Goal: Task Accomplishment & Management: Use online tool/utility

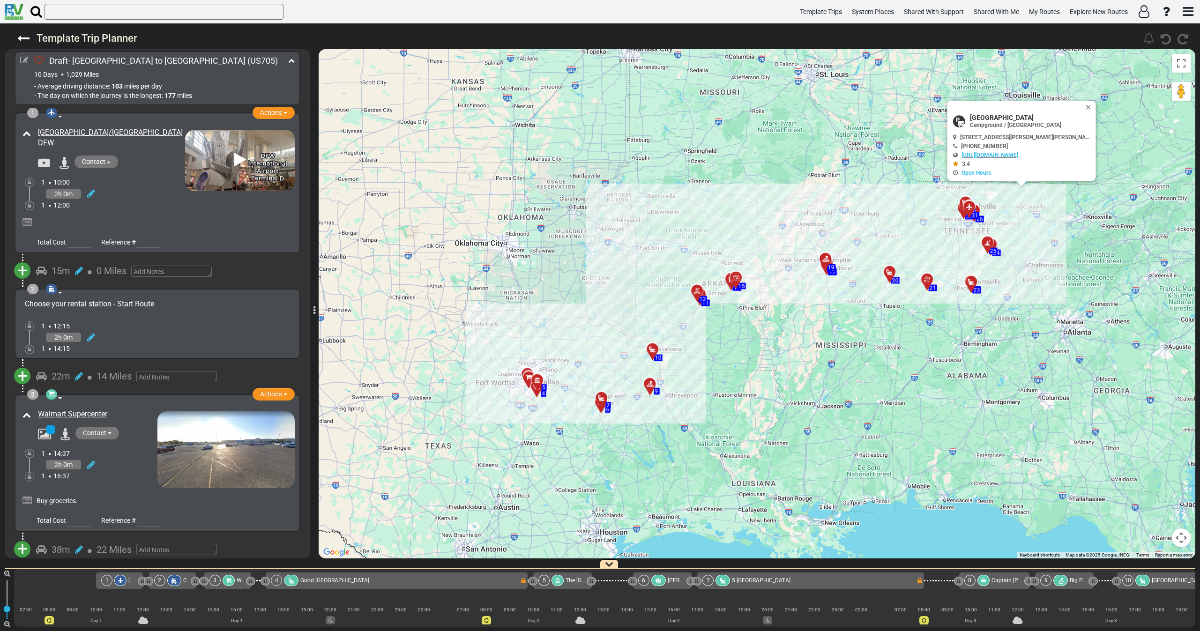
scroll to position [0, 3131]
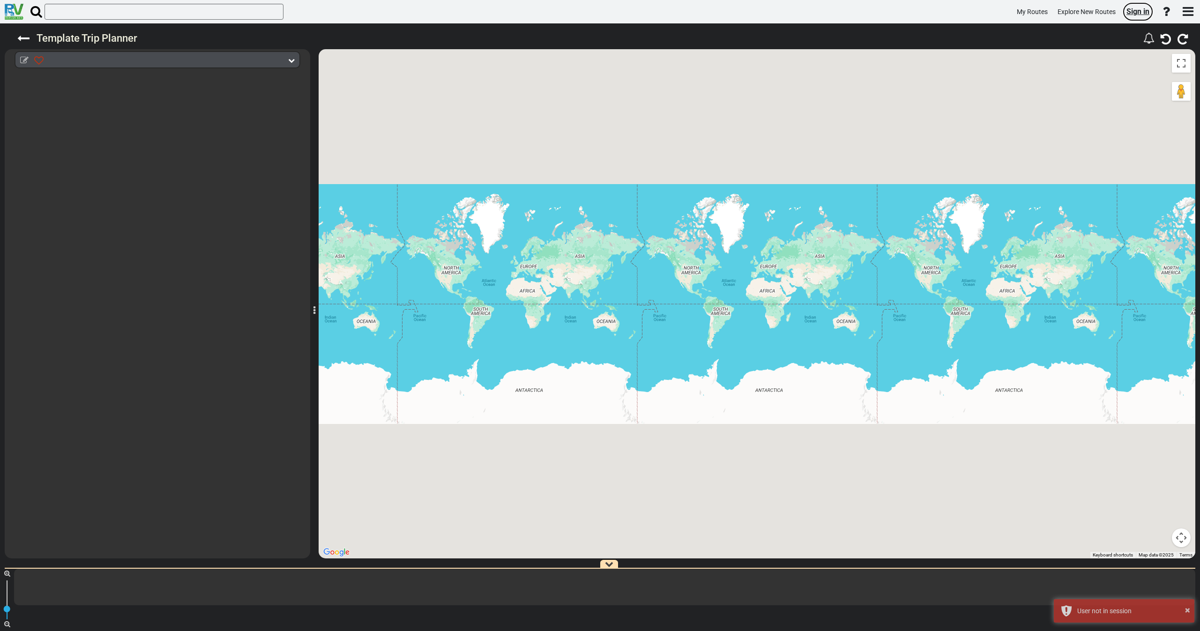
click at [1140, 7] on span "Sign in" at bounding box center [1138, 11] width 23 height 9
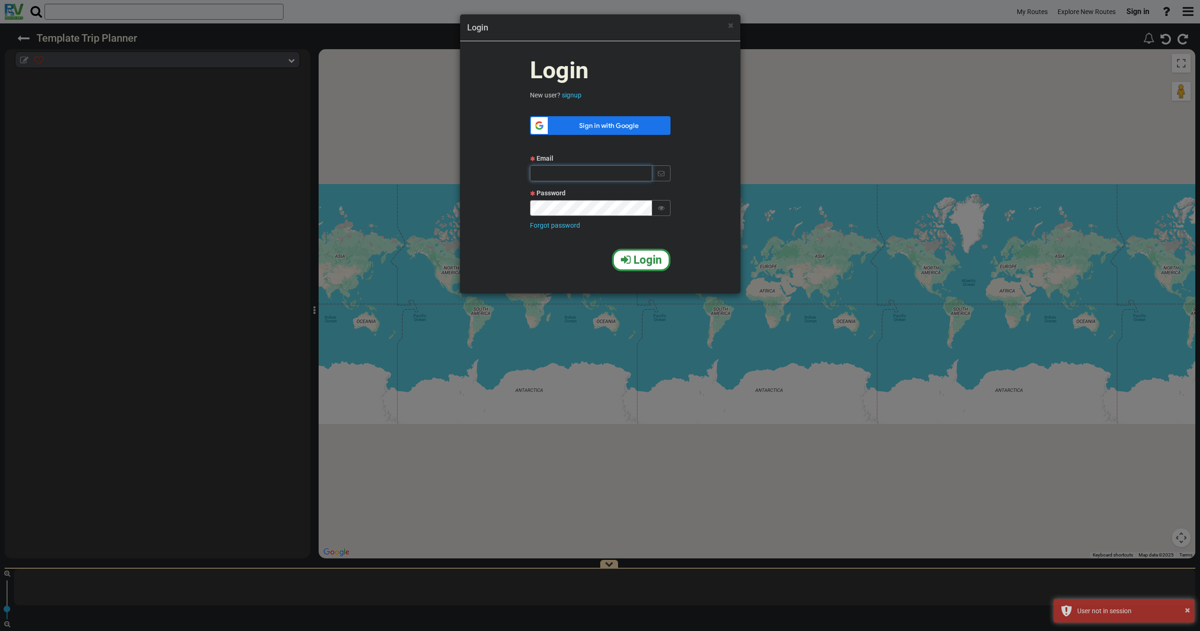
type input "qa@rvplan.net"
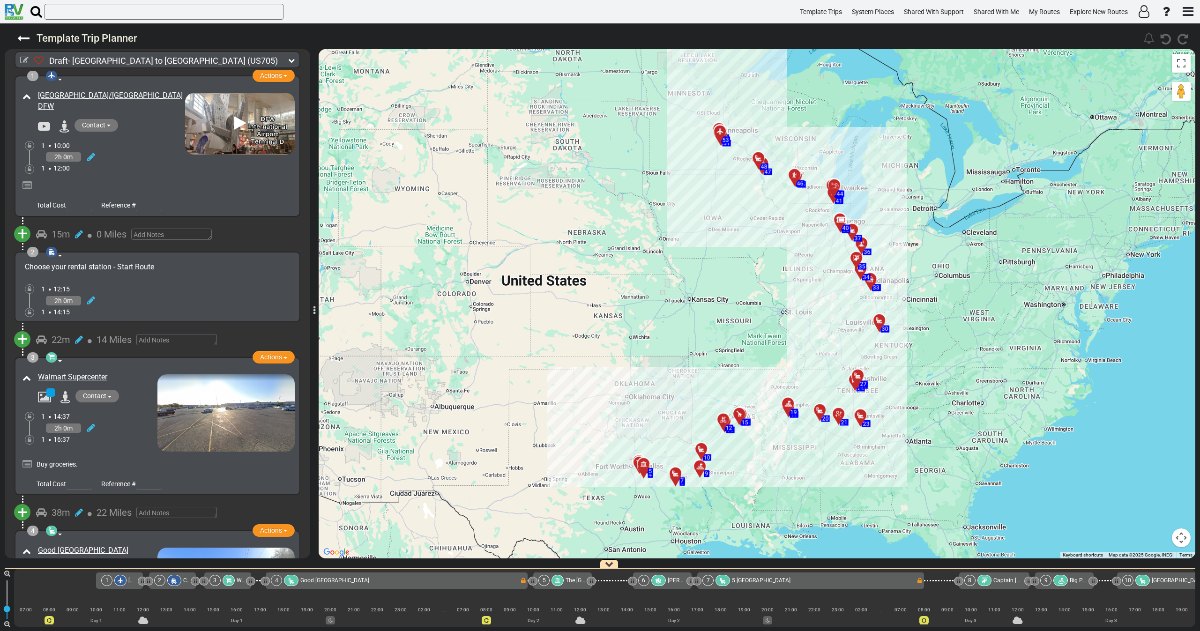
click at [293, 61] on icon at bounding box center [291, 60] width 7 height 7
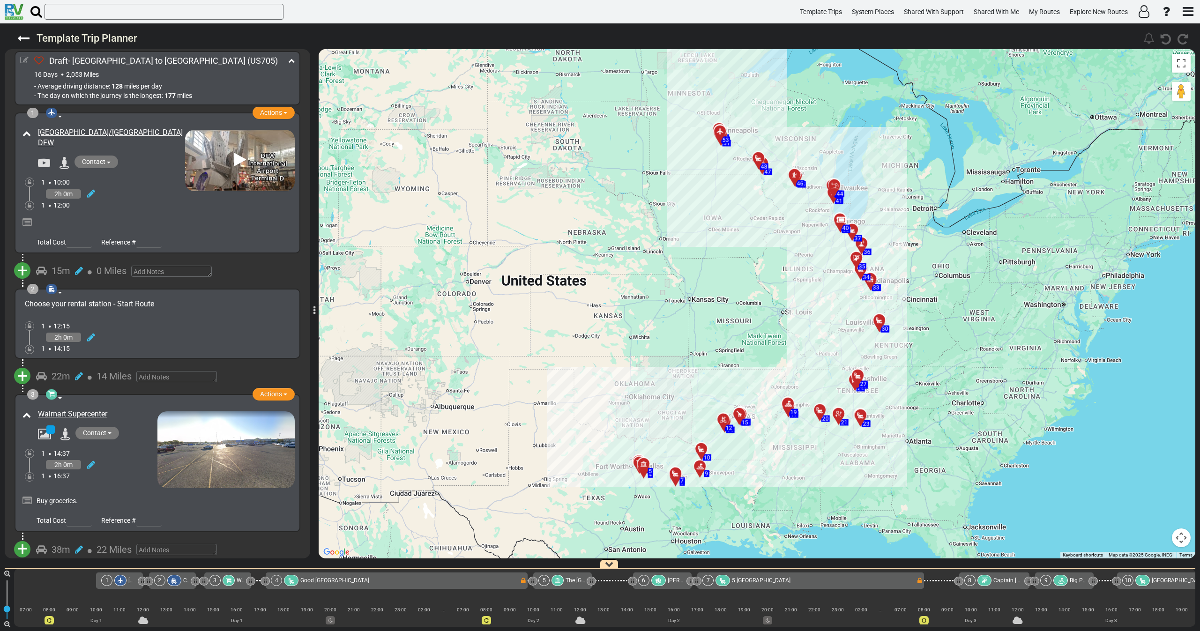
click at [23, 60] on icon at bounding box center [24, 60] width 8 height 8
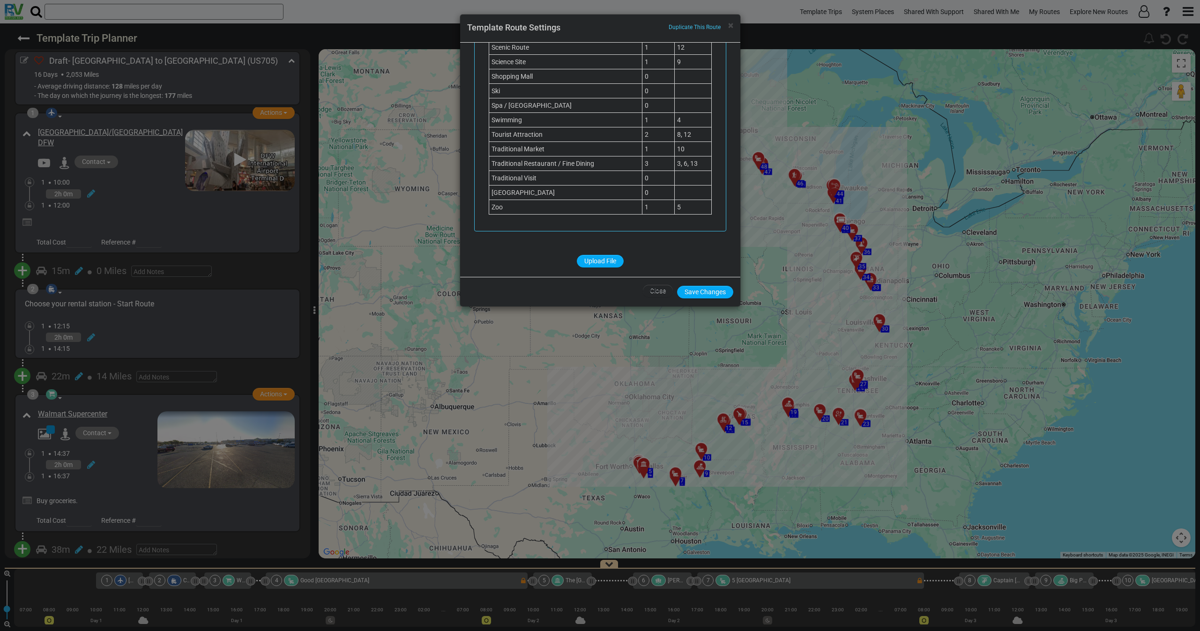
scroll to position [615, 0]
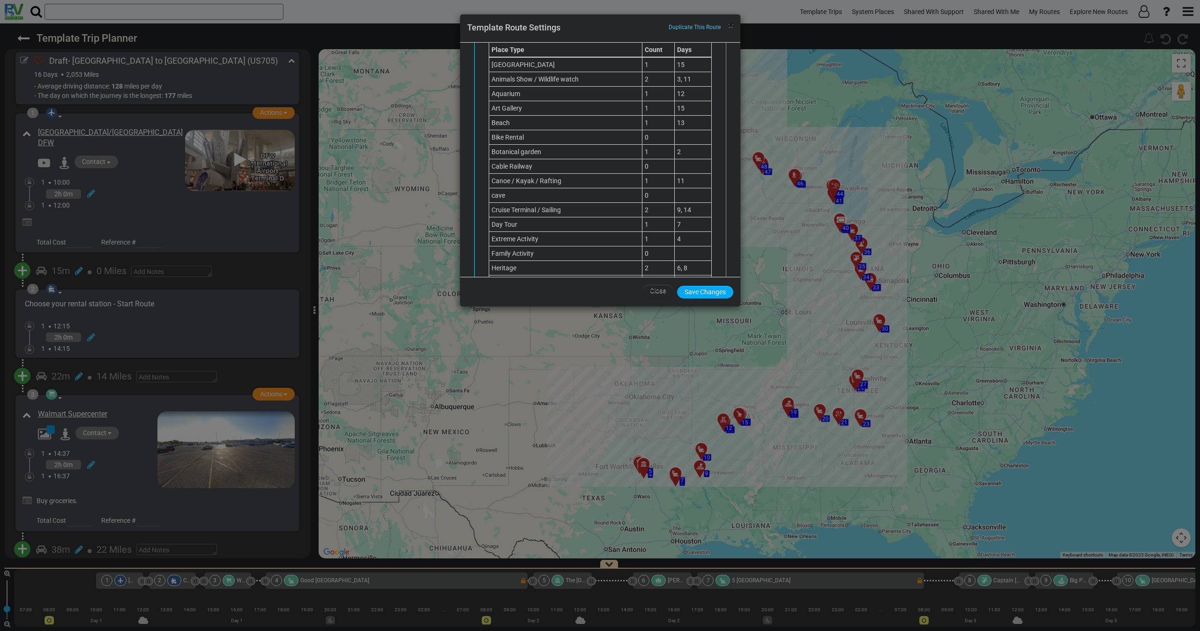
drag, startPoint x: 732, startPoint y: 26, endPoint x: 721, endPoint y: 30, distance: 11.4
click at [731, 25] on span "×" at bounding box center [730, 25] width 5 height 11
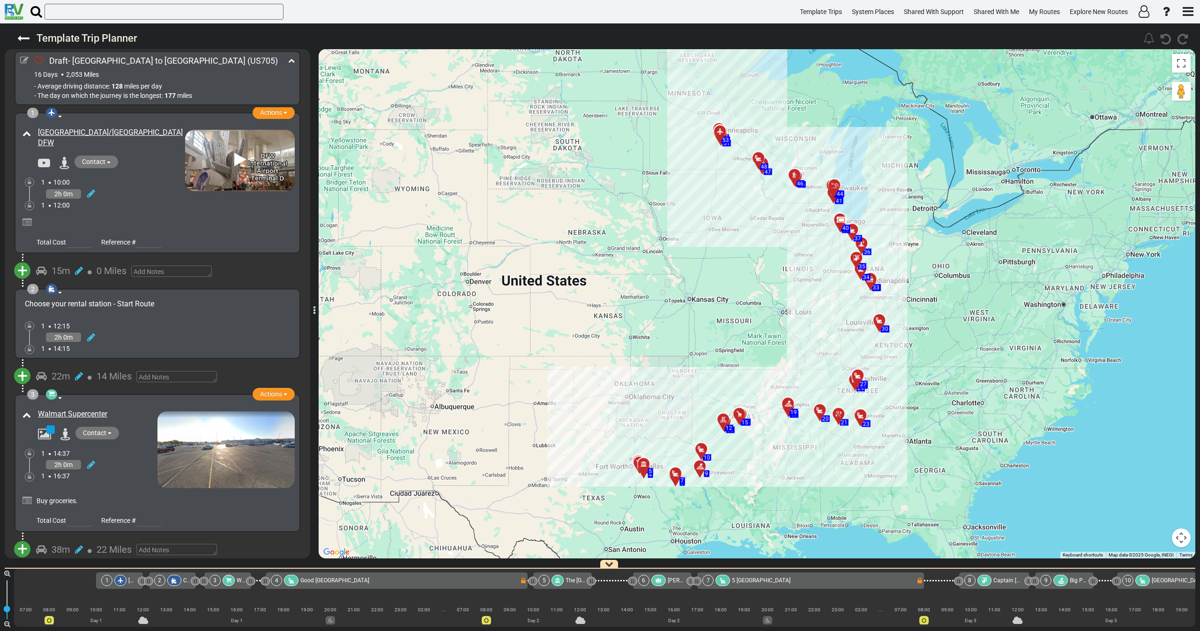
click at [142, 199] on div "2h 0m" at bounding box center [113, 194] width 144 height 14
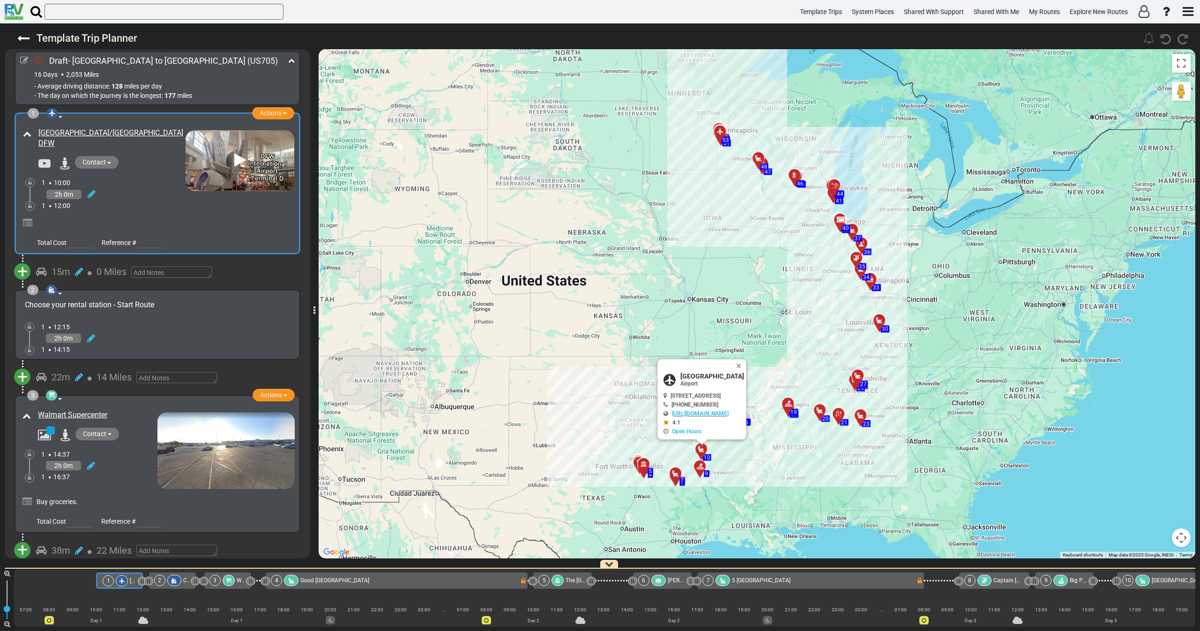
click at [138, 200] on div "2h 0m" at bounding box center [114, 195] width 144 height 14
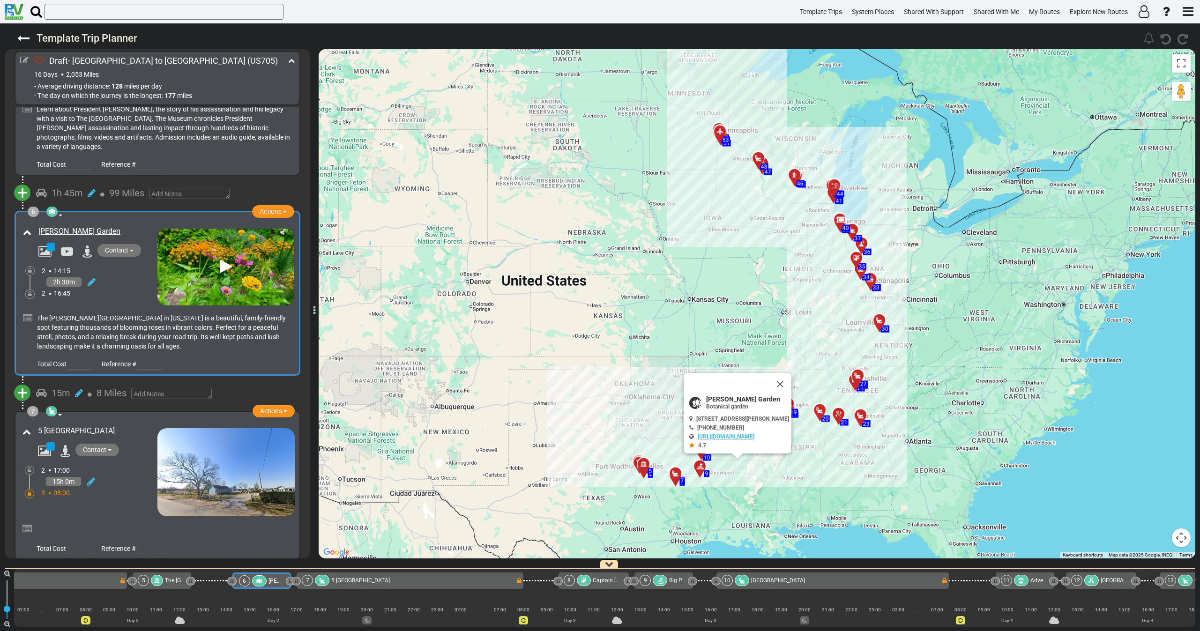
scroll to position [0, 0]
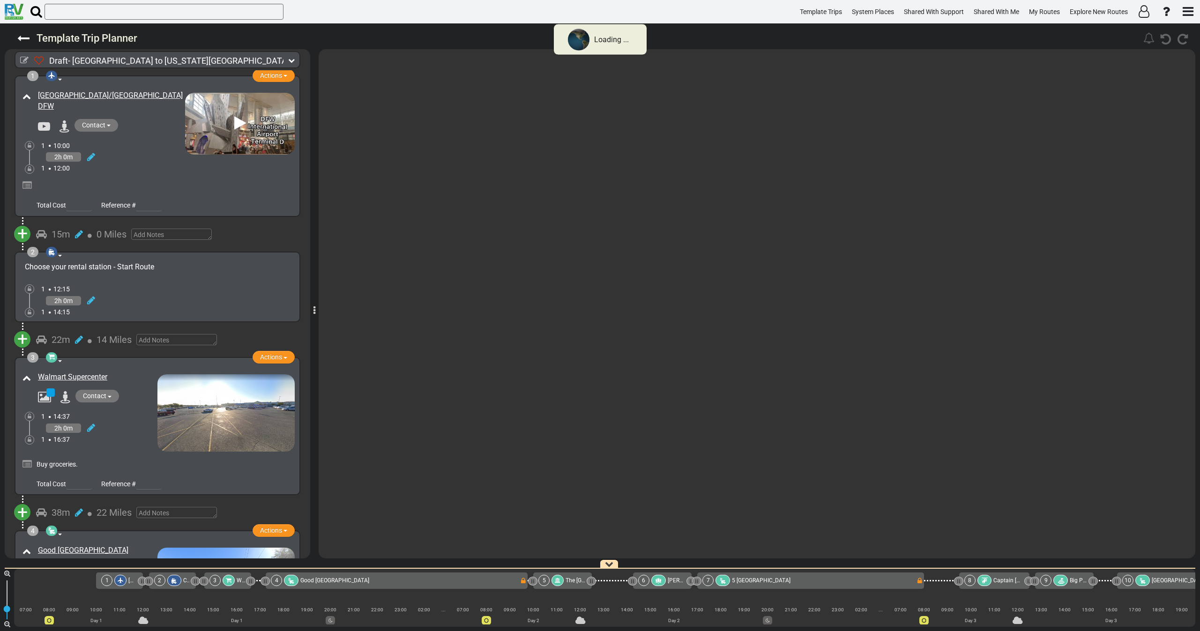
type input "Draft- Dallas to Washington DC"
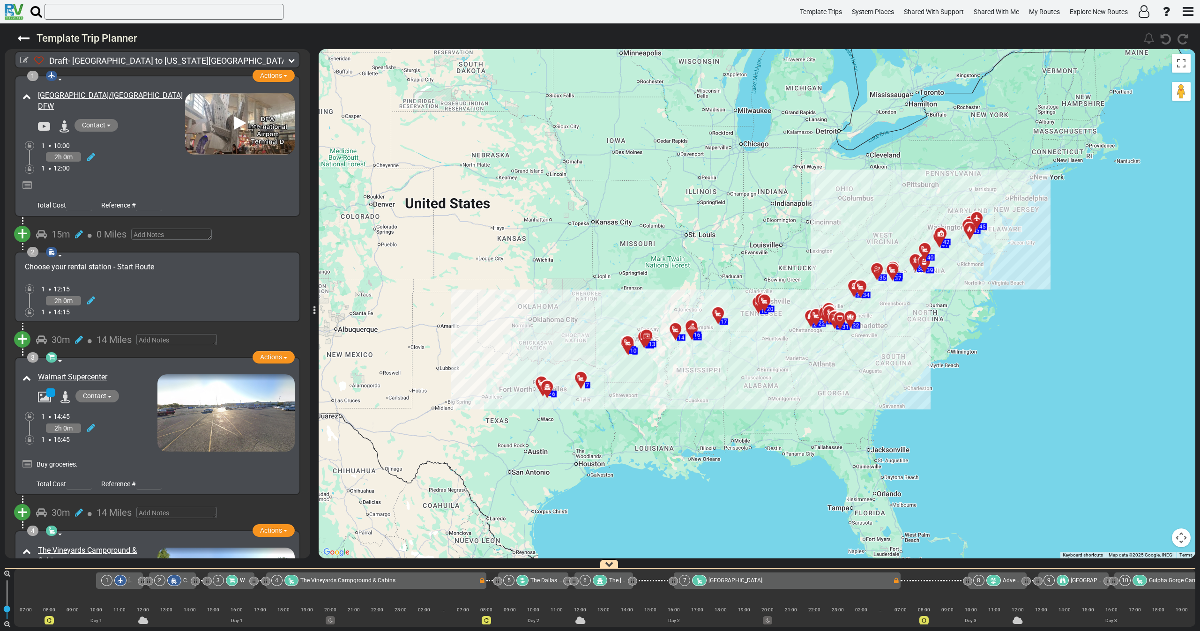
click at [293, 58] on icon at bounding box center [291, 60] width 7 height 7
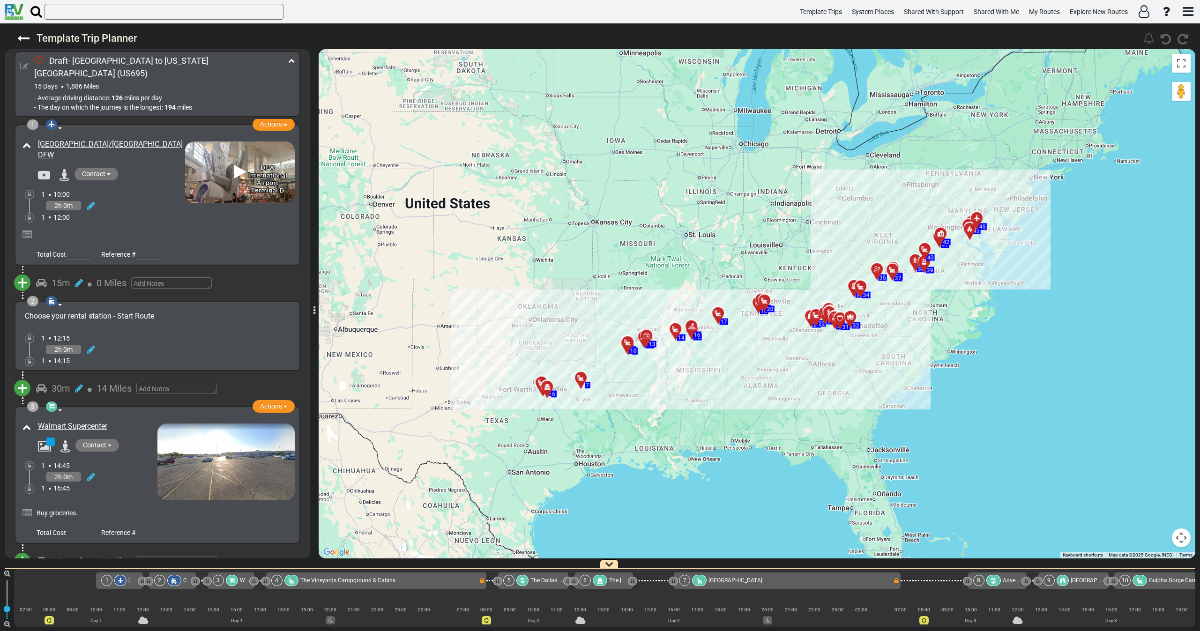
click at [22, 62] on icon at bounding box center [24, 66] width 8 height 8
select select "number:46"
select select "number:37"
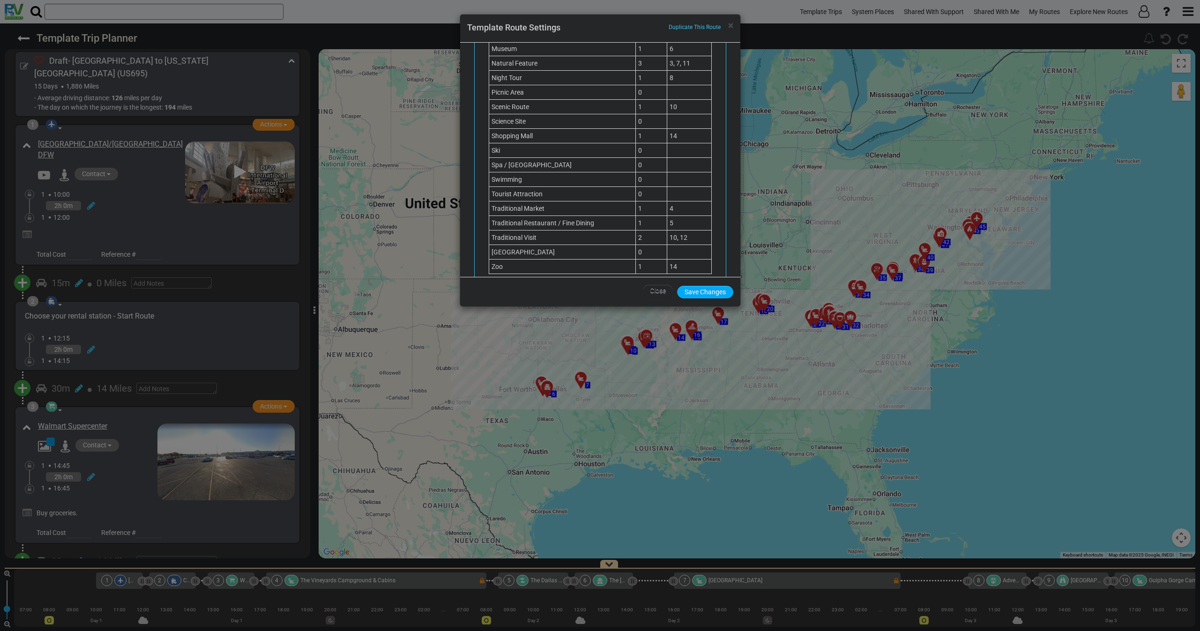
scroll to position [896, 0]
click at [734, 28] on div "× Duplicate This Route Template Route Settings" at bounding box center [600, 29] width 280 height 28
click at [733, 27] on span "×" at bounding box center [730, 25] width 5 height 11
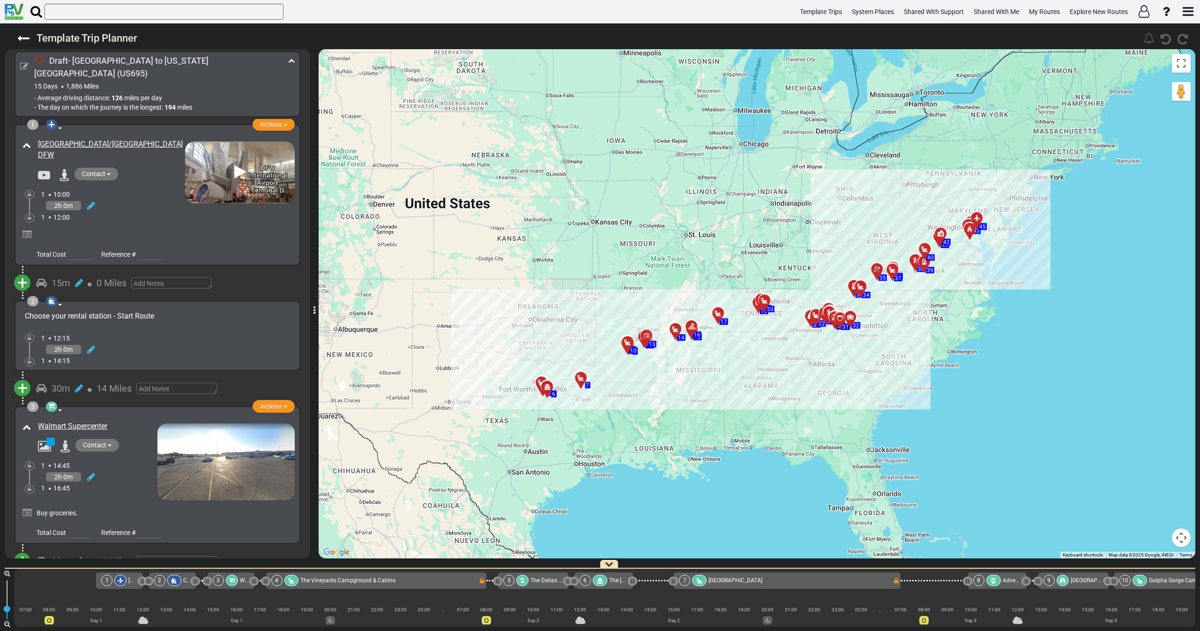
click at [93, 190] on div "1 10:00" at bounding box center [113, 194] width 144 height 9
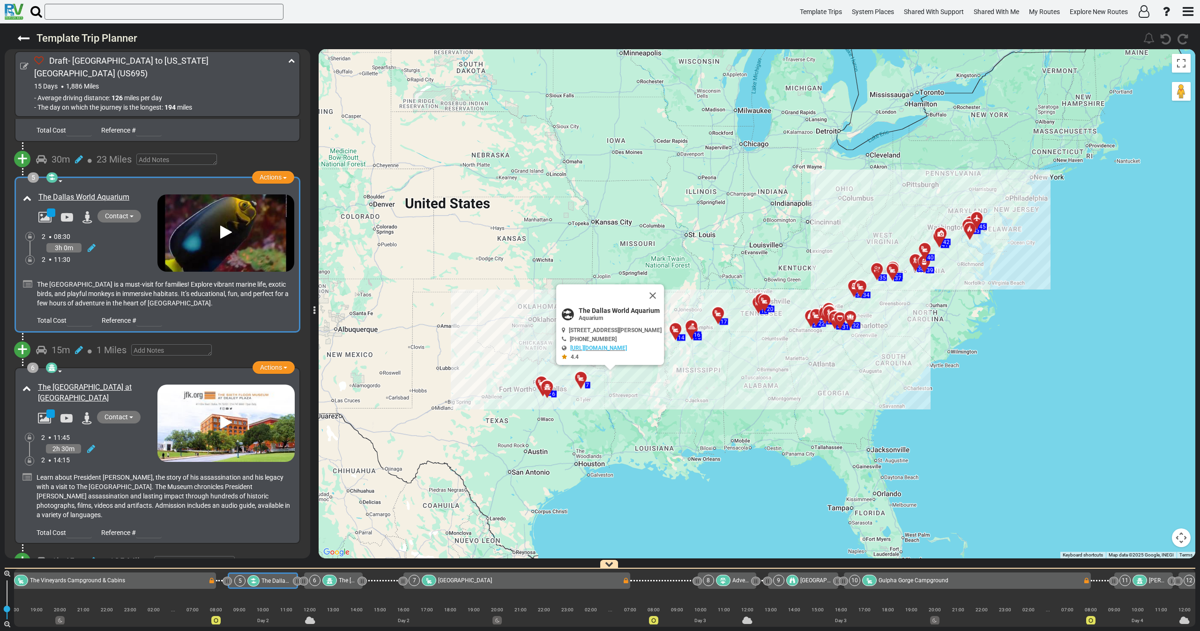
scroll to position [0, 297]
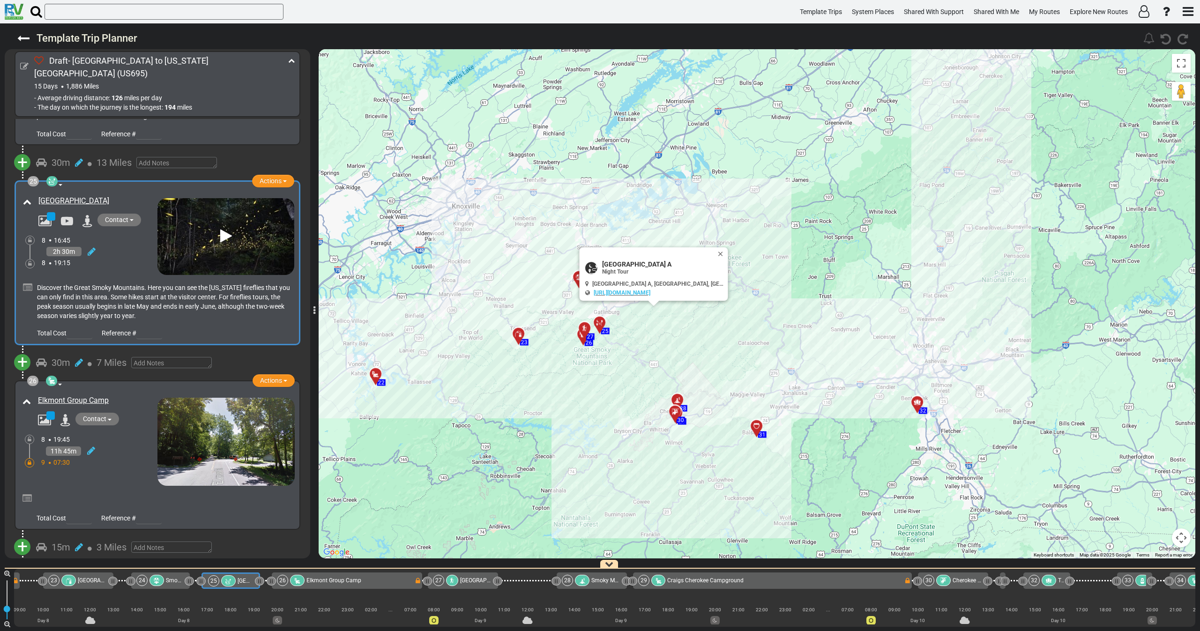
click at [674, 344] on div "To activate drag with keyboard, press Alt + Enter. Once in keyboard drag state,…" at bounding box center [757, 304] width 877 height 510
click at [724, 251] on button "Close" at bounding box center [722, 254] width 11 height 13
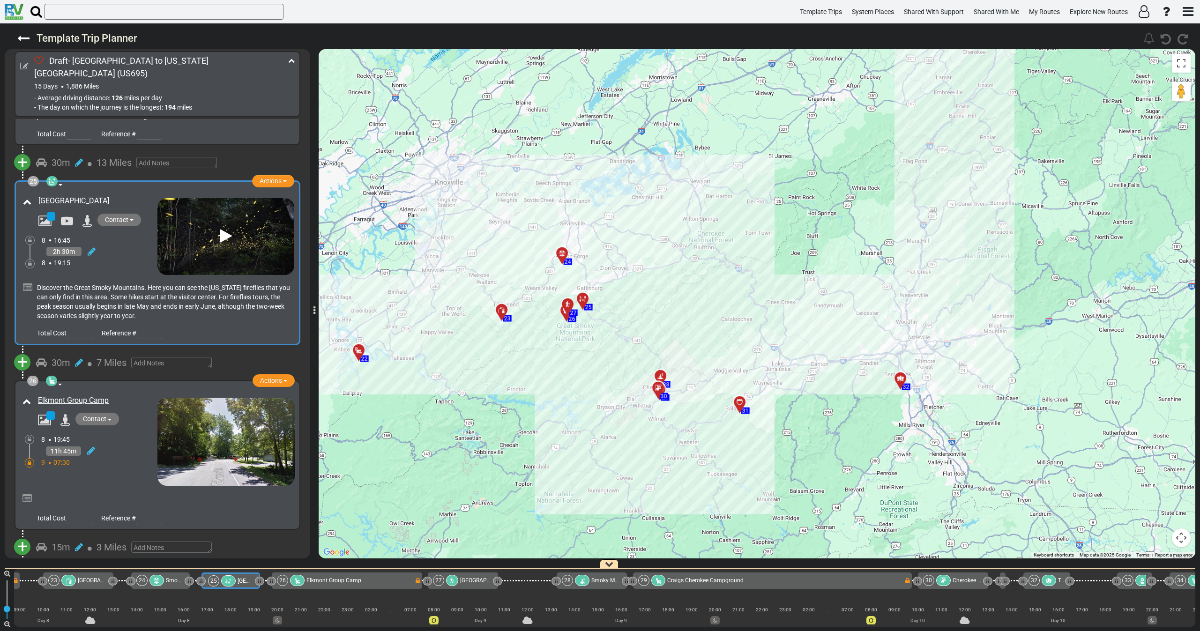
drag, startPoint x: 672, startPoint y: 325, endPoint x: 665, endPoint y: 313, distance: 13.7
click at [665, 313] on div "To activate drag with keyboard, press Alt + Enter. Once in keyboard drag state,…" at bounding box center [757, 304] width 877 height 510
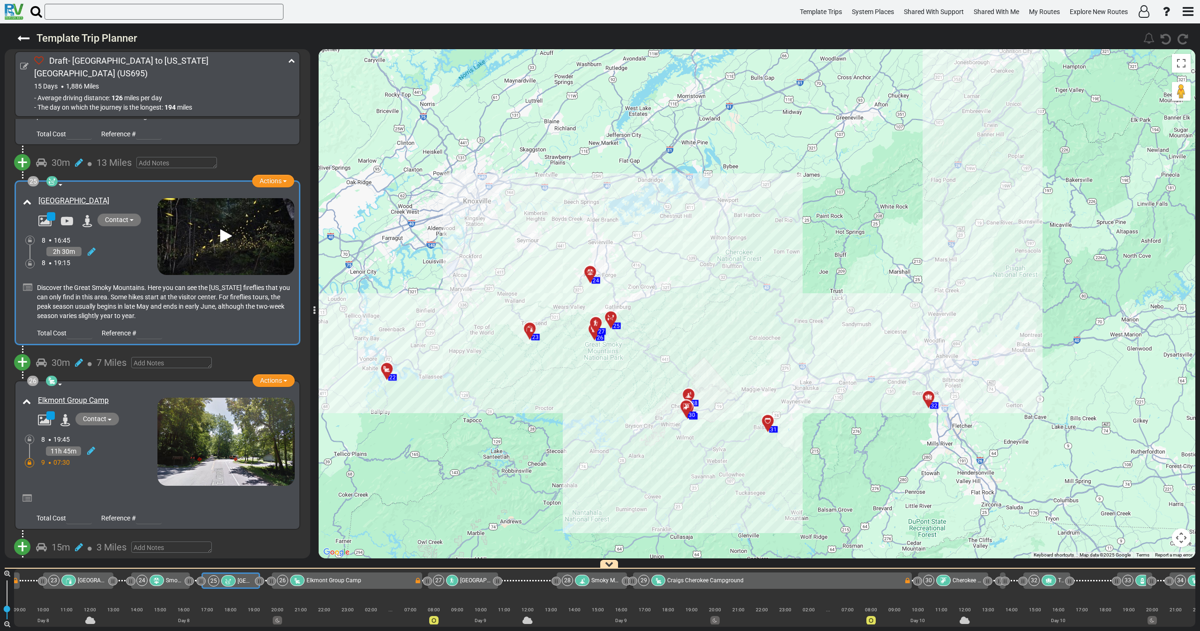
drag, startPoint x: 595, startPoint y: 371, endPoint x: 614, endPoint y: 385, distance: 23.5
click at [614, 385] on div "To activate drag with keyboard, press Alt + Enter. Once in keyboard drag state,…" at bounding box center [757, 304] width 877 height 510
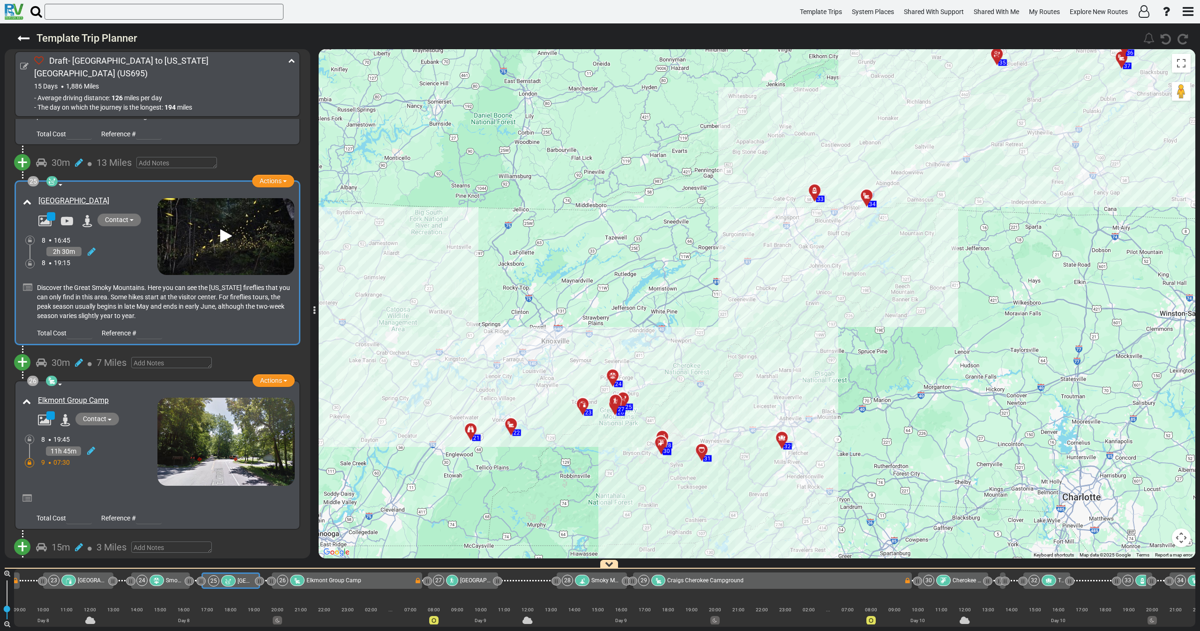
drag, startPoint x: 760, startPoint y: 299, endPoint x: 718, endPoint y: 358, distance: 72.2
click at [718, 358] on div "To activate drag with keyboard, press Alt + Enter. Once in keyboard drag state,…" at bounding box center [757, 304] width 877 height 510
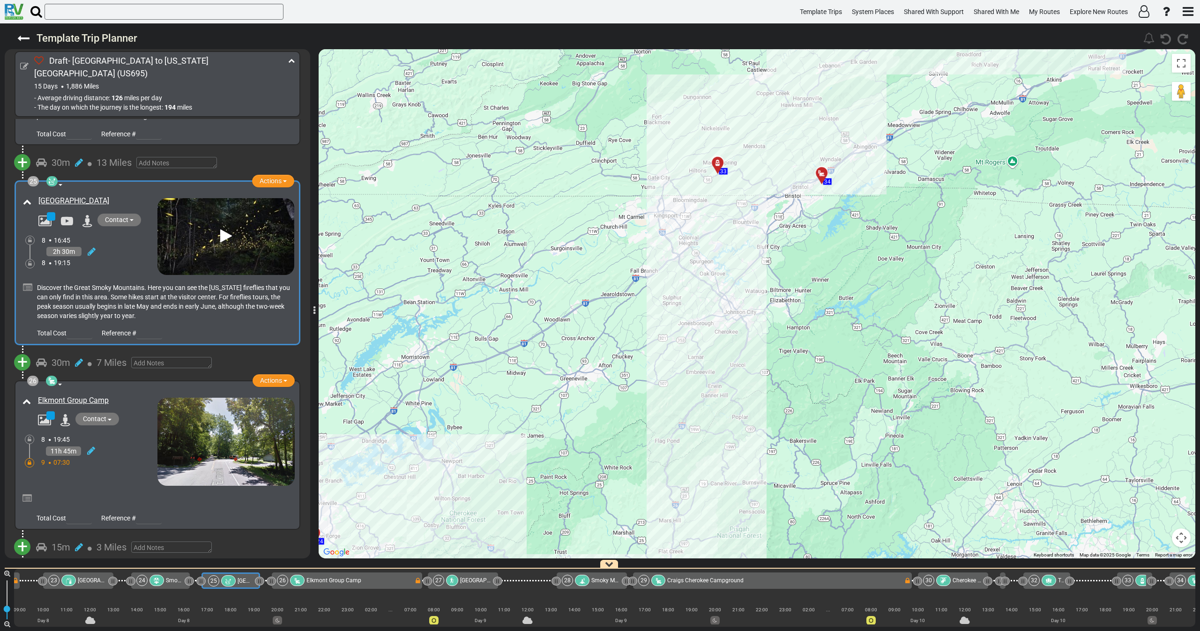
drag, startPoint x: 668, startPoint y: 355, endPoint x: 636, endPoint y: 384, distance: 43.5
click at [636, 384] on div "To activate drag with keyboard, press Alt + Enter. Once in keyboard drag state,…" at bounding box center [757, 304] width 877 height 510
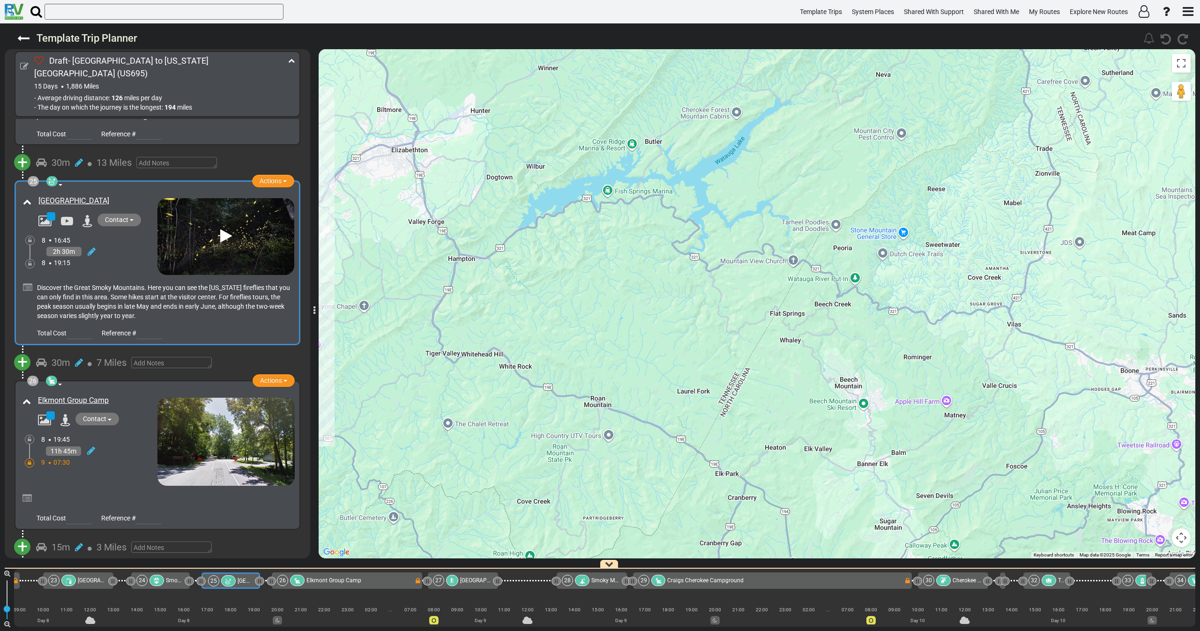
drag, startPoint x: 608, startPoint y: 162, endPoint x: 696, endPoint y: 235, distance: 113.9
click at [695, 231] on div "To activate drag with keyboard, press Alt + Enter. Once in keyboard drag state,…" at bounding box center [757, 304] width 877 height 510
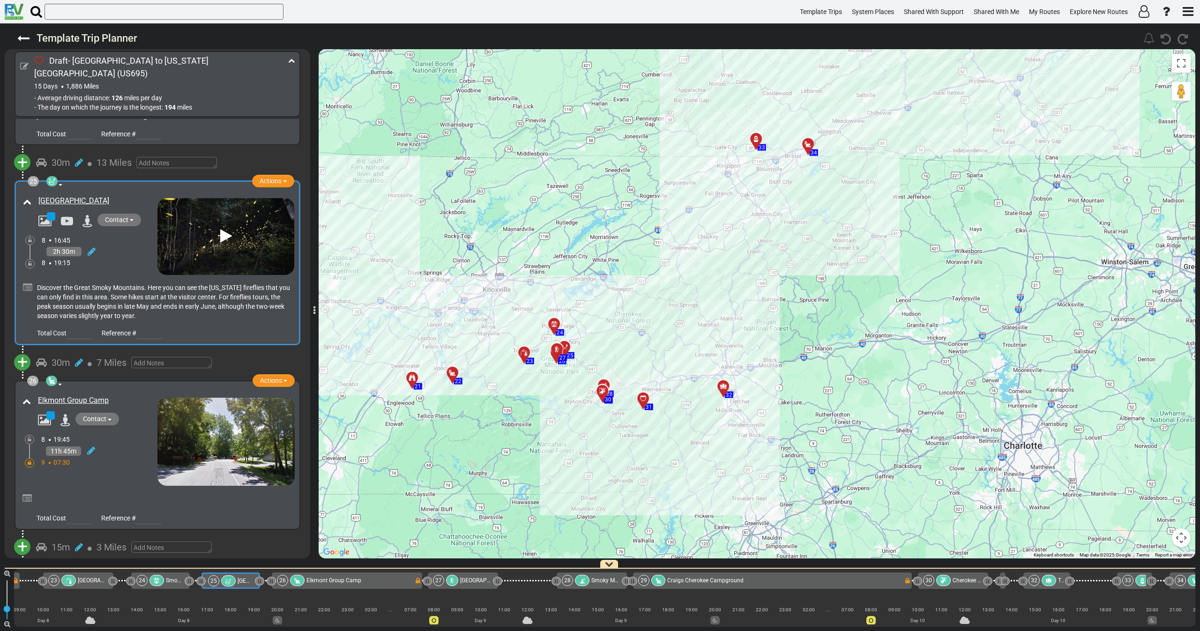
drag, startPoint x: 486, startPoint y: 463, endPoint x: 533, endPoint y: 396, distance: 81.8
click at [533, 396] on div "To activate drag with keyboard, press Alt + Enter. Once in keyboard drag state,…" at bounding box center [757, 304] width 877 height 510
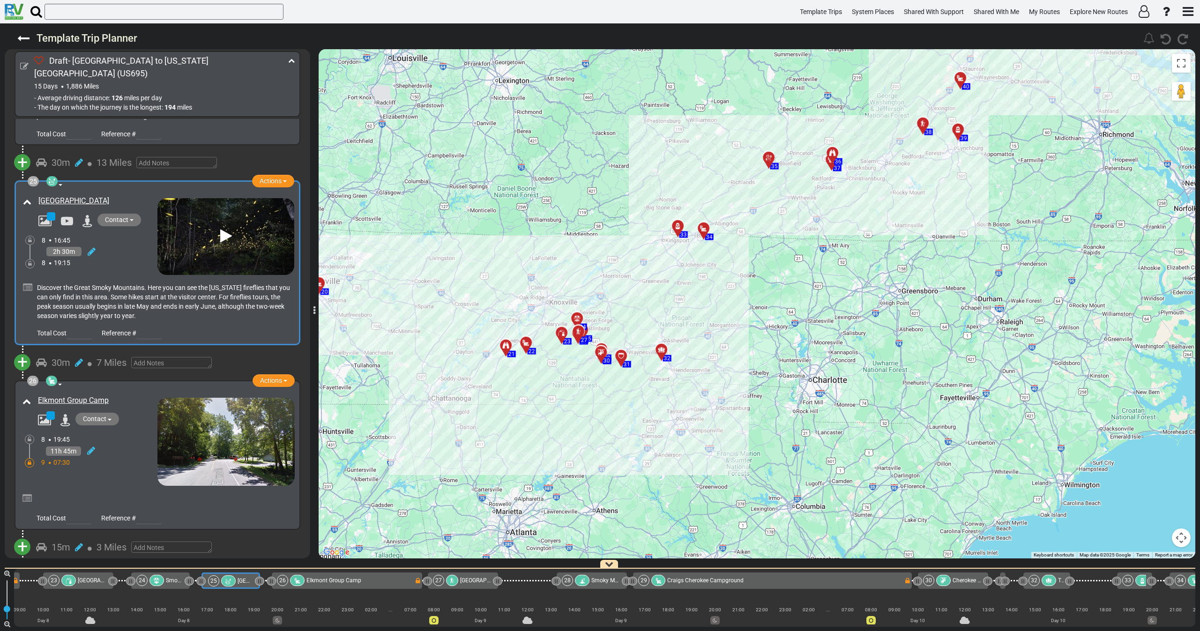
drag, startPoint x: 557, startPoint y: 458, endPoint x: 570, endPoint y: 408, distance: 50.8
click at [568, 413] on div "To activate drag with keyboard, press Alt + Enter. Once in keyboard drag state,…" at bounding box center [757, 304] width 877 height 510
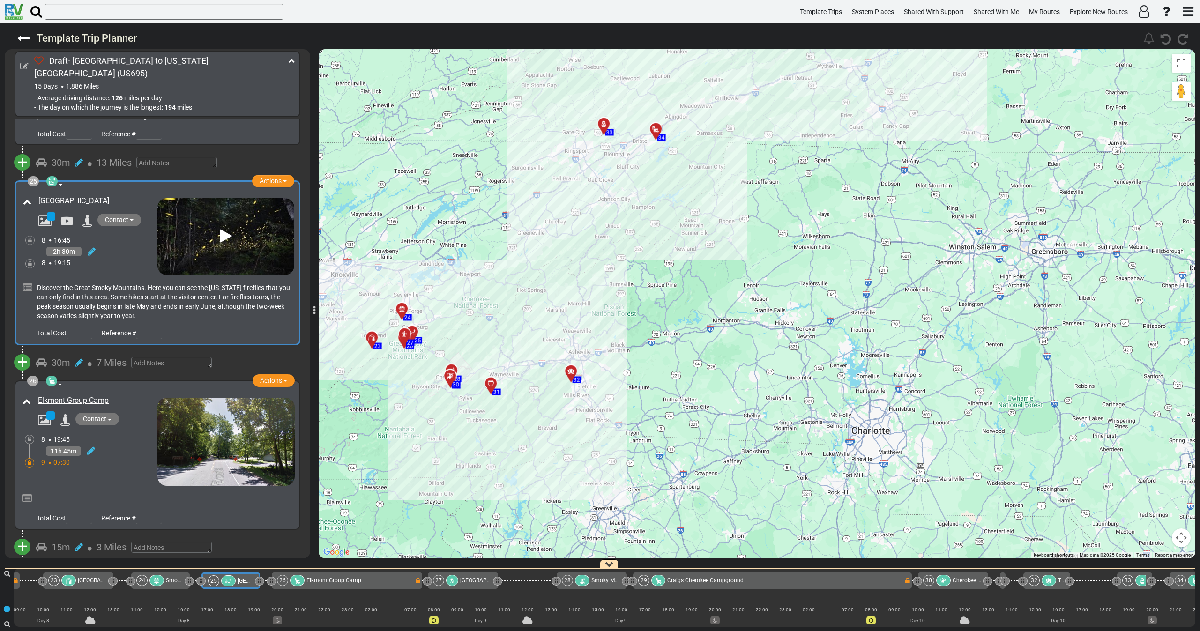
drag, startPoint x: 636, startPoint y: 252, endPoint x: 637, endPoint y: 264, distance: 11.8
click at [638, 264] on div "To activate drag with keyboard, press Alt + Enter. Once in keyboard drag state,…" at bounding box center [757, 304] width 877 height 510
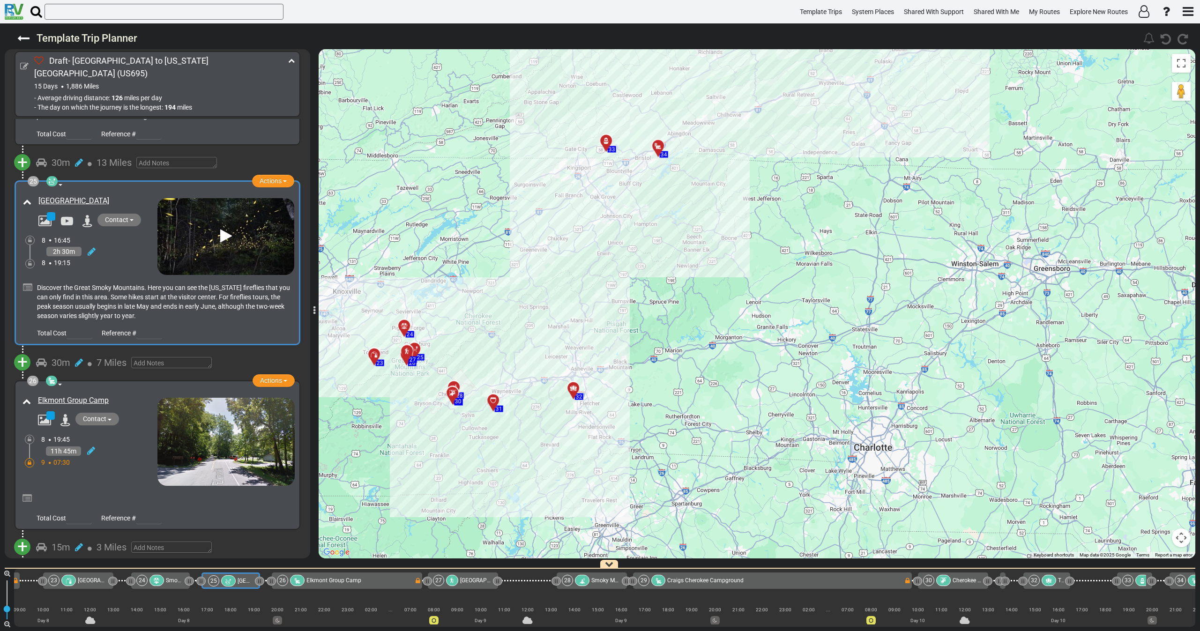
click at [608, 140] on div at bounding box center [608, 144] width 15 height 15
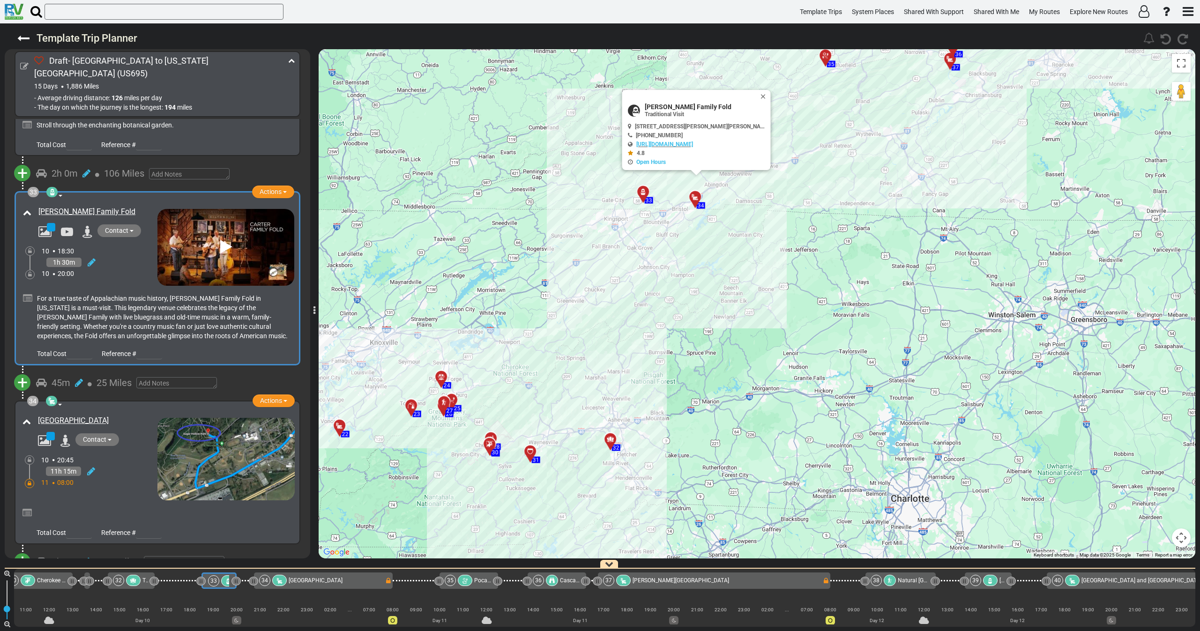
drag, startPoint x: 647, startPoint y: 251, endPoint x: 675, endPoint y: 290, distance: 47.8
click at [673, 289] on div "To activate drag with keyboard, press Alt + Enter. Once in keyboard drag state,…" at bounding box center [757, 304] width 877 height 510
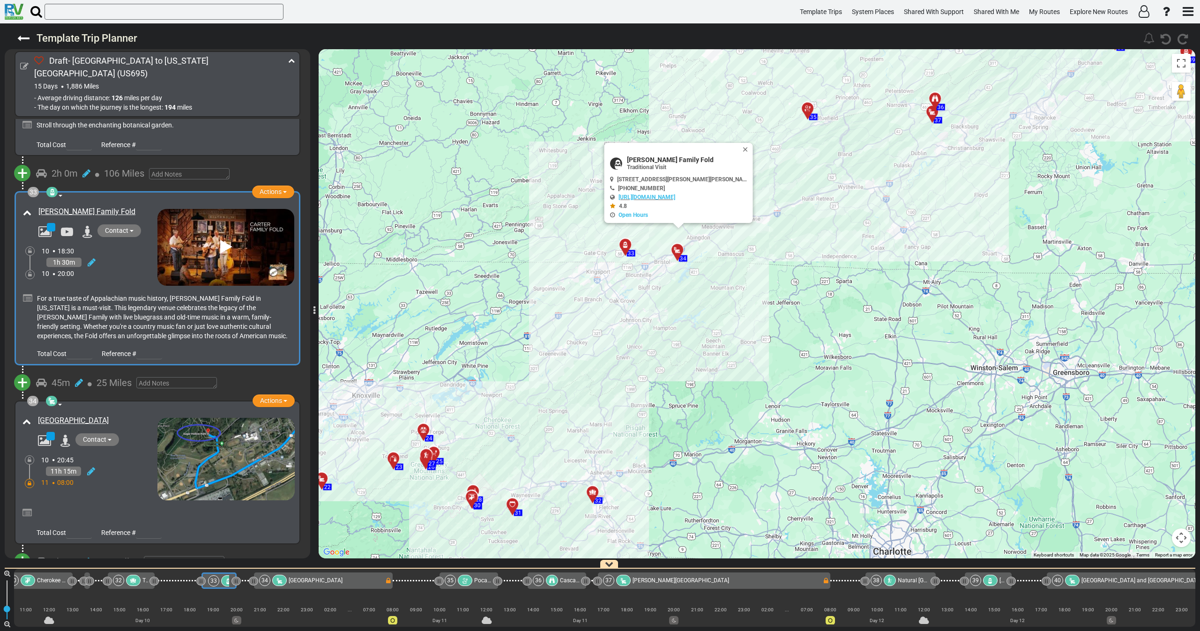
drag, startPoint x: 908, startPoint y: 293, endPoint x: 878, endPoint y: 373, distance: 85.0
click at [880, 375] on div "To activate drag with keyboard, press Alt + Enter. Once in keyboard drag state,…" at bounding box center [757, 304] width 877 height 510
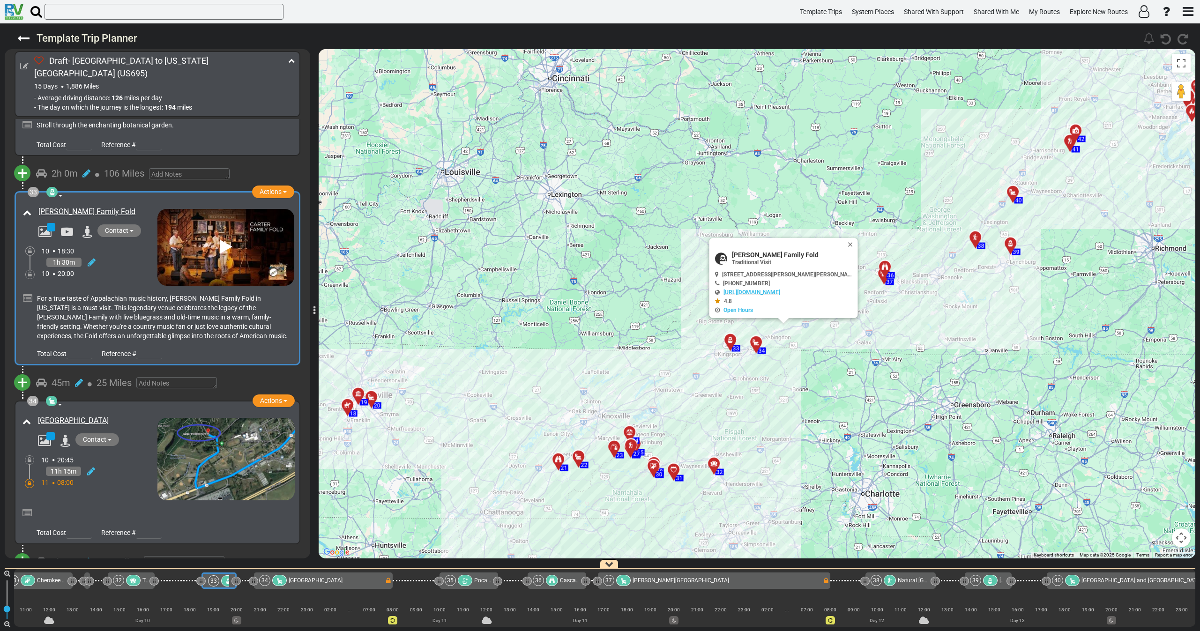
click at [877, 364] on div "To activate drag with keyboard, press Alt + Enter. Once in keyboard drag state,…" at bounding box center [757, 304] width 877 height 510
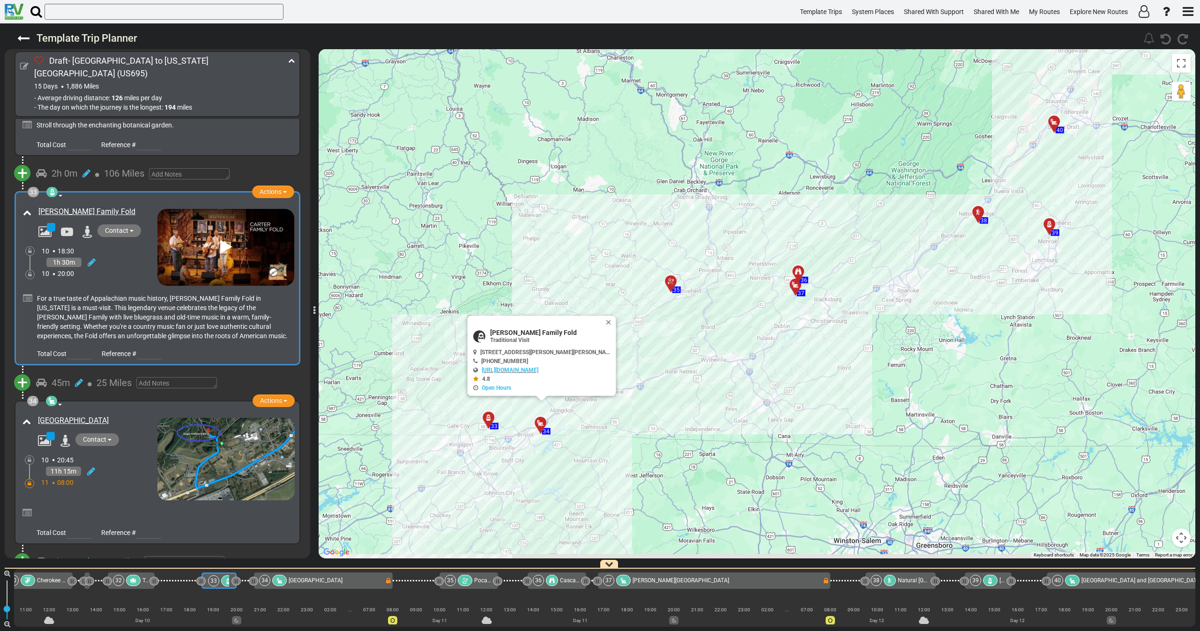
drag, startPoint x: 710, startPoint y: 422, endPoint x: 726, endPoint y: 390, distance: 35.6
click at [726, 390] on div "To activate drag with keyboard, press Alt + Enter. Once in keyboard drag state,…" at bounding box center [757, 304] width 877 height 510
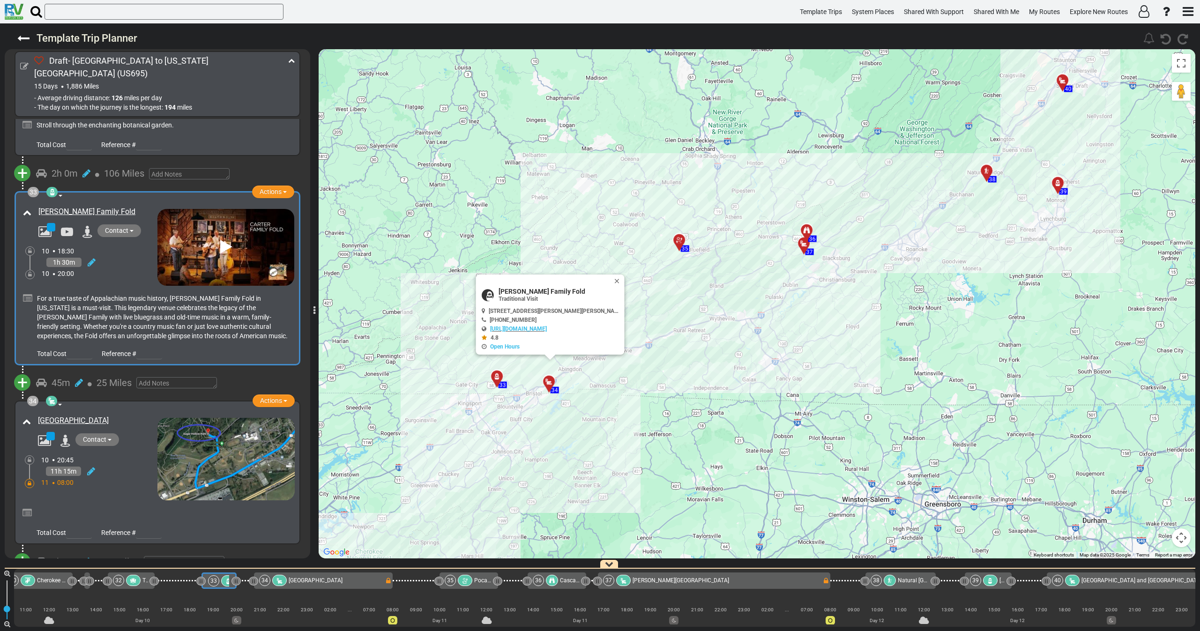
drag, startPoint x: 656, startPoint y: 435, endPoint x: 663, endPoint y: 403, distance: 32.6
click at [663, 403] on div "To activate drag with keyboard, press Alt + Enter. Once in keyboard drag state,…" at bounding box center [757, 304] width 877 height 510
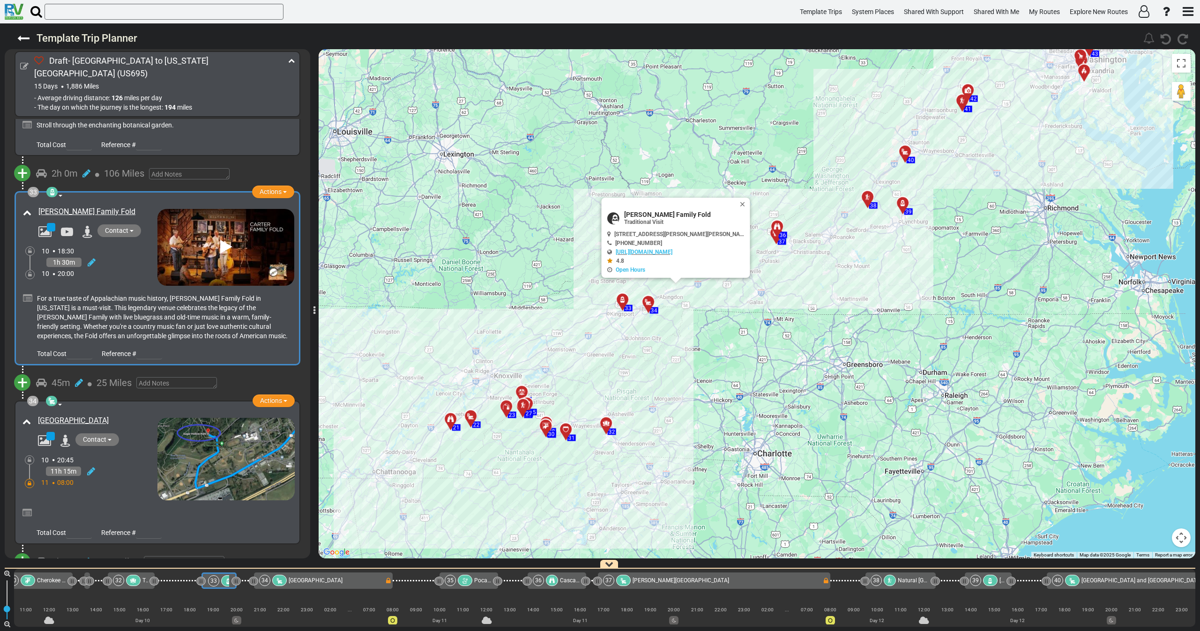
drag, startPoint x: 698, startPoint y: 428, endPoint x: 714, endPoint y: 364, distance: 66.5
click at [714, 359] on div "To activate drag with keyboard, press Alt + Enter. Once in keyboard drag state,…" at bounding box center [757, 304] width 877 height 510
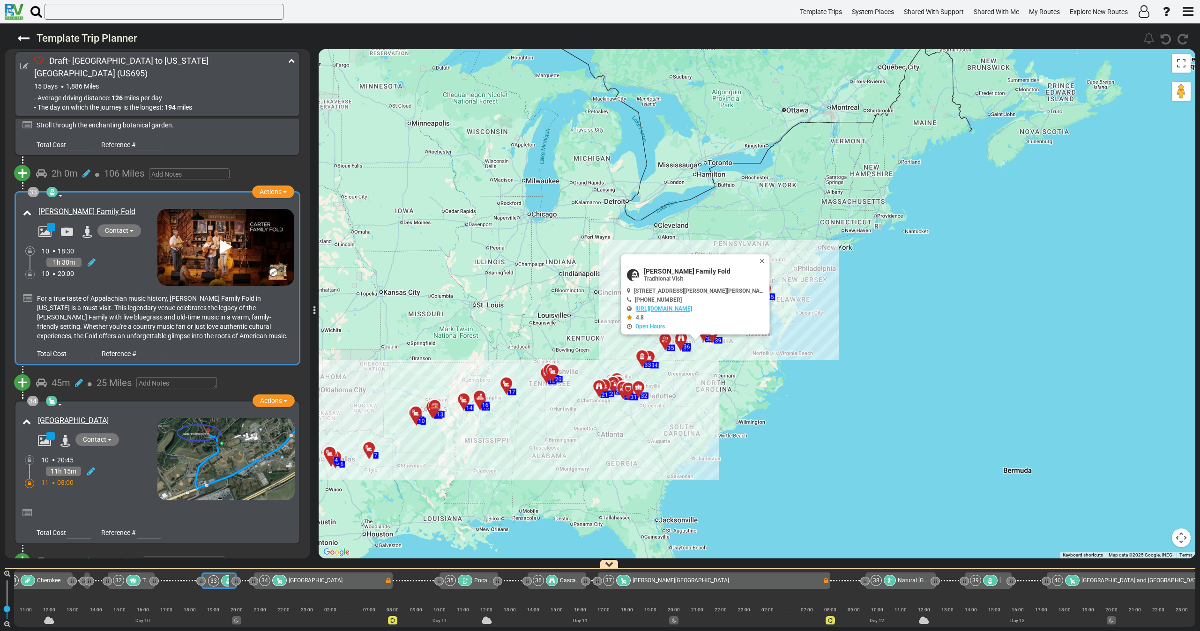
drag, startPoint x: 671, startPoint y: 425, endPoint x: 677, endPoint y: 412, distance: 14.3
click at [677, 412] on div "To activate drag with keyboard, press Alt + Enter. Once in keyboard drag state,…" at bounding box center [757, 304] width 877 height 510
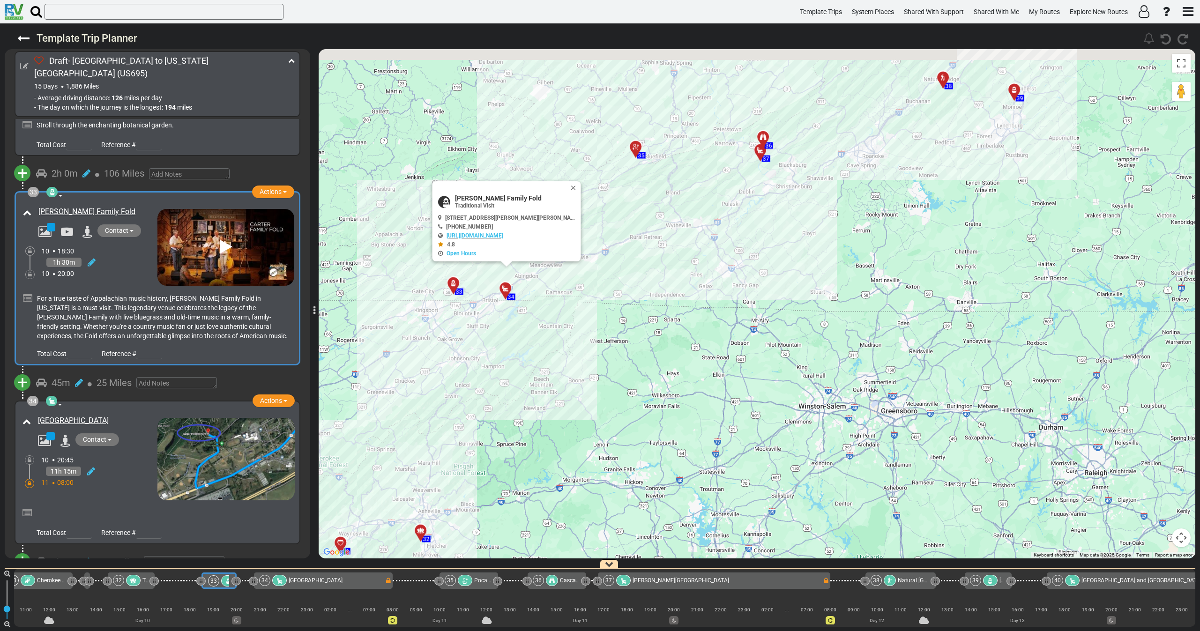
drag, startPoint x: 654, startPoint y: 314, endPoint x: 647, endPoint y: 437, distance: 123.9
click at [633, 446] on div "To activate drag with keyboard, press Alt + Enter. Once in keyboard drag state,…" at bounding box center [757, 304] width 877 height 510
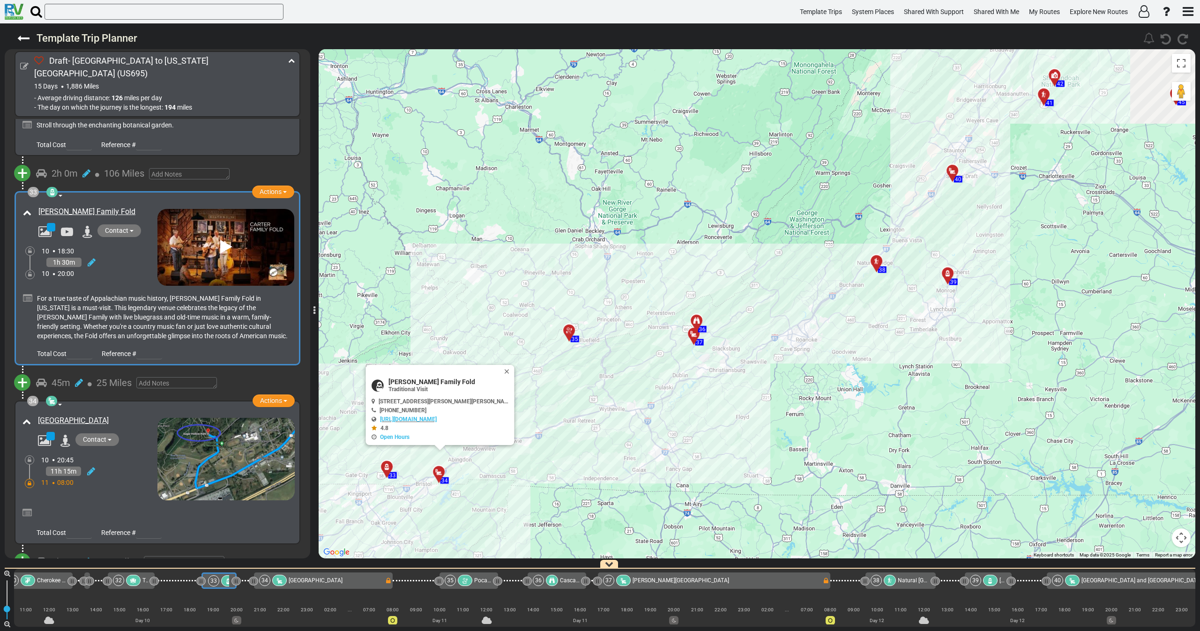
drag, startPoint x: 653, startPoint y: 463, endPoint x: 633, endPoint y: 498, distance: 40.5
click at [634, 497] on div "To activate drag with keyboard, press Alt + Enter. Once in keyboard drag state,…" at bounding box center [757, 304] width 877 height 510
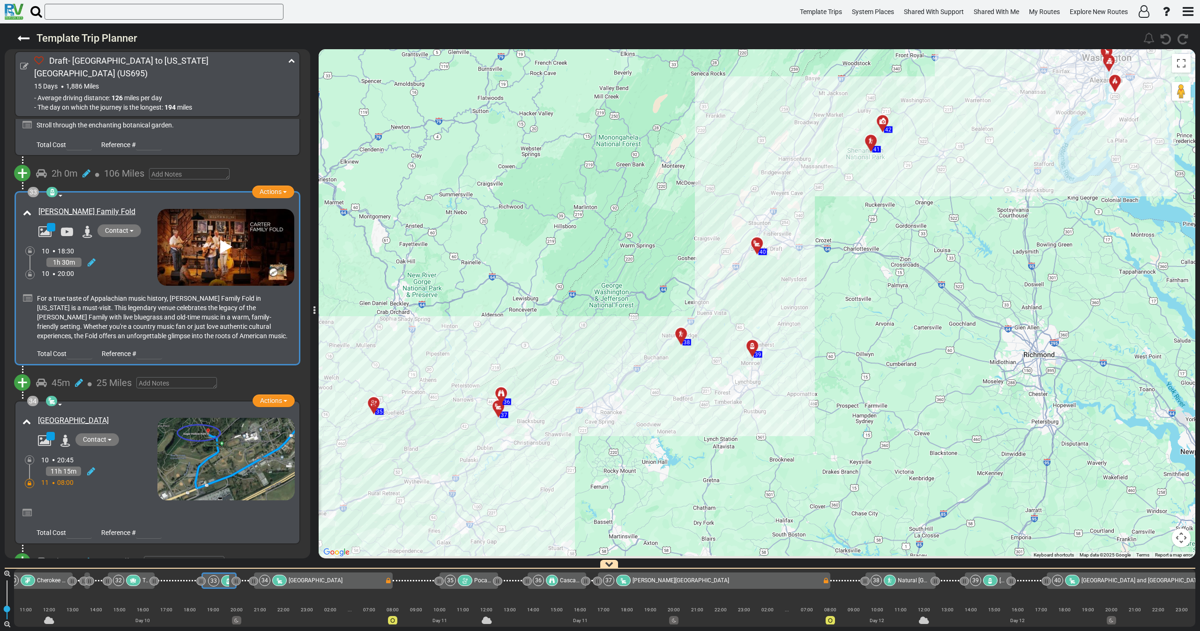
drag, startPoint x: 668, startPoint y: 442, endPoint x: 706, endPoint y: 380, distance: 73.0
click at [706, 380] on div "To activate drag with keyboard, press Alt + Enter. Once in keyboard drag state,…" at bounding box center [757, 304] width 877 height 510
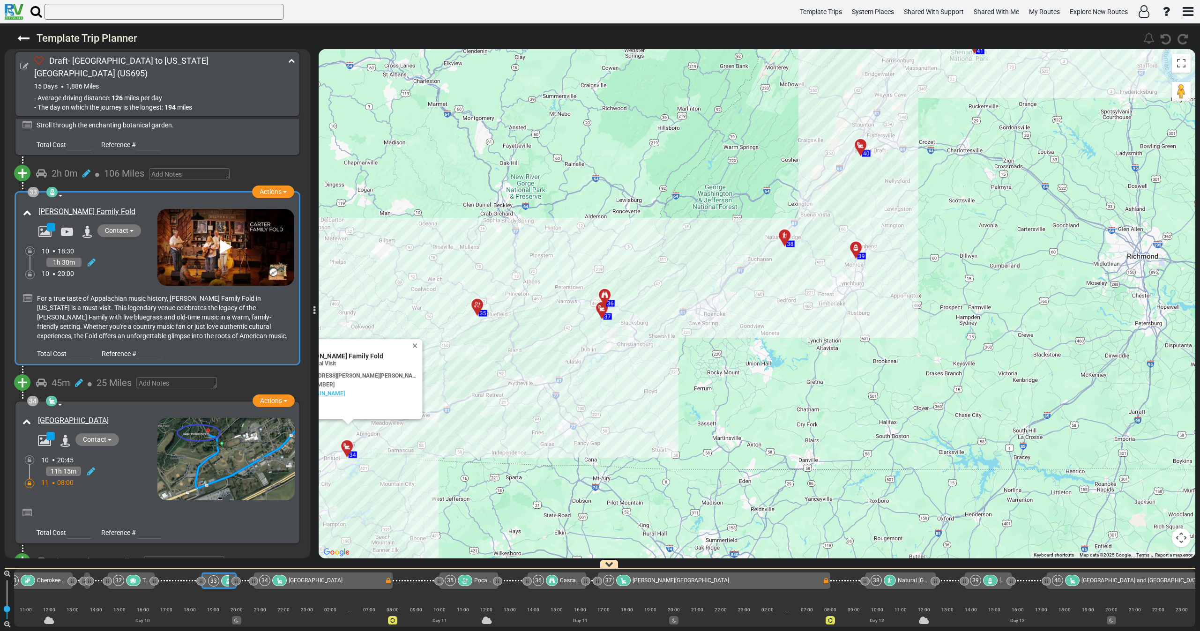
drag, startPoint x: 640, startPoint y: 458, endPoint x: 745, endPoint y: 364, distance: 141.1
click at [744, 364] on div "To activate drag with keyboard, press Alt + Enter. Once in keyboard drag state,…" at bounding box center [757, 304] width 877 height 510
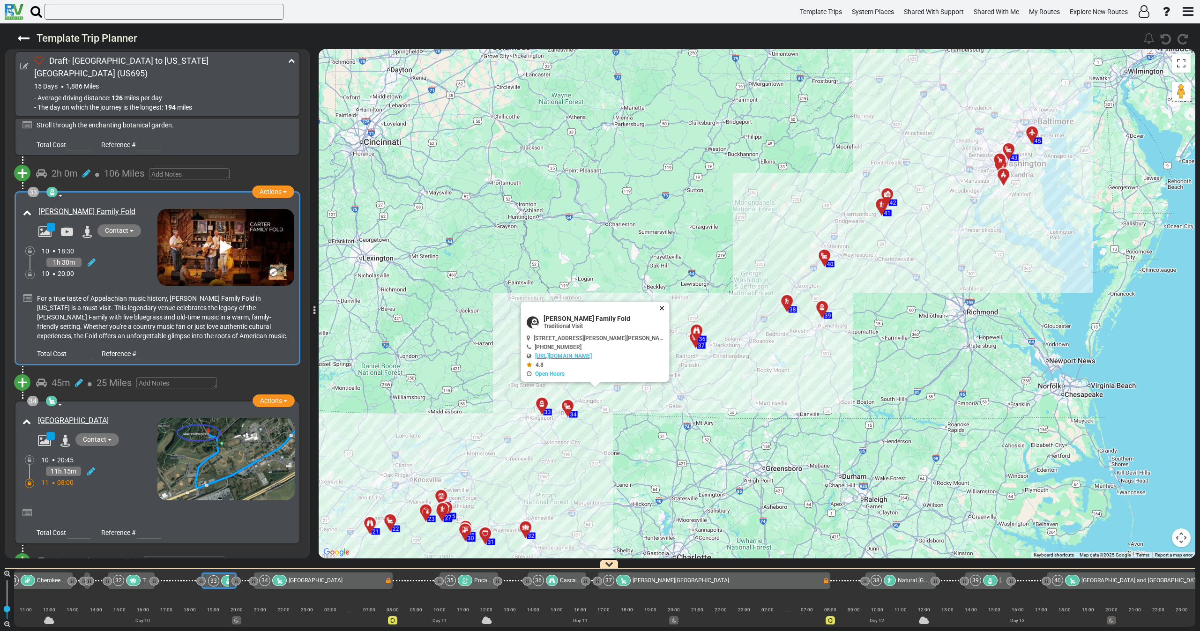
click at [658, 308] on button "Close" at bounding box center [663, 308] width 11 height 13
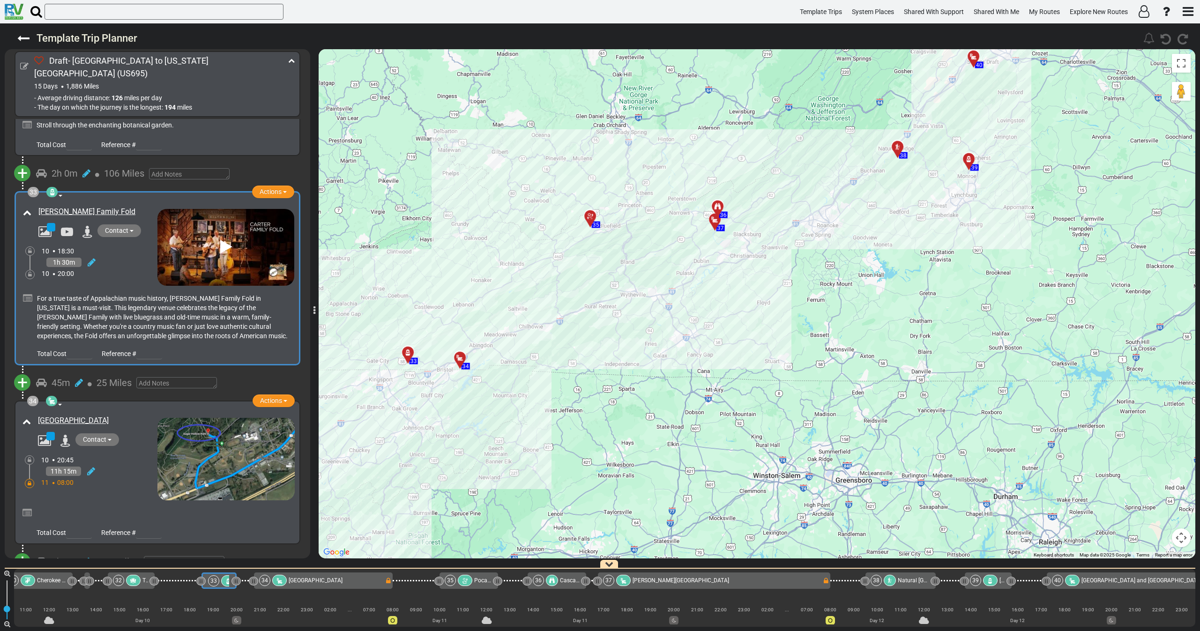
drag, startPoint x: 560, startPoint y: 399, endPoint x: 658, endPoint y: 371, distance: 102.2
click at [658, 371] on div "To activate drag with keyboard, press Alt + Enter. Once in keyboard drag state,…" at bounding box center [757, 304] width 877 height 510
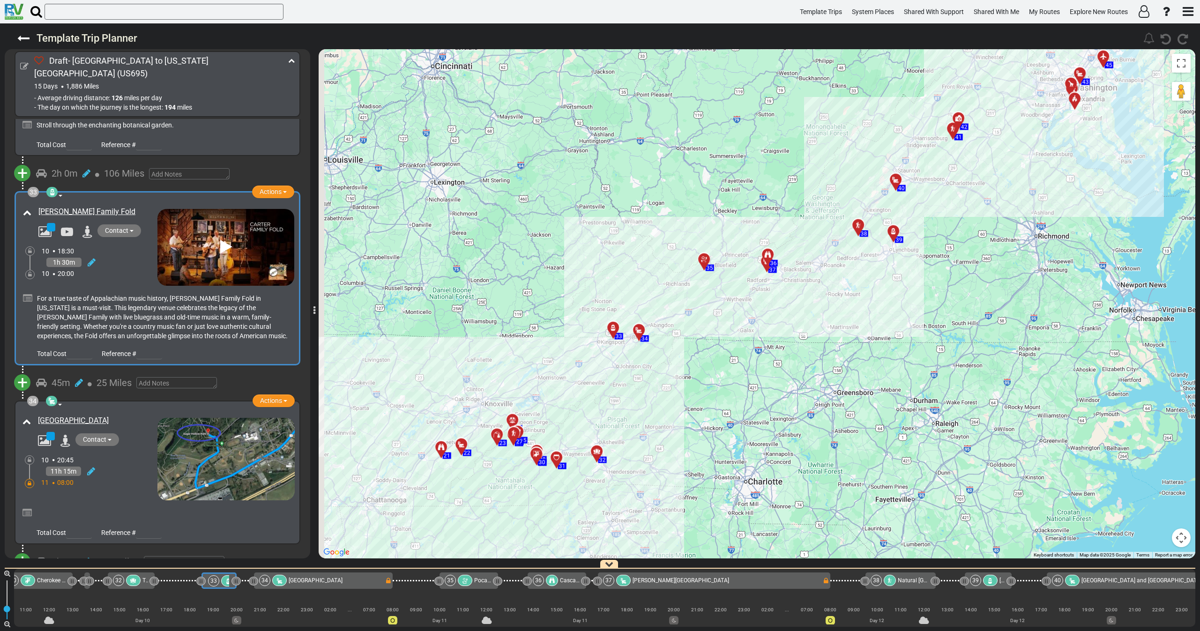
drag, startPoint x: 750, startPoint y: 365, endPoint x: 765, endPoint y: 359, distance: 15.3
click at [758, 360] on div "To activate drag with keyboard, press Alt + Enter. Once in keyboard drag state,…" at bounding box center [757, 304] width 877 height 510
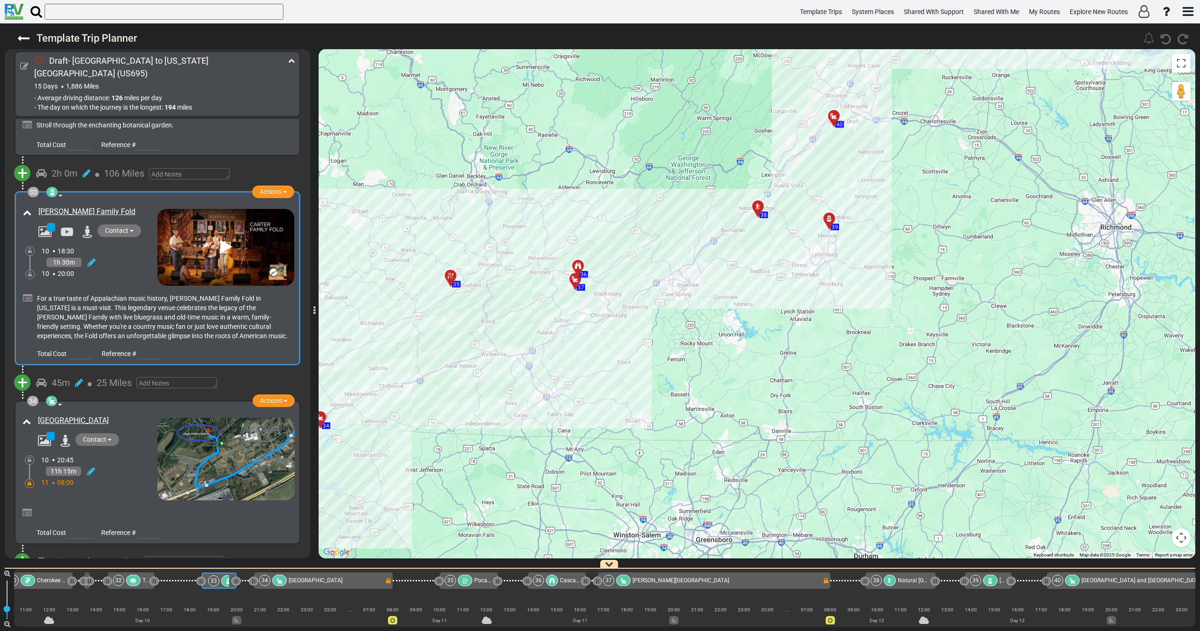
drag, startPoint x: 774, startPoint y: 311, endPoint x: 800, endPoint y: 329, distance: 31.1
click at [800, 329] on div "To activate drag with keyboard, press Alt + Enter. Once in keyboard drag state,…" at bounding box center [757, 304] width 877 height 510
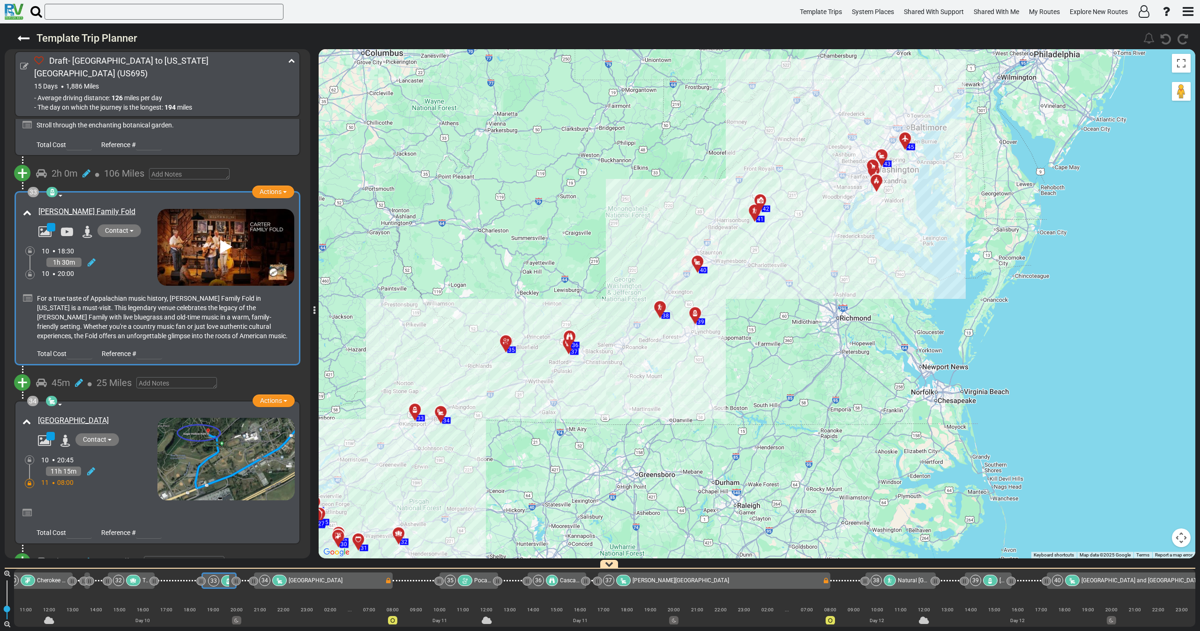
click at [656, 387] on div "To activate drag with keyboard, press Alt + Enter. Once in keyboard drag state,…" at bounding box center [757, 304] width 877 height 510
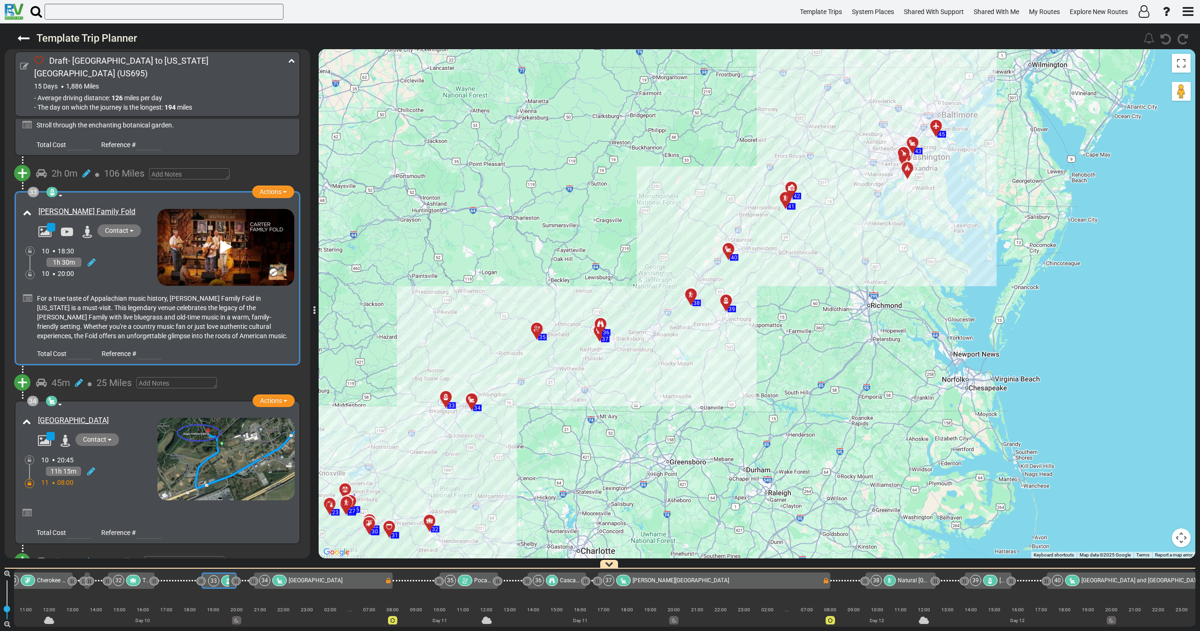
drag, startPoint x: 505, startPoint y: 404, endPoint x: 524, endPoint y: 395, distance: 20.8
click at [524, 395] on div "To activate drag with keyboard, press Alt + Enter. Once in keyboard drag state,…" at bounding box center [757, 304] width 877 height 510
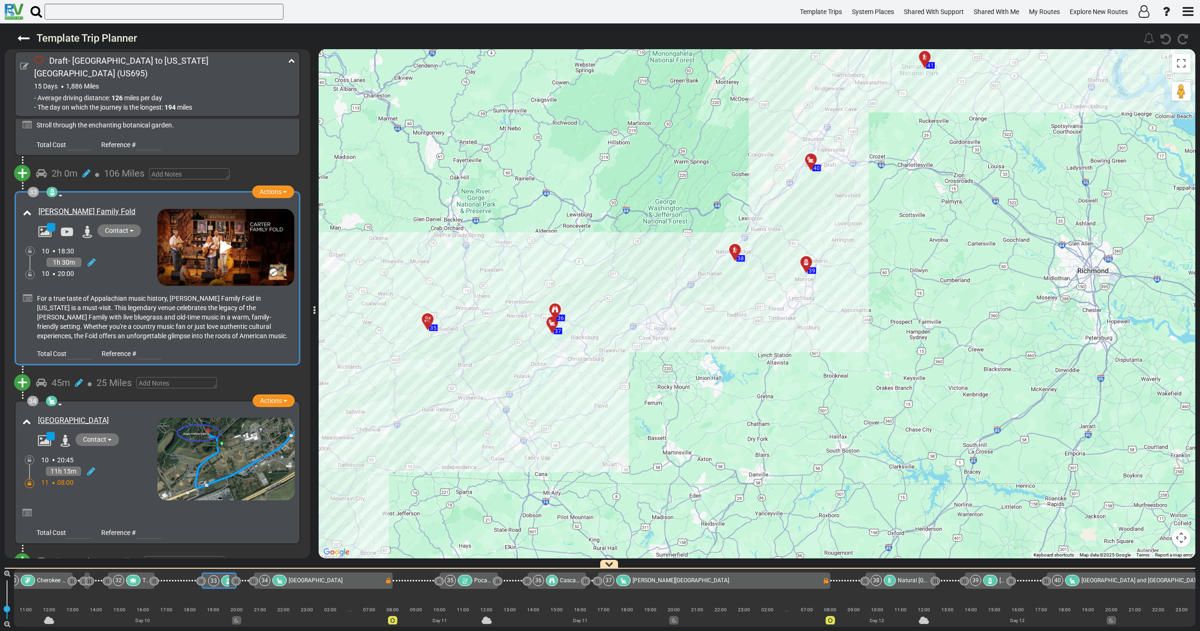
drag, startPoint x: 473, startPoint y: 418, endPoint x: 623, endPoint y: 345, distance: 167.3
click at [612, 350] on div "To activate drag with keyboard, press Alt + Enter. Once in keyboard drag state,…" at bounding box center [757, 304] width 877 height 510
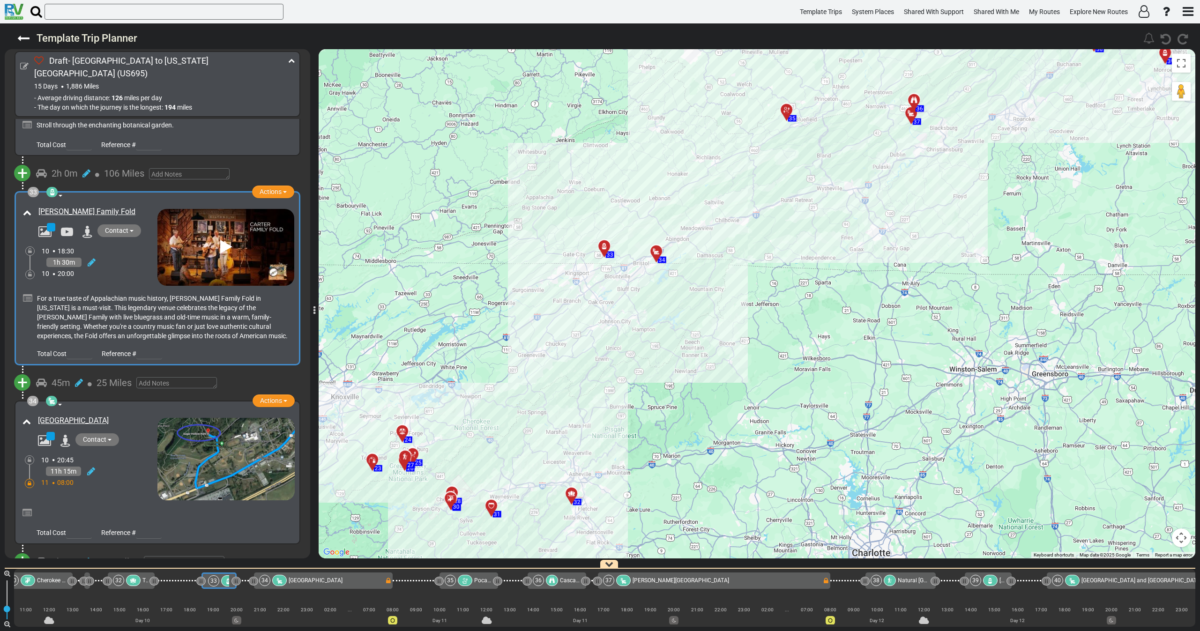
drag, startPoint x: 605, startPoint y: 466, endPoint x: 642, endPoint y: 421, distance: 57.9
click at [642, 421] on div "To activate drag with keyboard, press Alt + Enter. Once in keyboard drag state,…" at bounding box center [757, 304] width 877 height 510
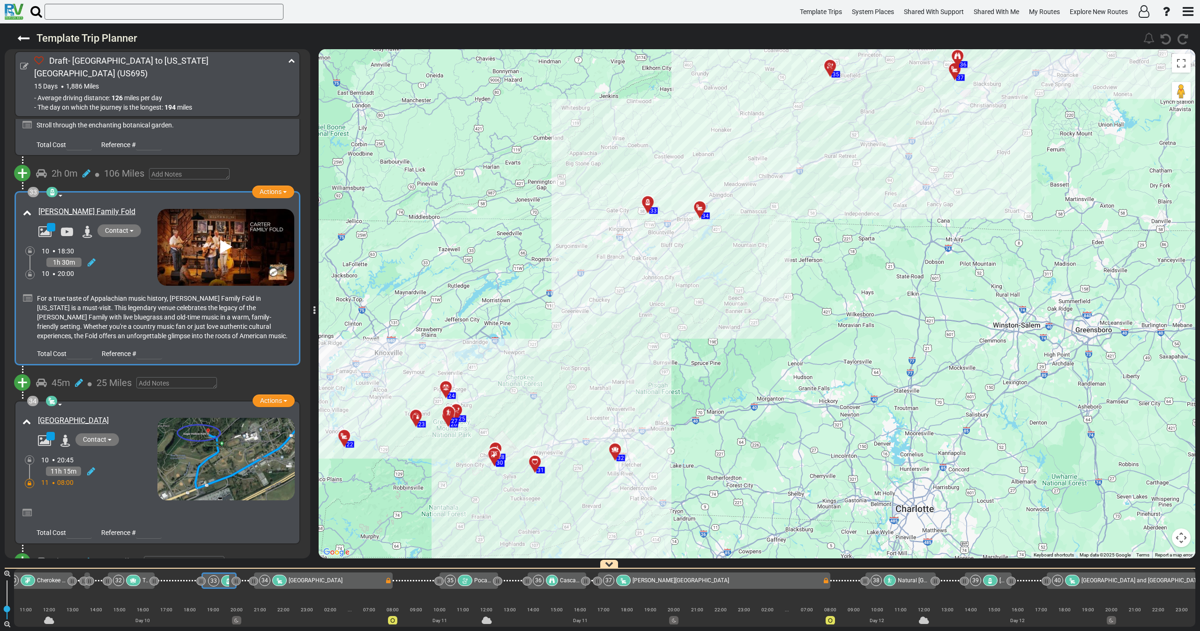
drag, startPoint x: 630, startPoint y: 488, endPoint x: 665, endPoint y: 451, distance: 50.4
click at [665, 451] on div "To activate drag with keyboard, press Alt + Enter. Once in keyboard drag state,…" at bounding box center [757, 304] width 877 height 510
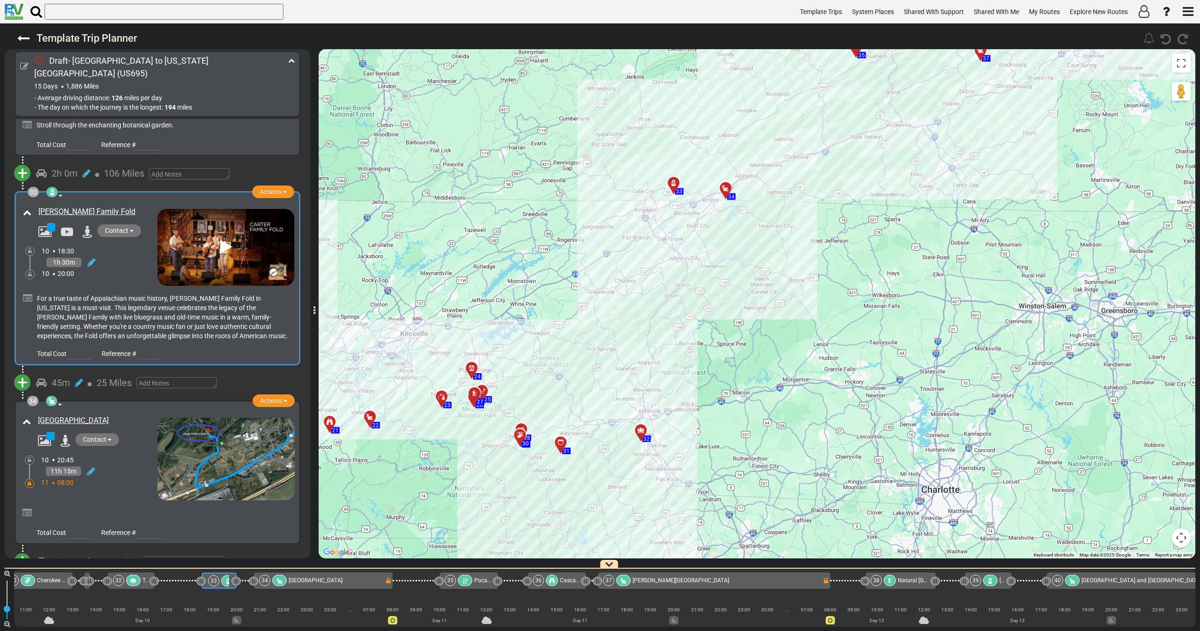
click at [563, 443] on div at bounding box center [563, 446] width 15 height 15
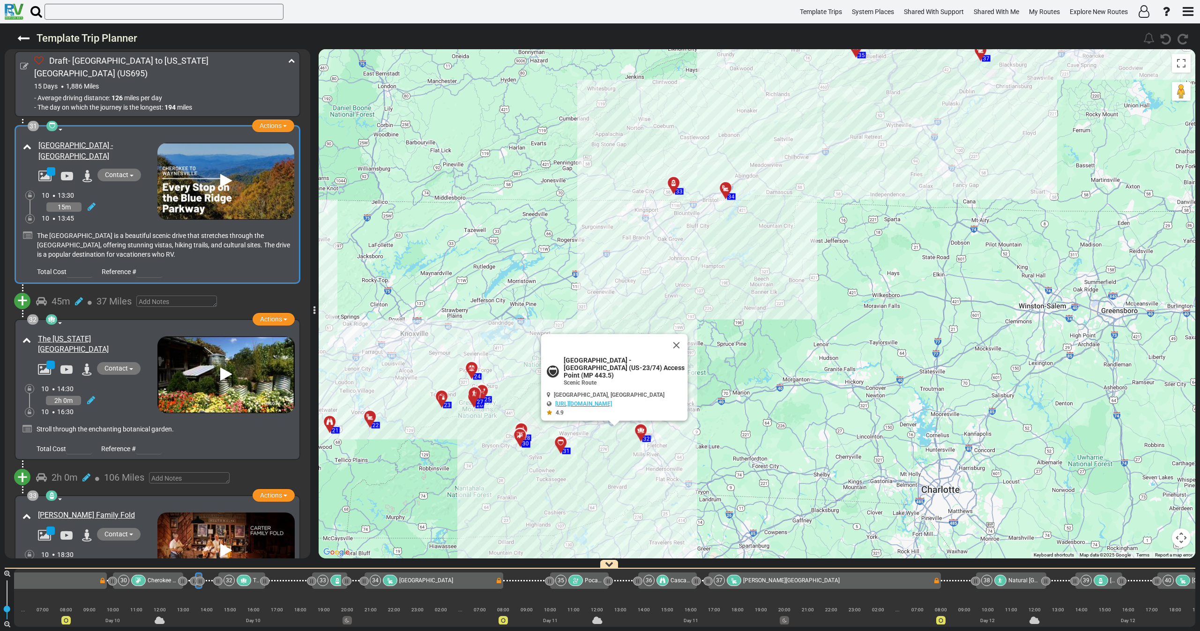
scroll to position [5513, 0]
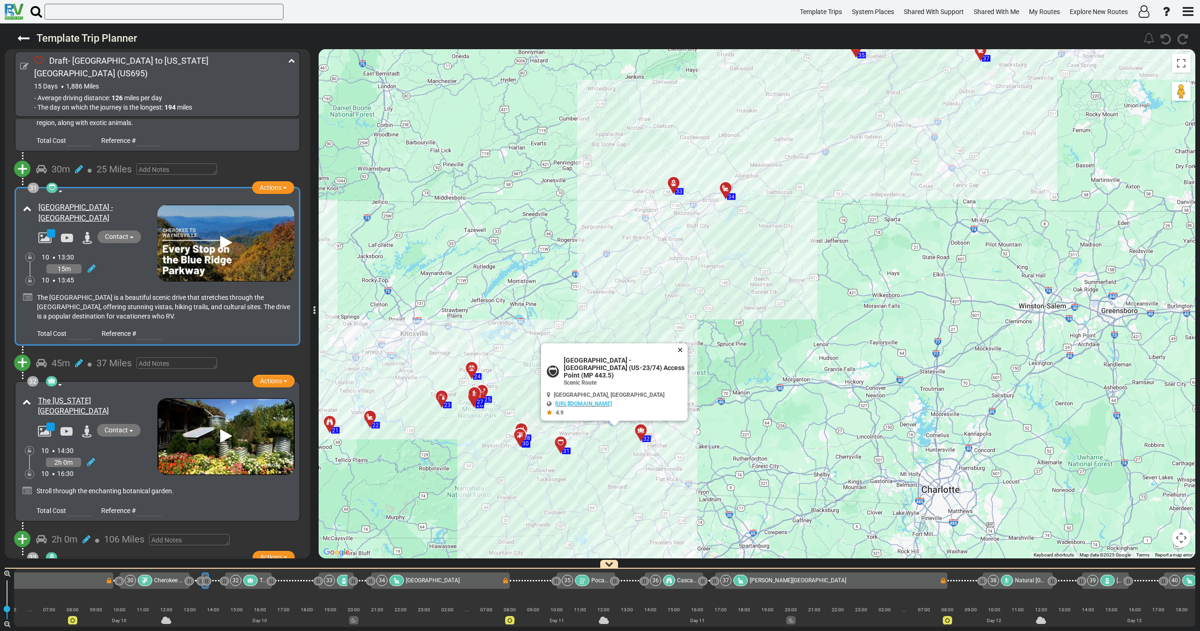
click at [683, 349] on button "Close" at bounding box center [681, 350] width 11 height 13
click at [642, 430] on div at bounding box center [643, 434] width 15 height 15
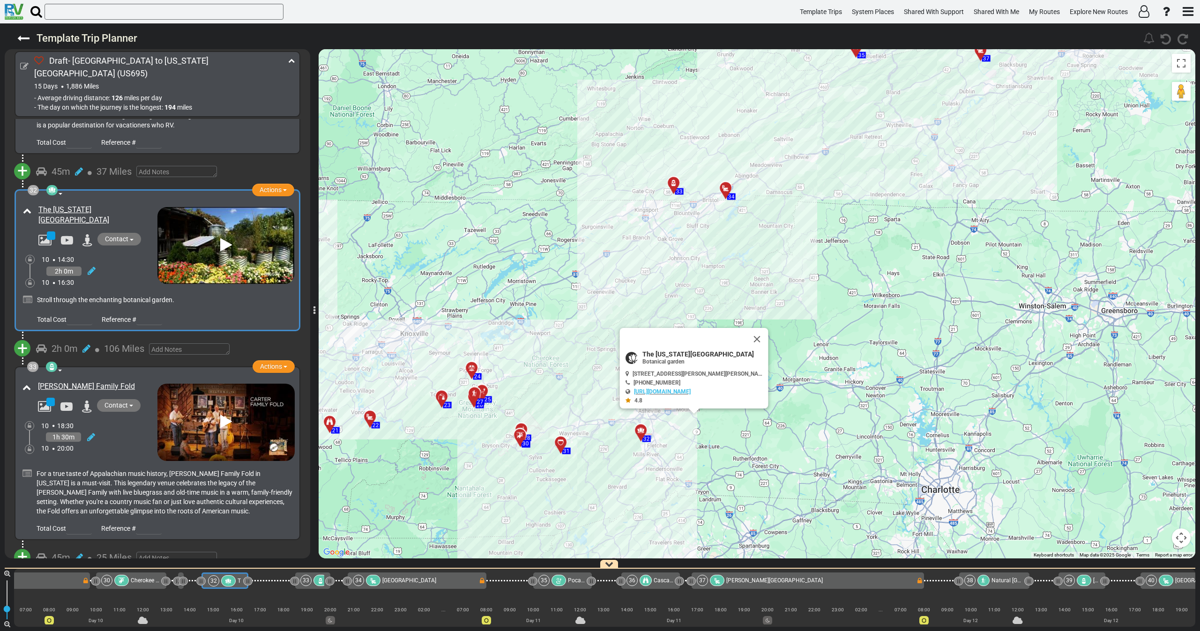
scroll to position [5706, 0]
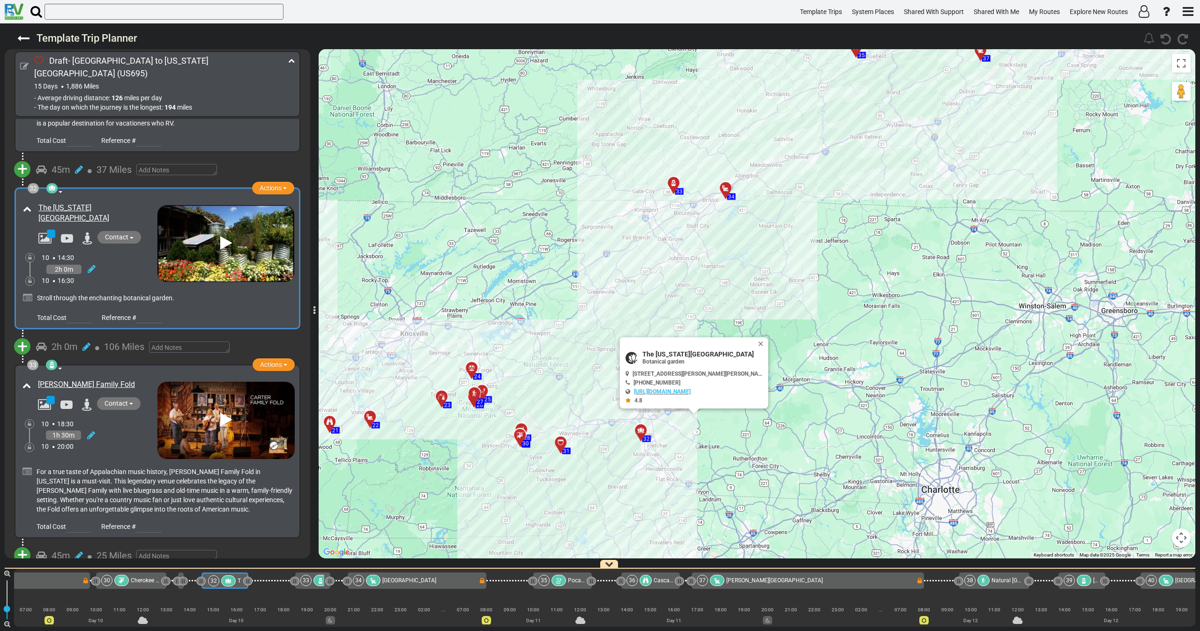
click at [128, 429] on div "1h 30m" at bounding box center [99, 436] width 116 height 14
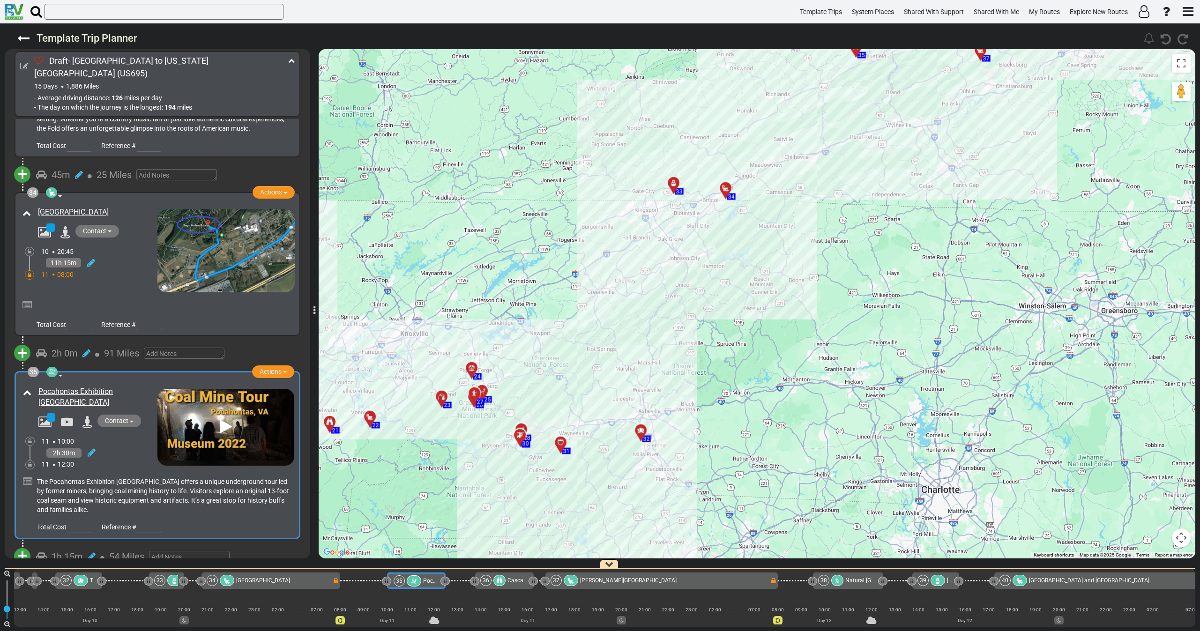
scroll to position [6120, 0]
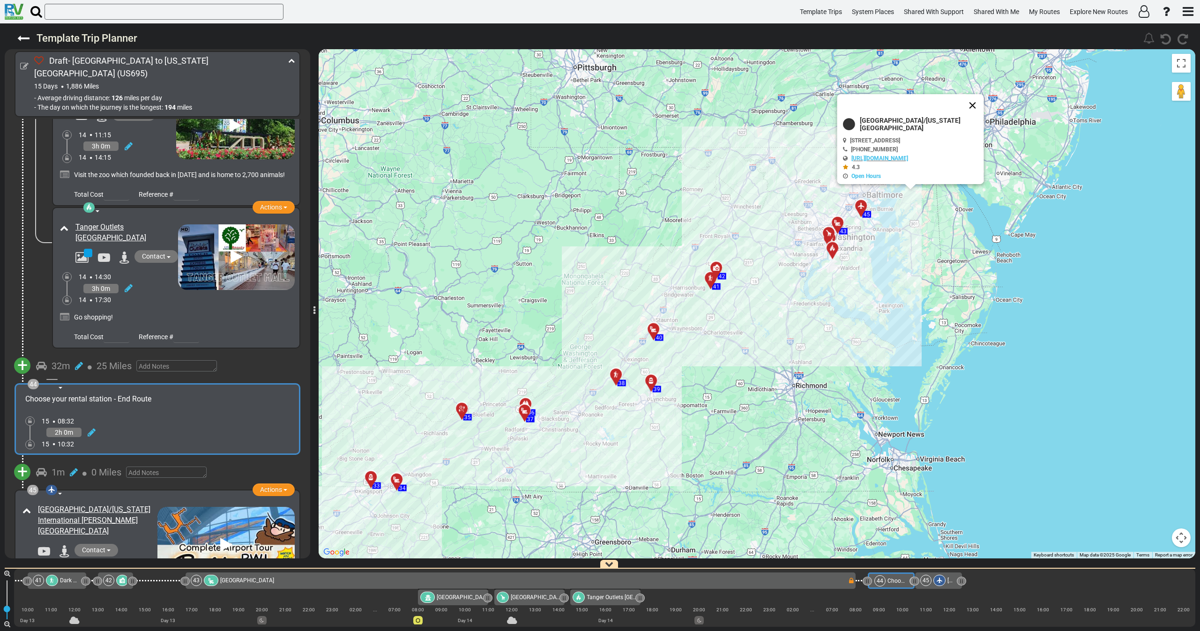
click at [970, 104] on button "Close" at bounding box center [972, 105] width 23 height 23
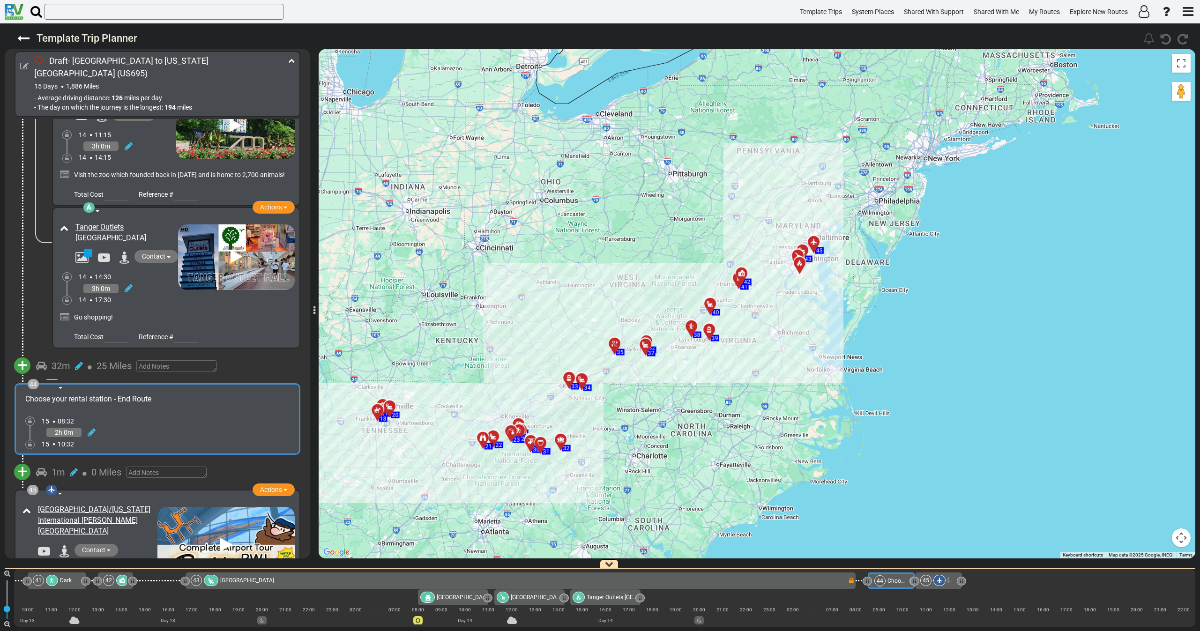
drag, startPoint x: 693, startPoint y: 389, endPoint x: 772, endPoint y: 368, distance: 81.3
click at [771, 368] on div "To activate drag with keyboard, press Alt + Enter. Once in keyboard drag state,…" at bounding box center [757, 304] width 877 height 510
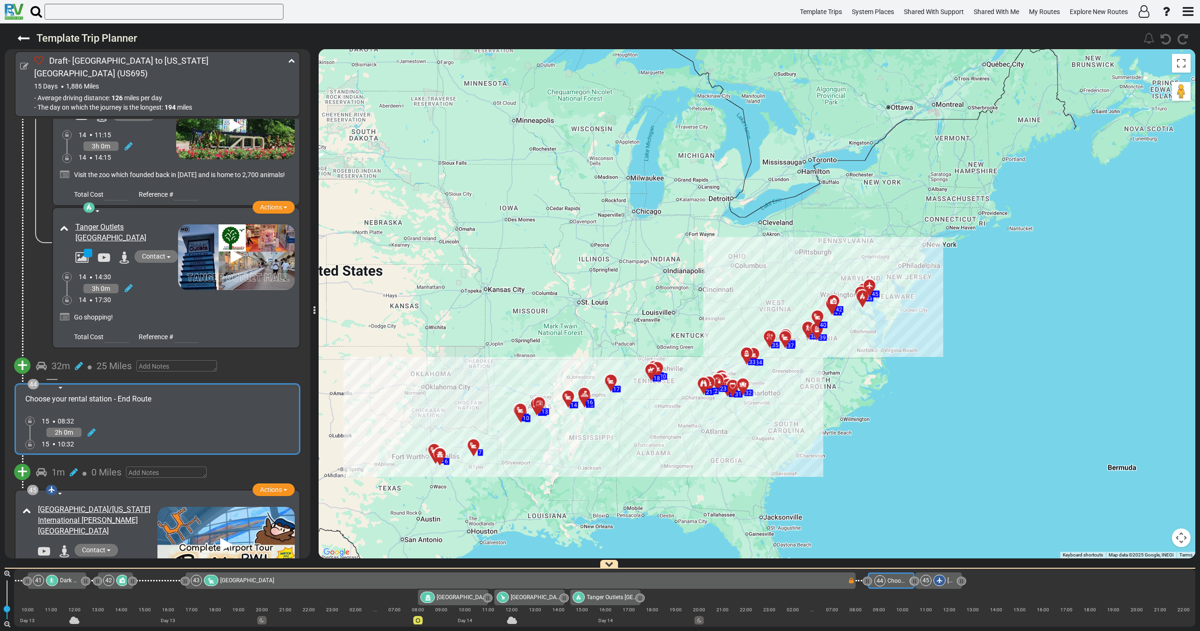
drag, startPoint x: 617, startPoint y: 455, endPoint x: 622, endPoint y: 454, distance: 4.7
click at [622, 454] on div "To activate drag with keyboard, press Alt + Enter. Once in keyboard drag state,…" at bounding box center [757, 304] width 877 height 510
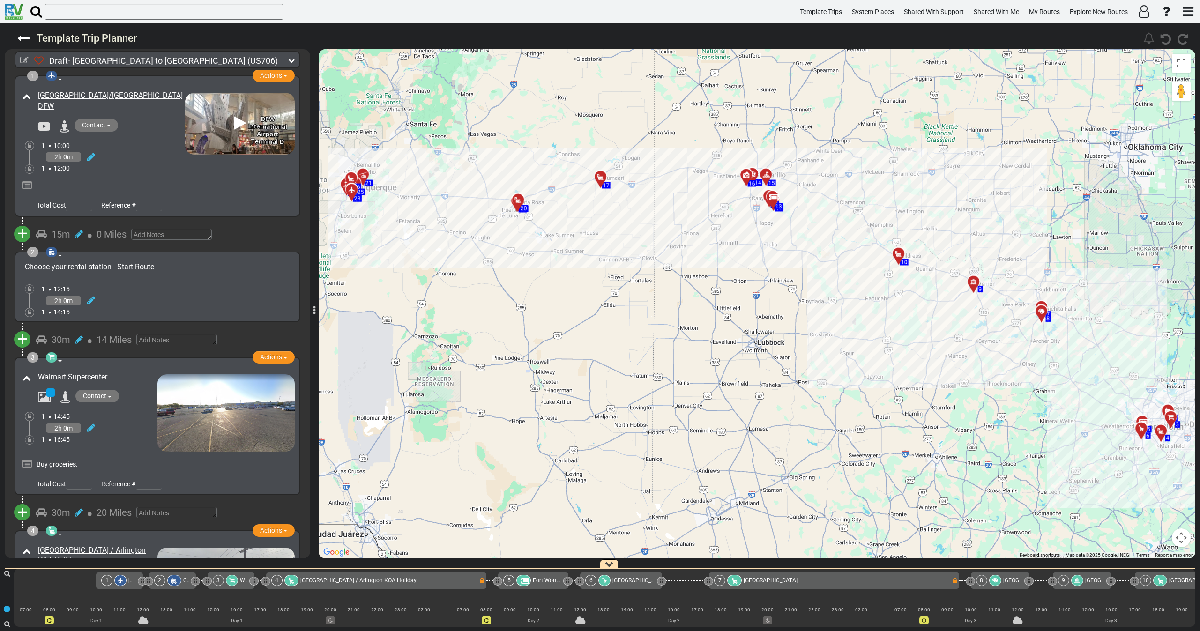
drag, startPoint x: 292, startPoint y: 59, endPoint x: 291, endPoint y: 64, distance: 4.7
click at [291, 59] on icon at bounding box center [291, 60] width 7 height 7
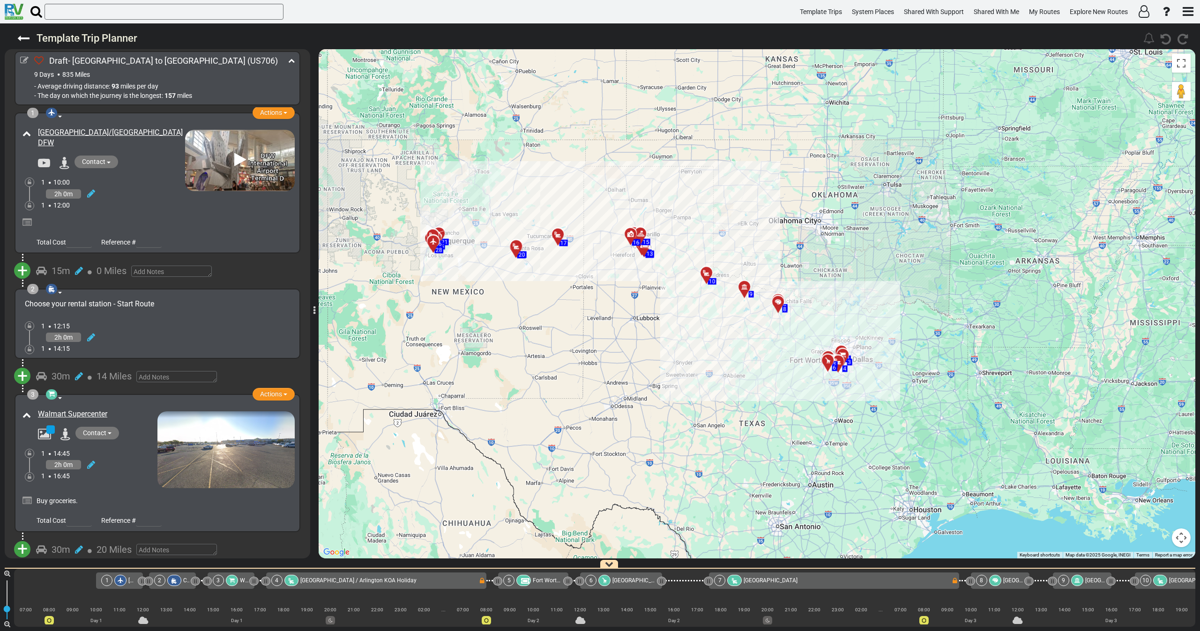
click at [136, 200] on div "2h 0m" at bounding box center [113, 194] width 144 height 14
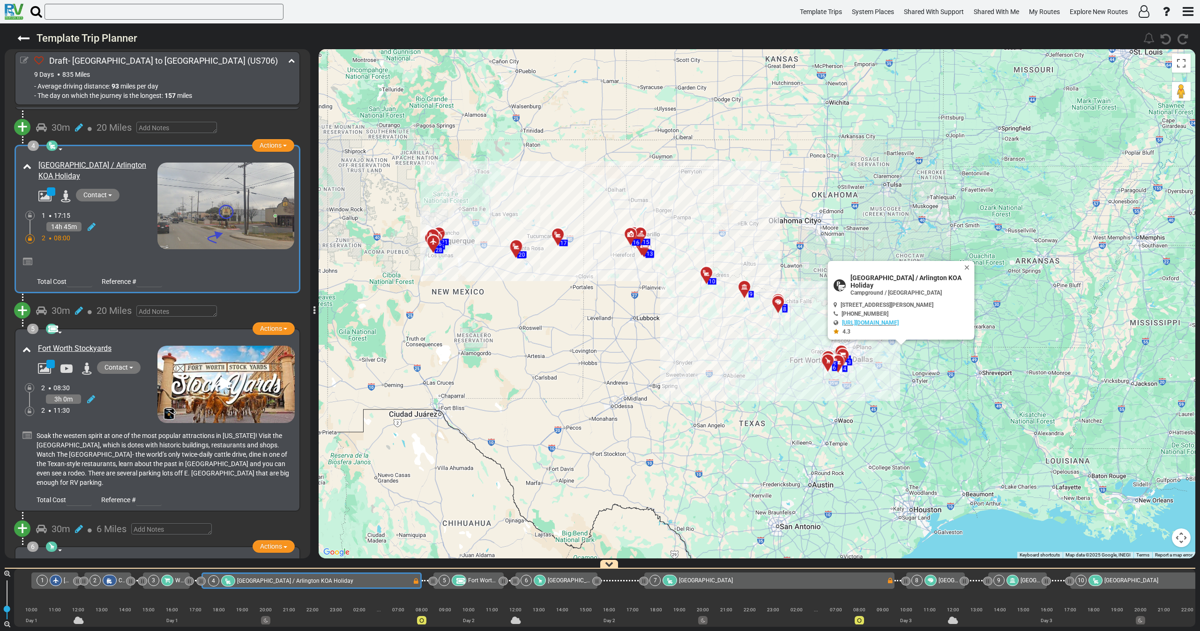
click at [23, 60] on icon at bounding box center [24, 60] width 8 height 8
select select "number:46"
select select "number:31"
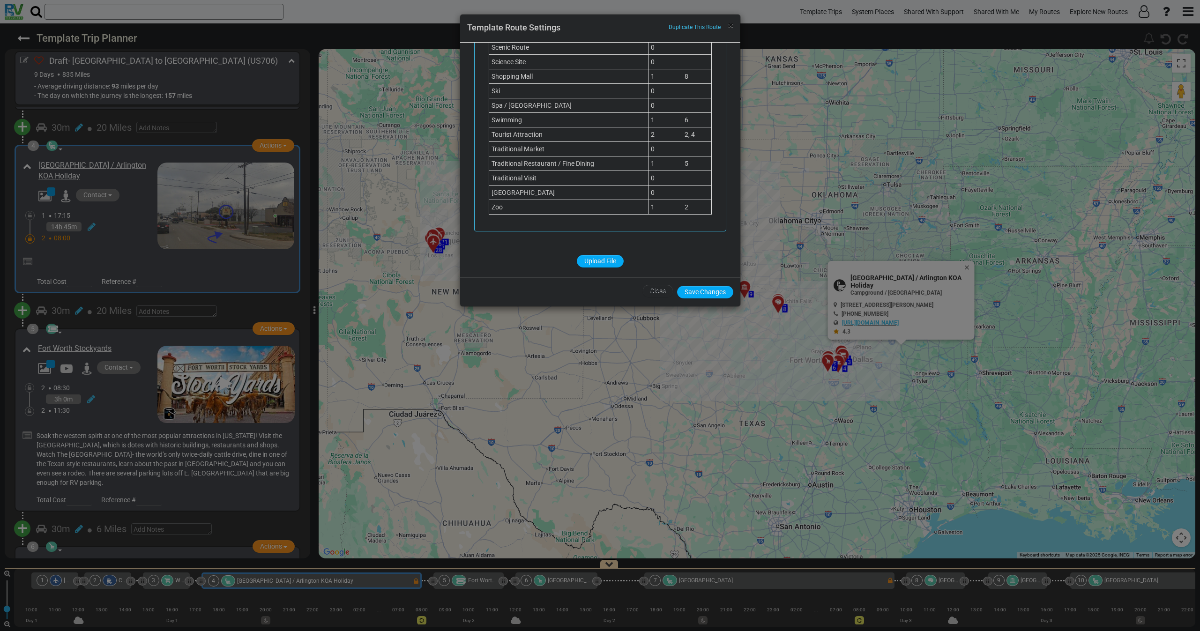
click at [732, 30] on span "×" at bounding box center [730, 25] width 5 height 11
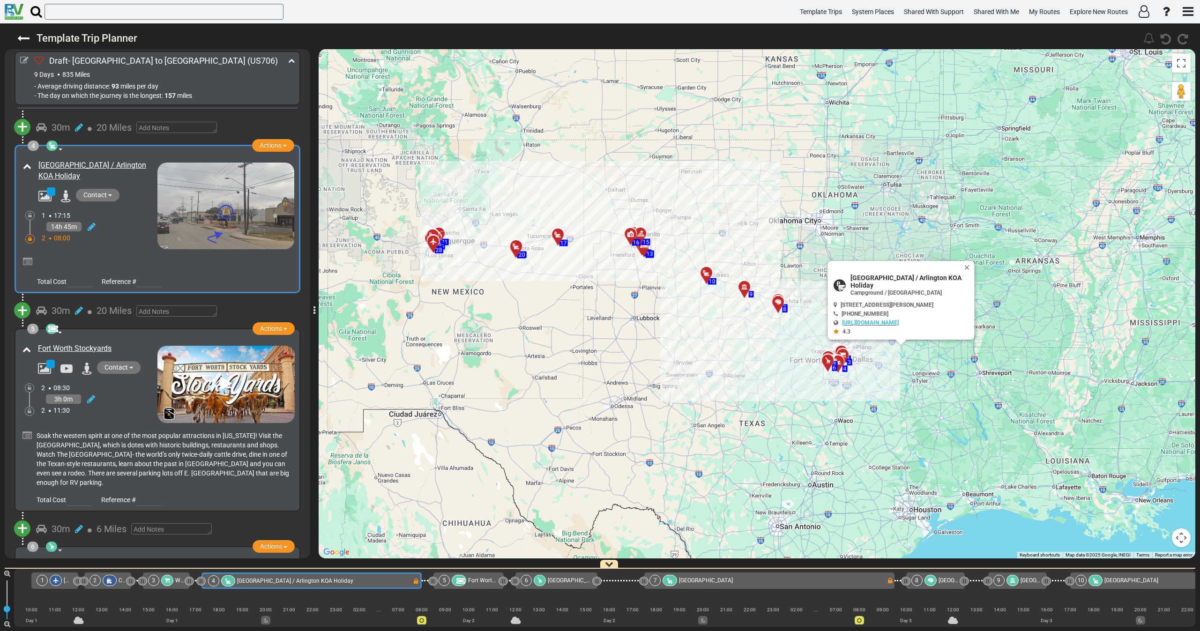
click at [124, 249] on div at bounding box center [158, 260] width 274 height 22
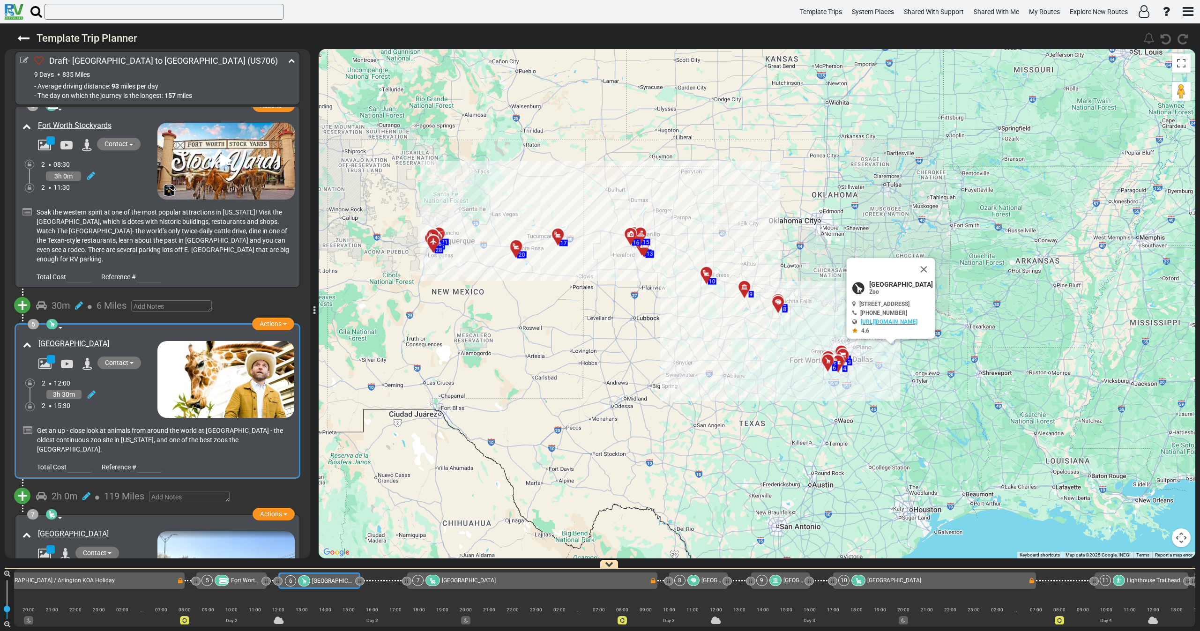
scroll to position [0, 315]
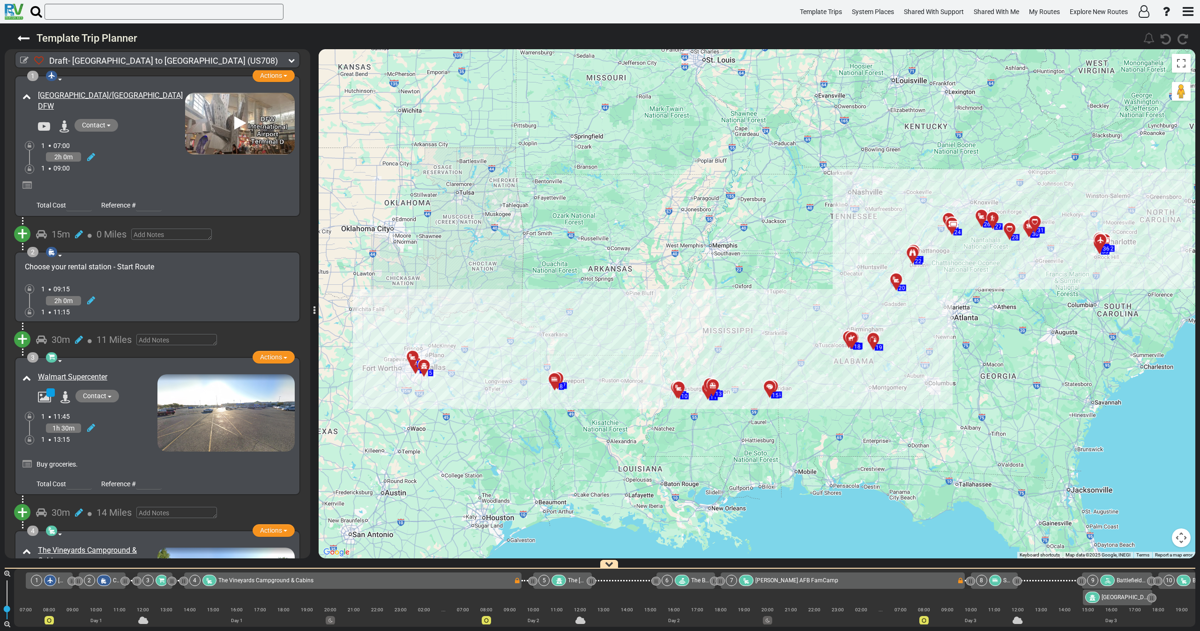
click at [290, 57] on icon at bounding box center [291, 60] width 7 height 7
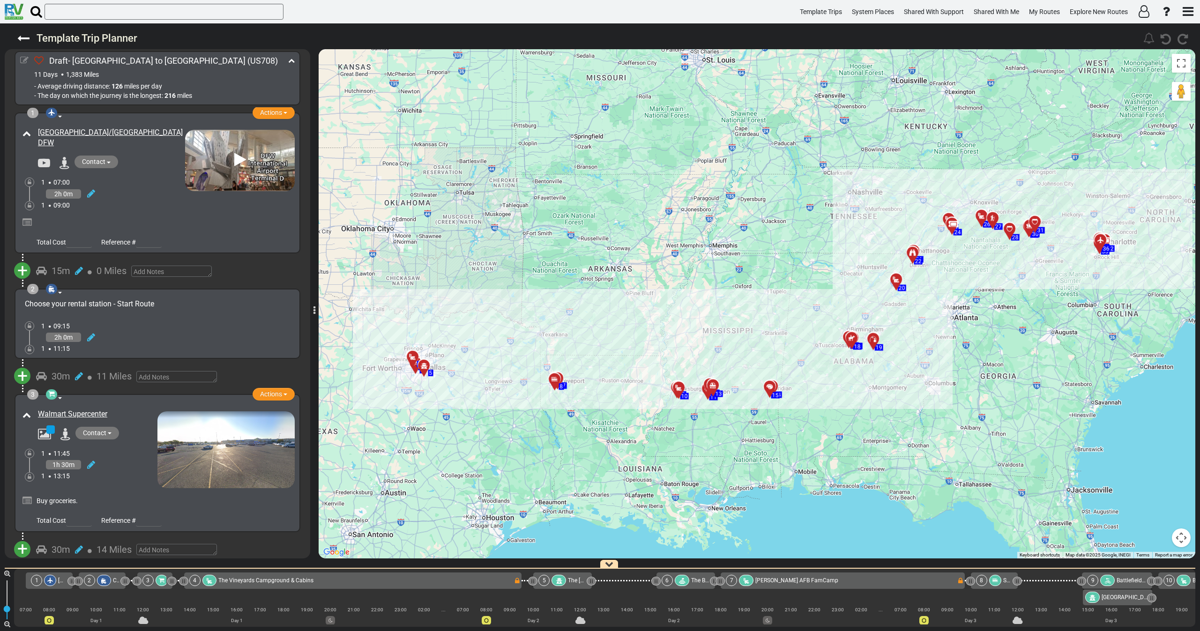
click at [24, 58] on icon at bounding box center [24, 60] width 8 height 8
select select "number:46"
select select "number:351"
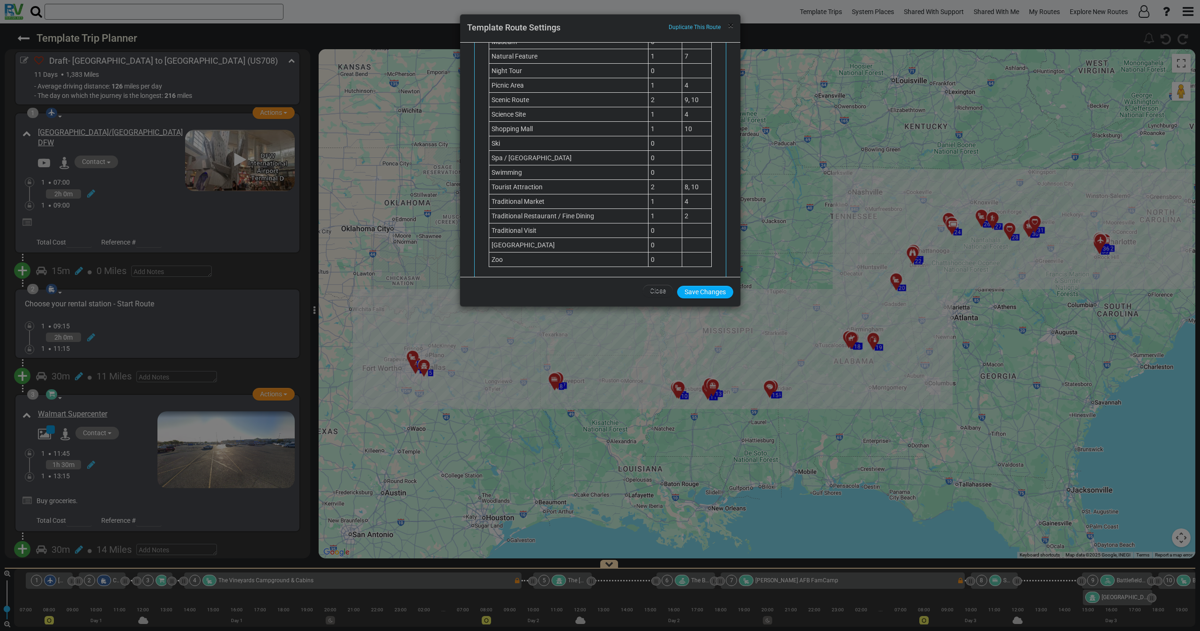
click at [728, 27] on span "×" at bounding box center [730, 25] width 5 height 11
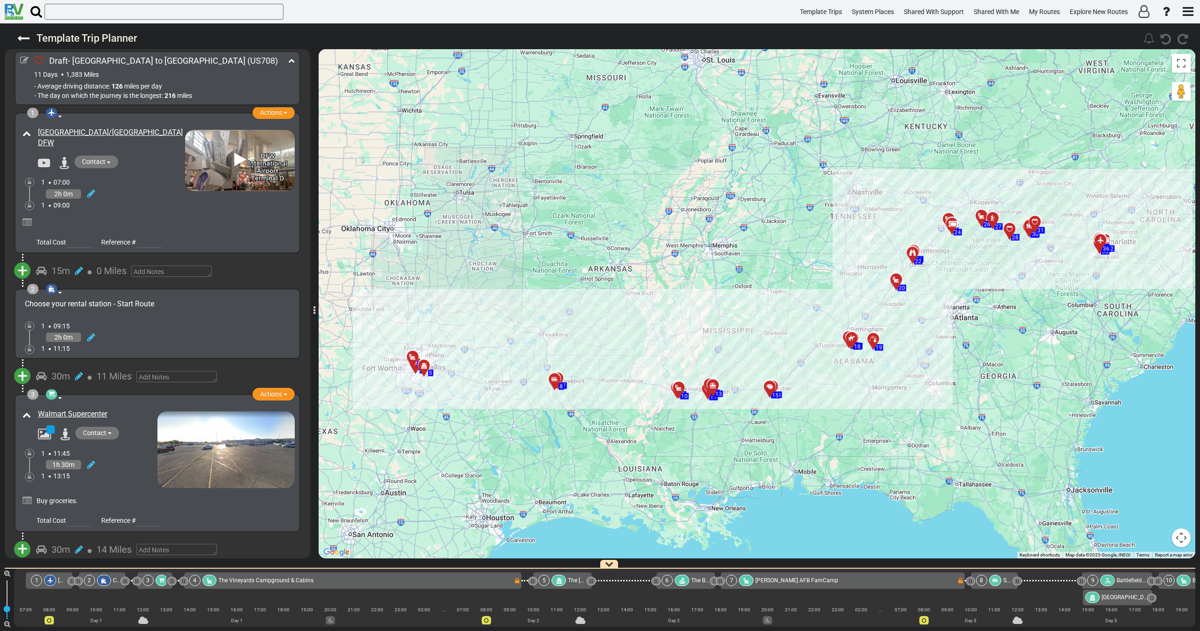
click at [114, 184] on div "1 07:00" at bounding box center [113, 182] width 144 height 9
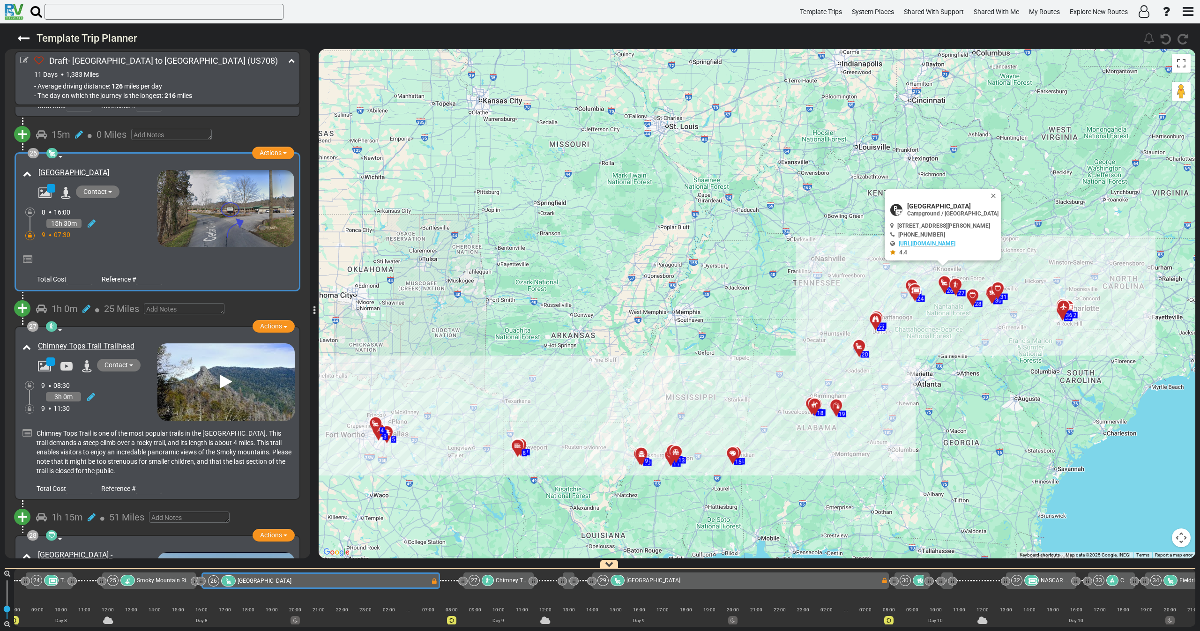
drag, startPoint x: 895, startPoint y: 415, endPoint x: 863, endPoint y: 370, distance: 55.4
click at [863, 371] on div "To activate drag with keyboard, press Alt + Enter. Once in keyboard drag state,…" at bounding box center [757, 304] width 877 height 510
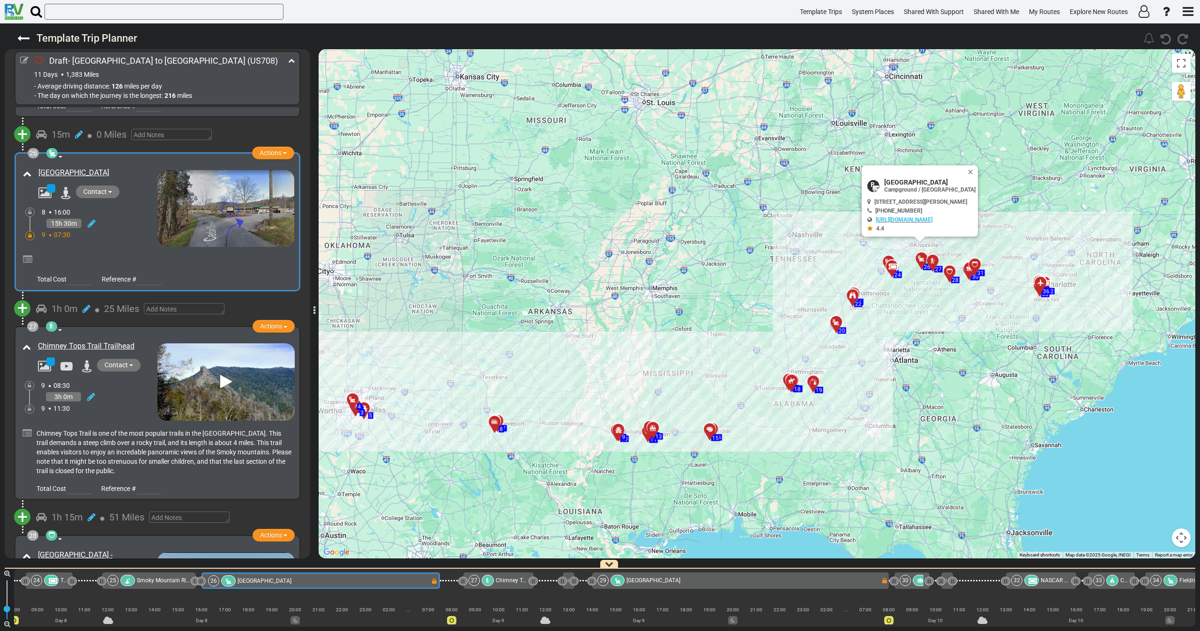
click at [118, 230] on div "9 07:30" at bounding box center [100, 234] width 116 height 9
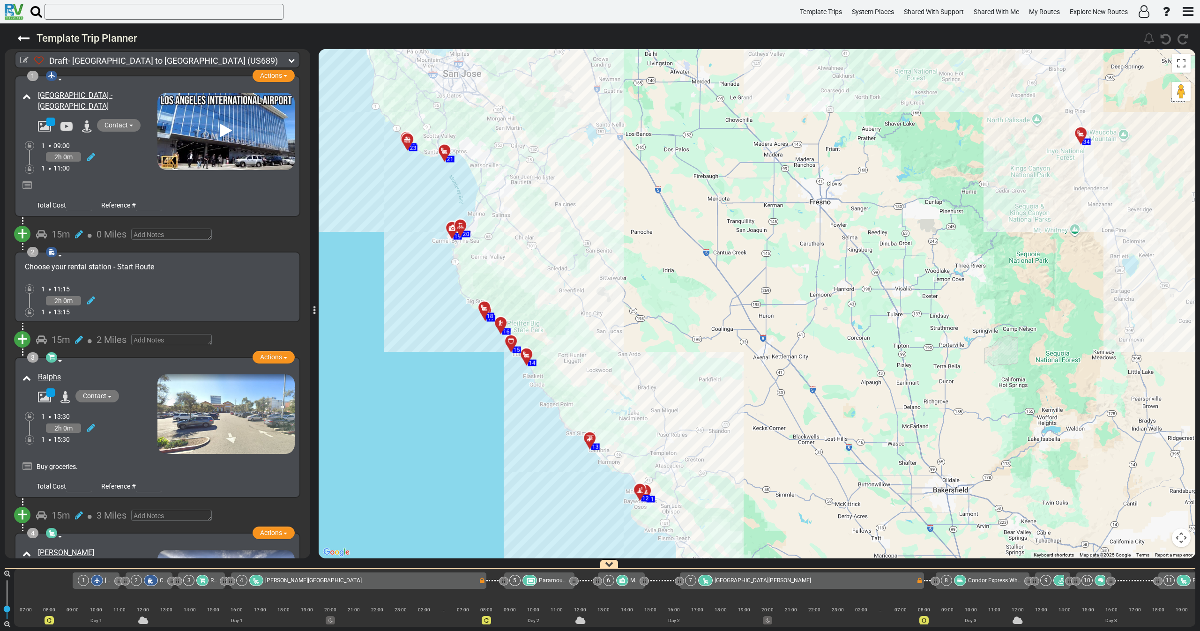
click at [120, 157] on div "2h 0m" at bounding box center [99, 157] width 116 height 14
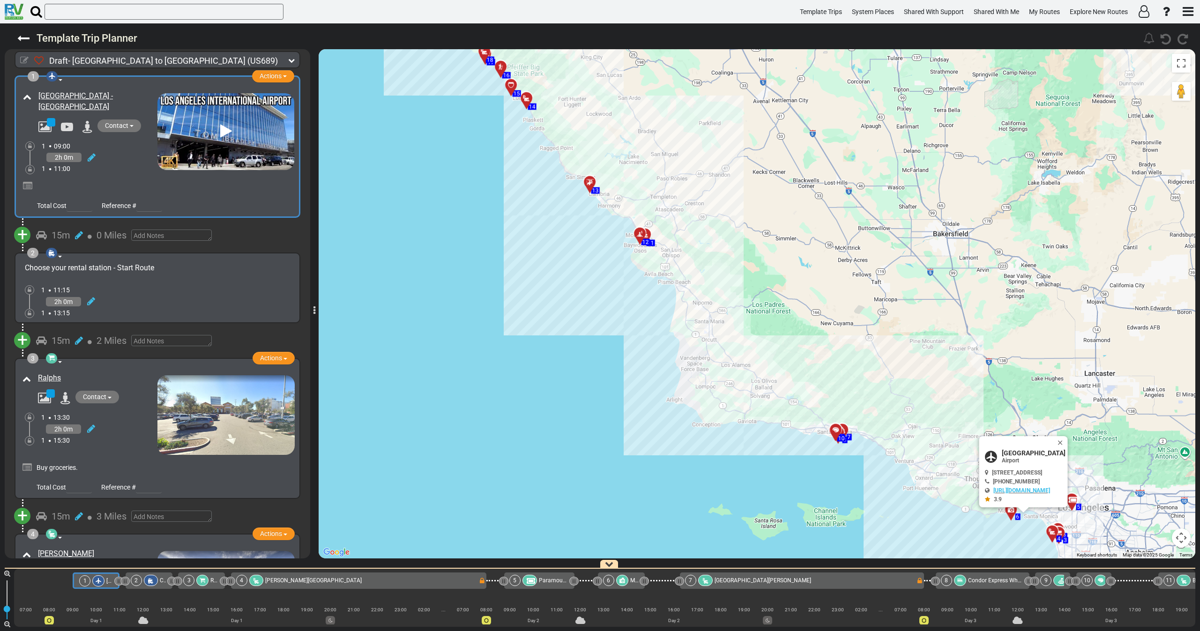
click at [24, 59] on icon at bounding box center [24, 60] width 8 height 8
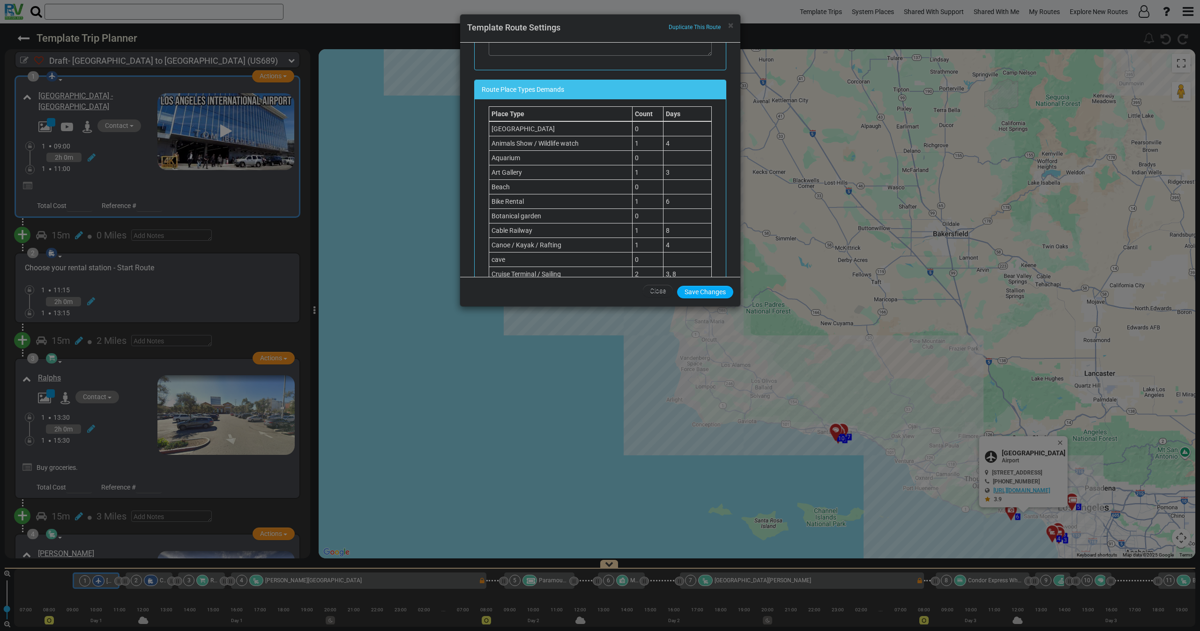
scroll to position [545, 0]
click at [728, 27] on span "×" at bounding box center [730, 25] width 5 height 11
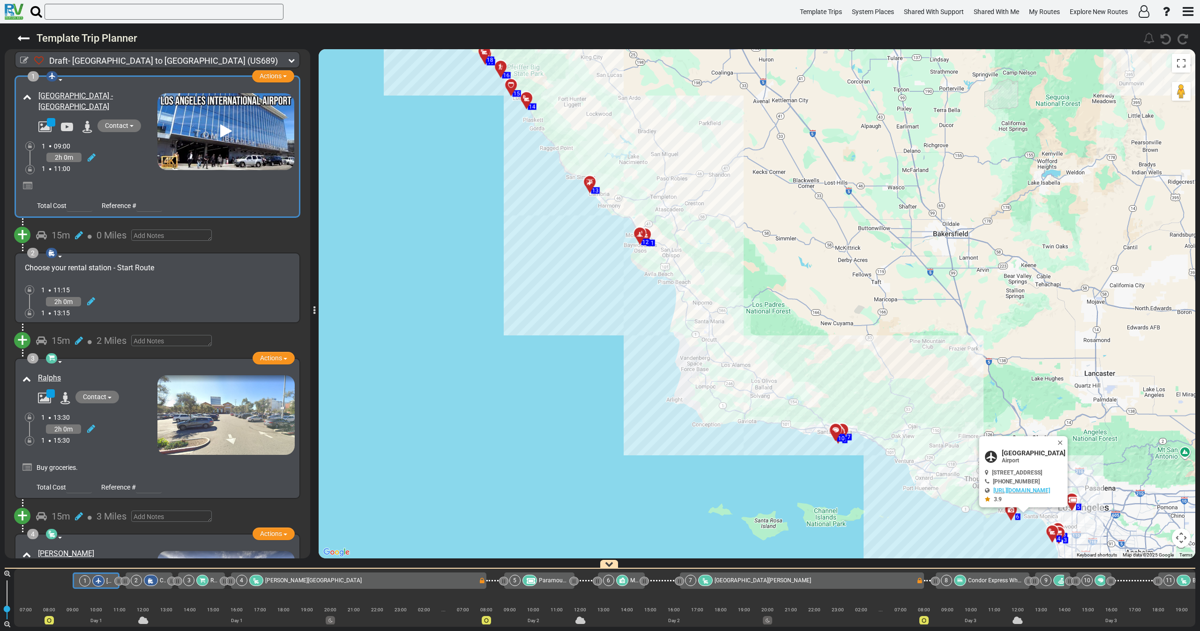
click at [112, 168] on div "1 11:00" at bounding box center [100, 168] width 116 height 9
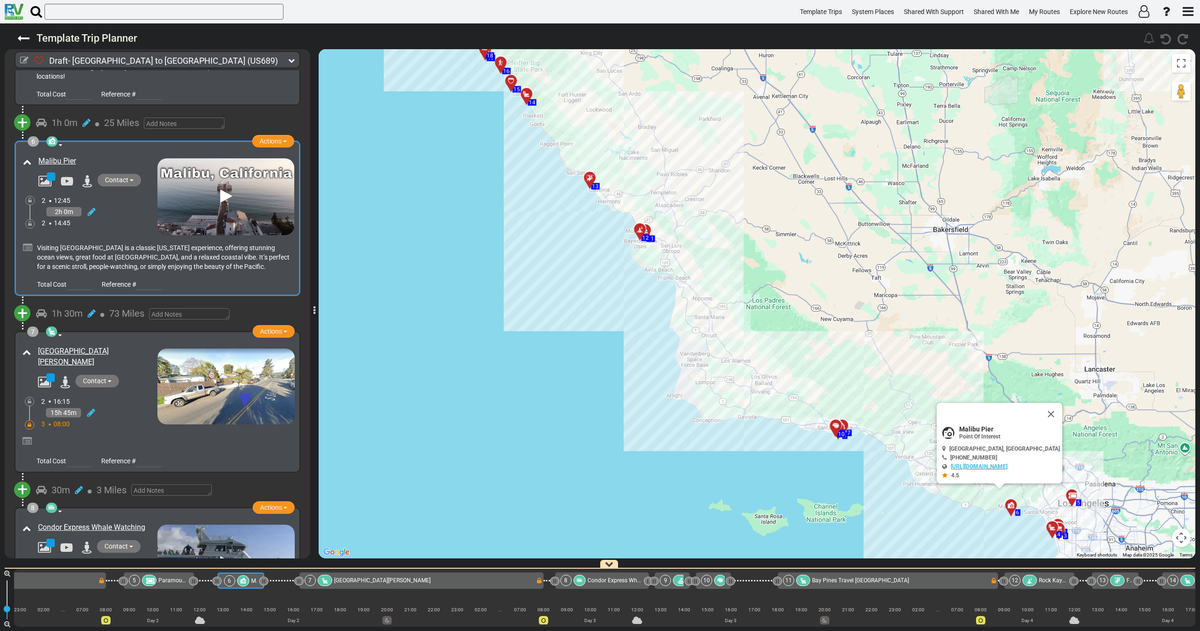
scroll to position [0, 397]
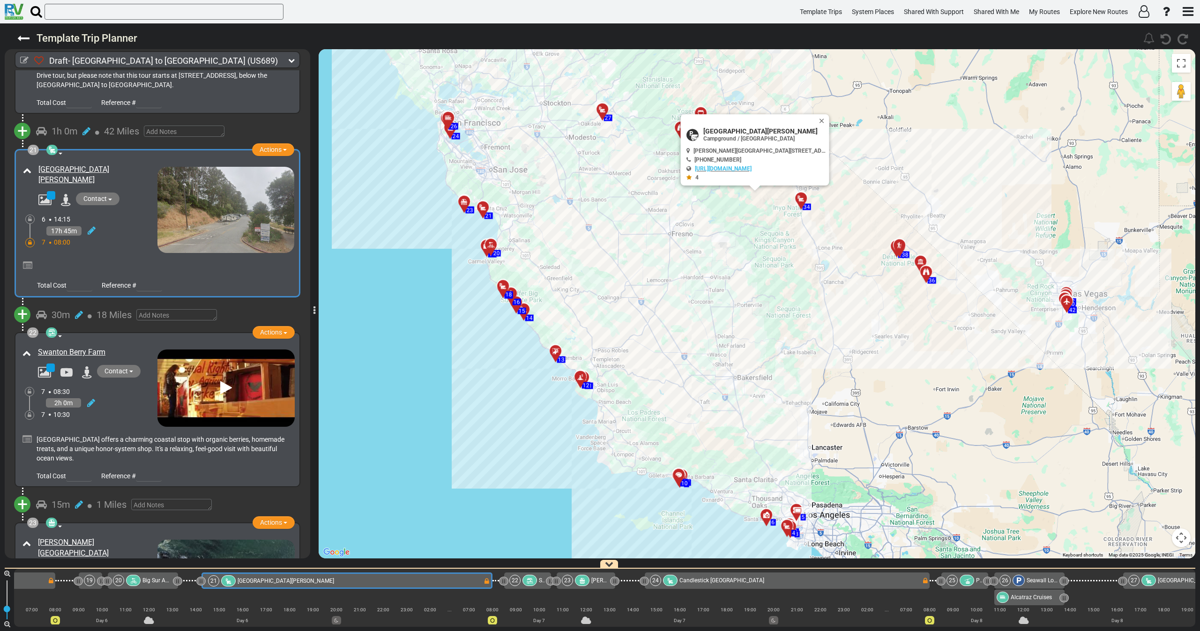
drag, startPoint x: 478, startPoint y: 270, endPoint x: 499, endPoint y: 341, distance: 73.9
click at [498, 338] on div "To activate drag with keyboard, press Alt + Enter. Once in keyboard drag state,…" at bounding box center [757, 304] width 877 height 510
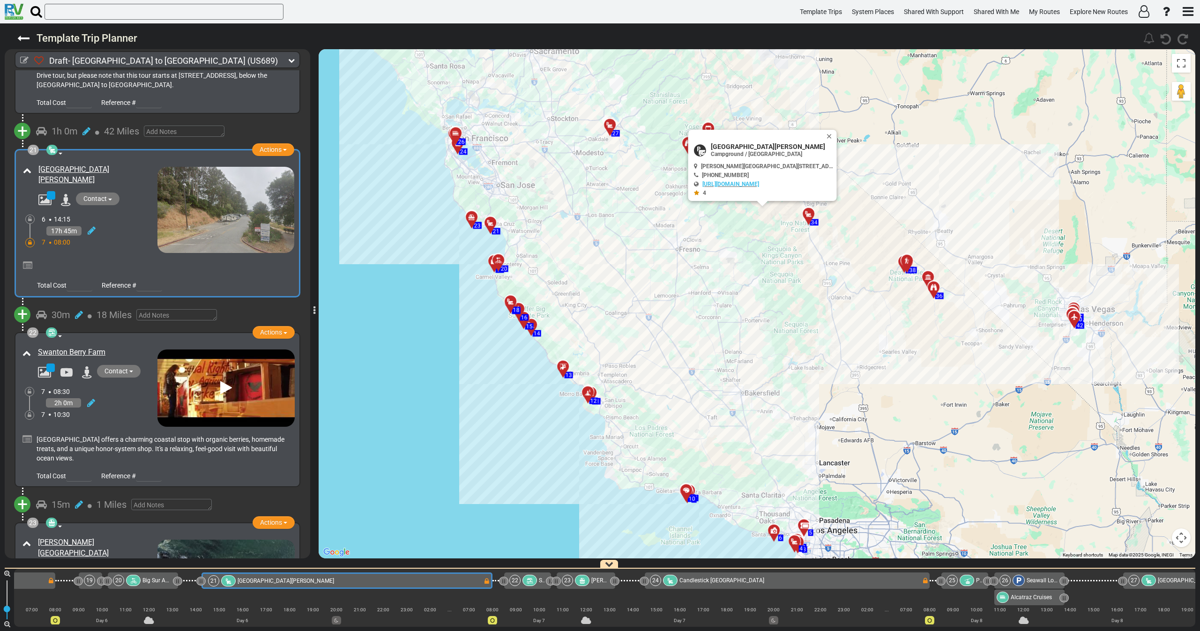
click at [115, 206] on div "Santa Cruz Harbor RV Park" at bounding box center [89, 207] width 137 height 91
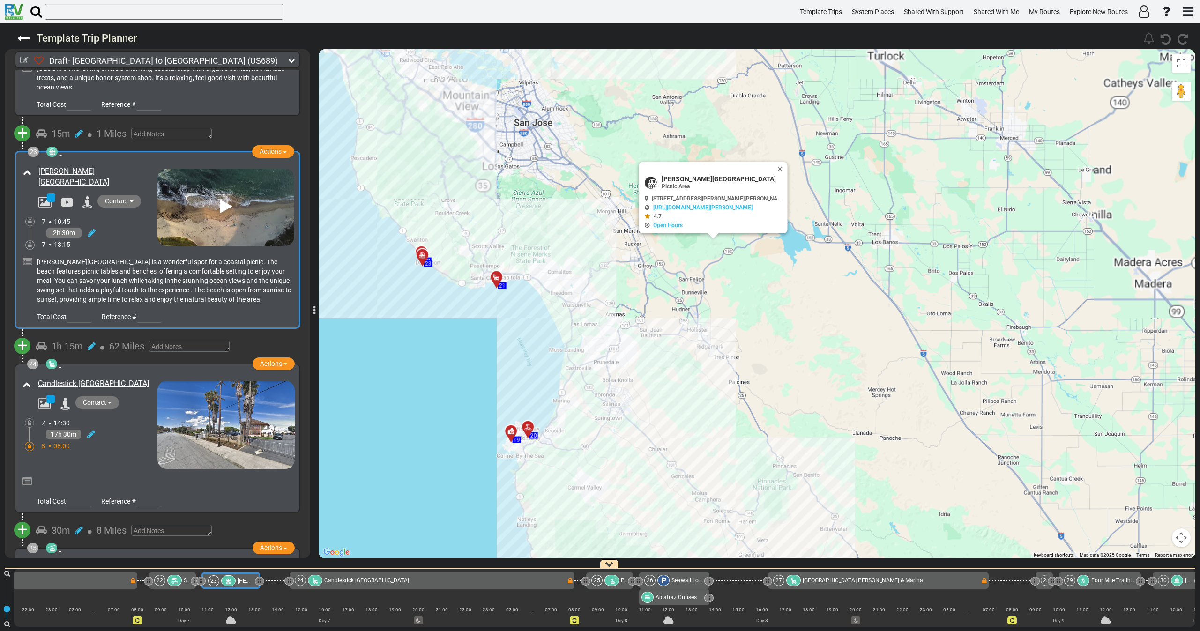
drag, startPoint x: 463, startPoint y: 211, endPoint x: 480, endPoint y: 301, distance: 91.1
click at [481, 301] on div "To activate drag with keyboard, press Alt + Enter. Once in keyboard drag state,…" at bounding box center [757, 304] width 877 height 510
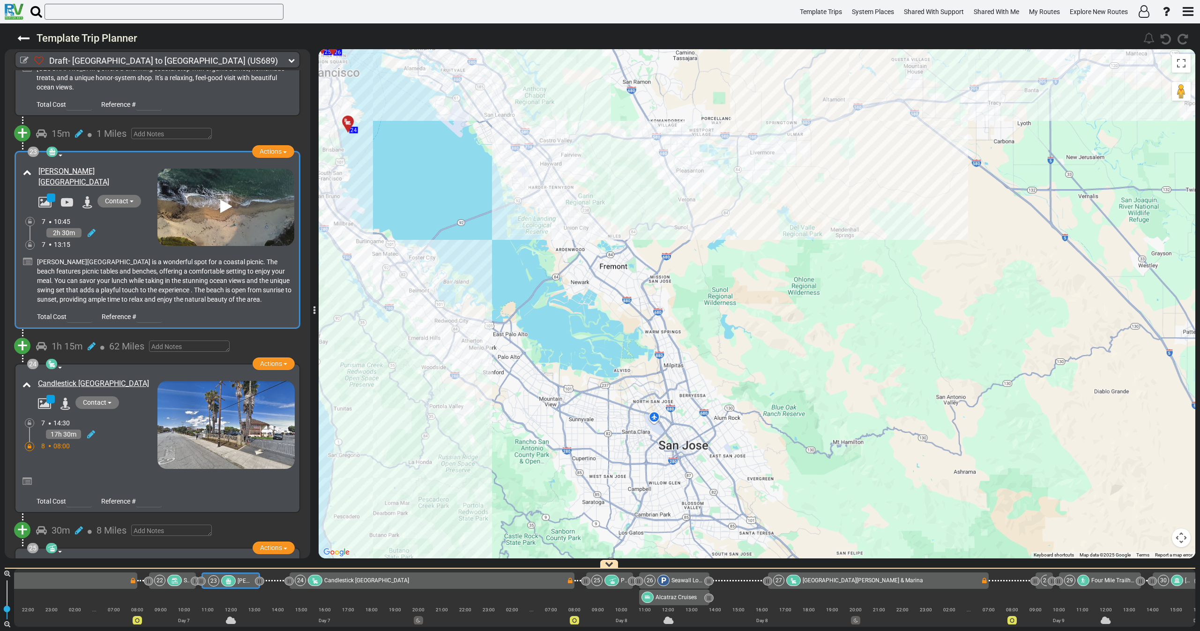
drag, startPoint x: 455, startPoint y: 232, endPoint x: 513, endPoint y: 275, distance: 73.0
click at [513, 275] on div "To activate drag with keyboard, press Alt + Enter. Once in keyboard drag state,…" at bounding box center [757, 304] width 877 height 510
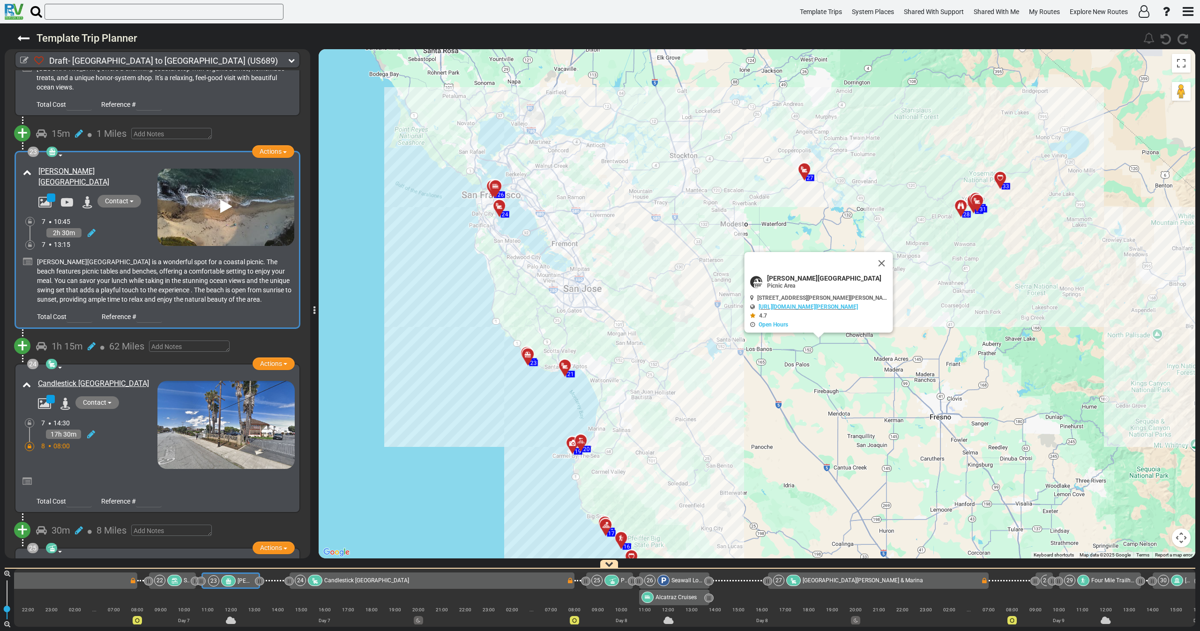
drag, startPoint x: 525, startPoint y: 288, endPoint x: 500, endPoint y: 285, distance: 25.1
click at [501, 285] on div "To activate drag with keyboard, press Alt + Enter. Once in keyboard drag state,…" at bounding box center [757, 304] width 877 height 510
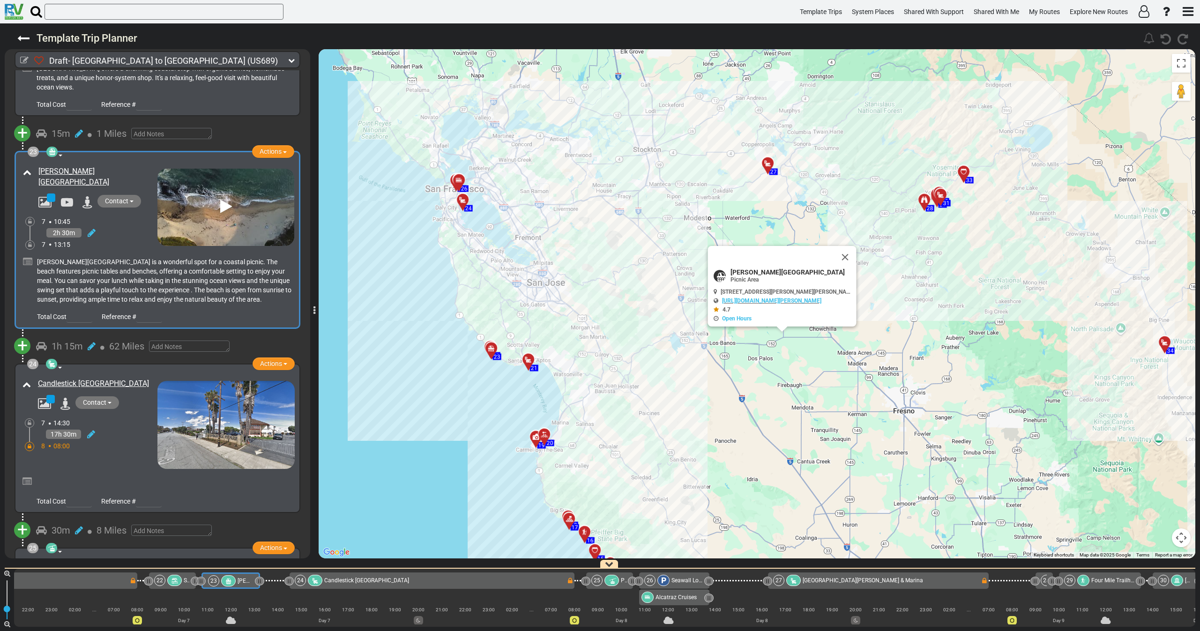
click at [458, 182] on div at bounding box center [461, 184] width 15 height 15
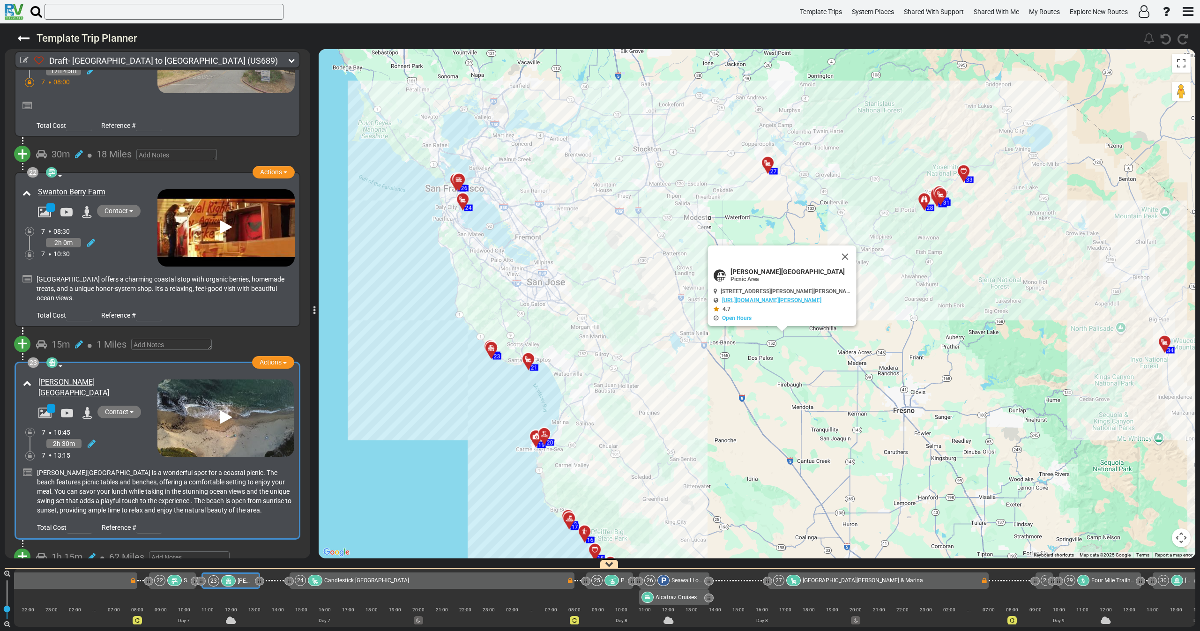
click at [123, 437] on div "2h 30m" at bounding box center [100, 444] width 116 height 14
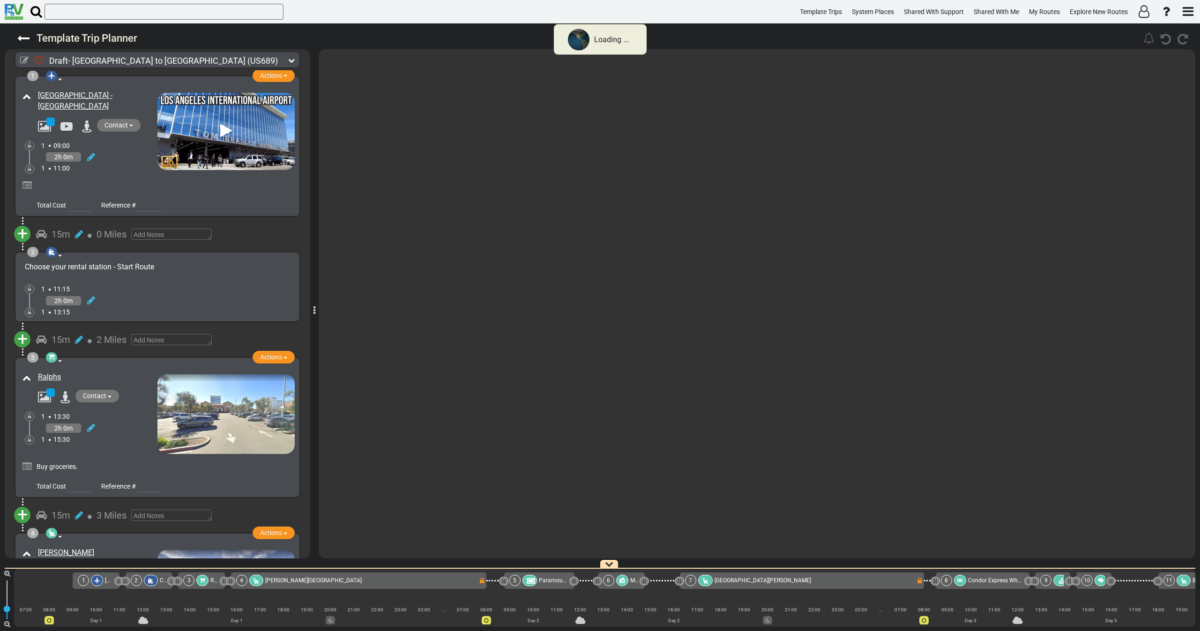
type input "100"
type input "Draft- Miami to Albuquerque"
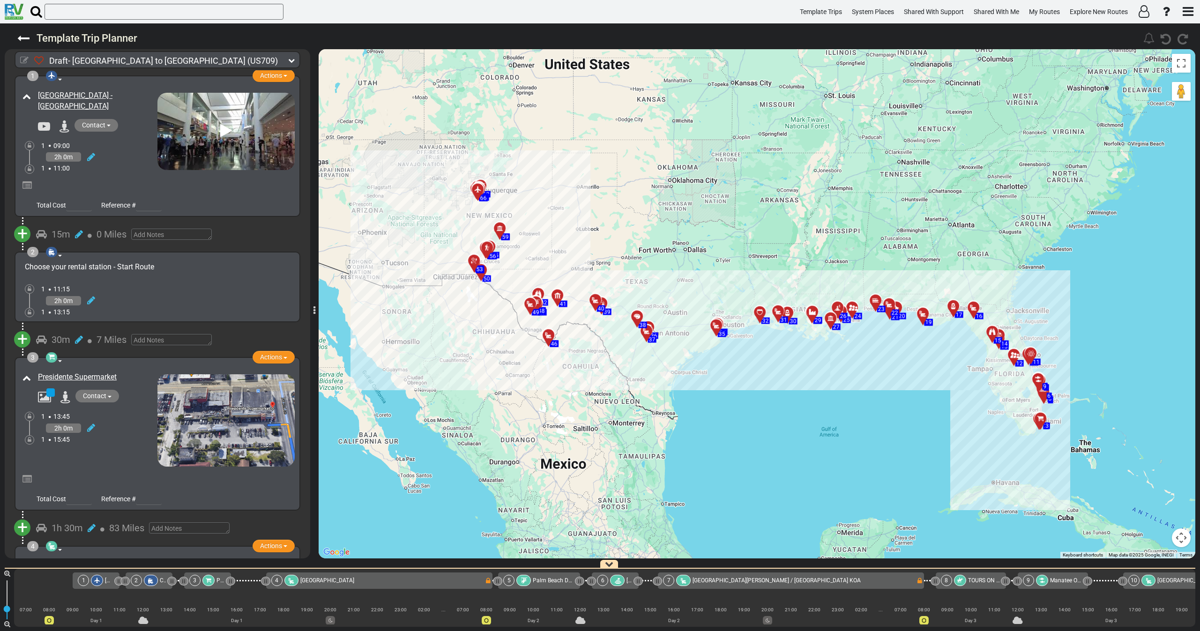
click at [23, 58] on icon at bounding box center [24, 60] width 8 height 8
select select "number:41"
select select "number:31"
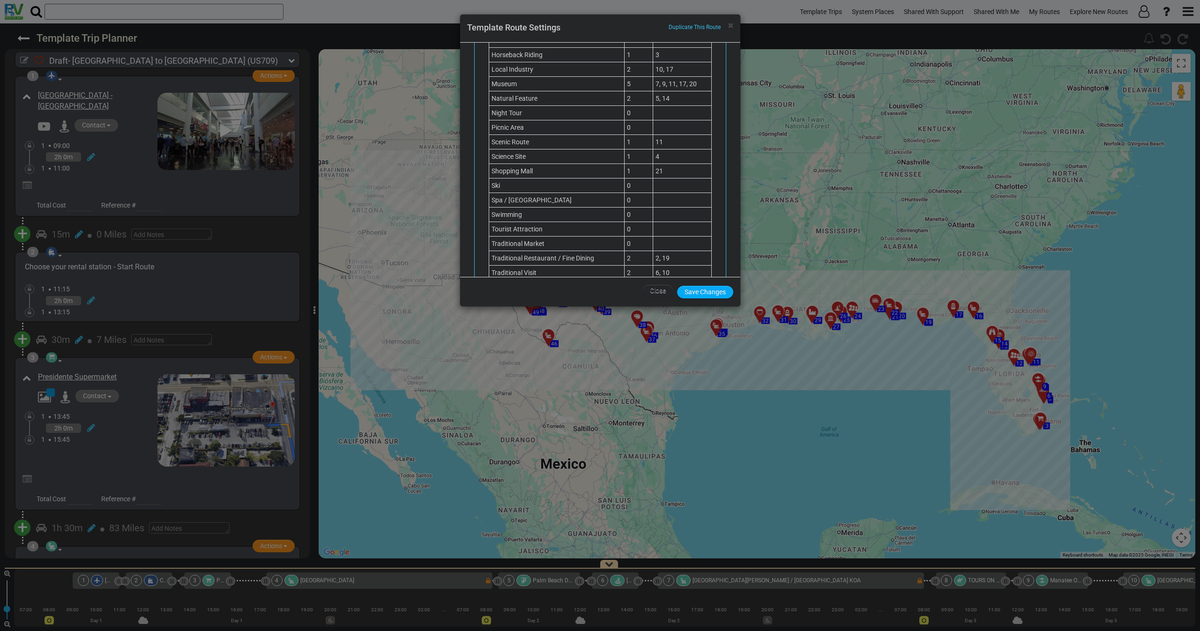
scroll to position [914, 0]
click at [730, 27] on span "×" at bounding box center [730, 25] width 5 height 11
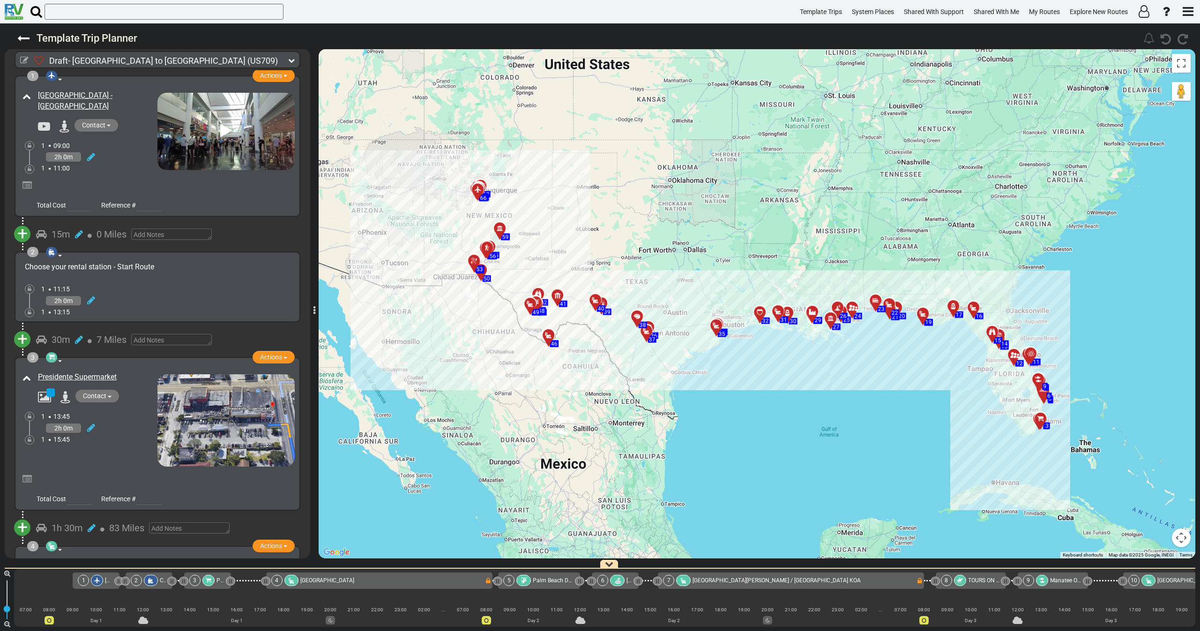
click at [110, 165] on div "Miami International Airport - MIA" at bounding box center [88, 130] width 137 height 85
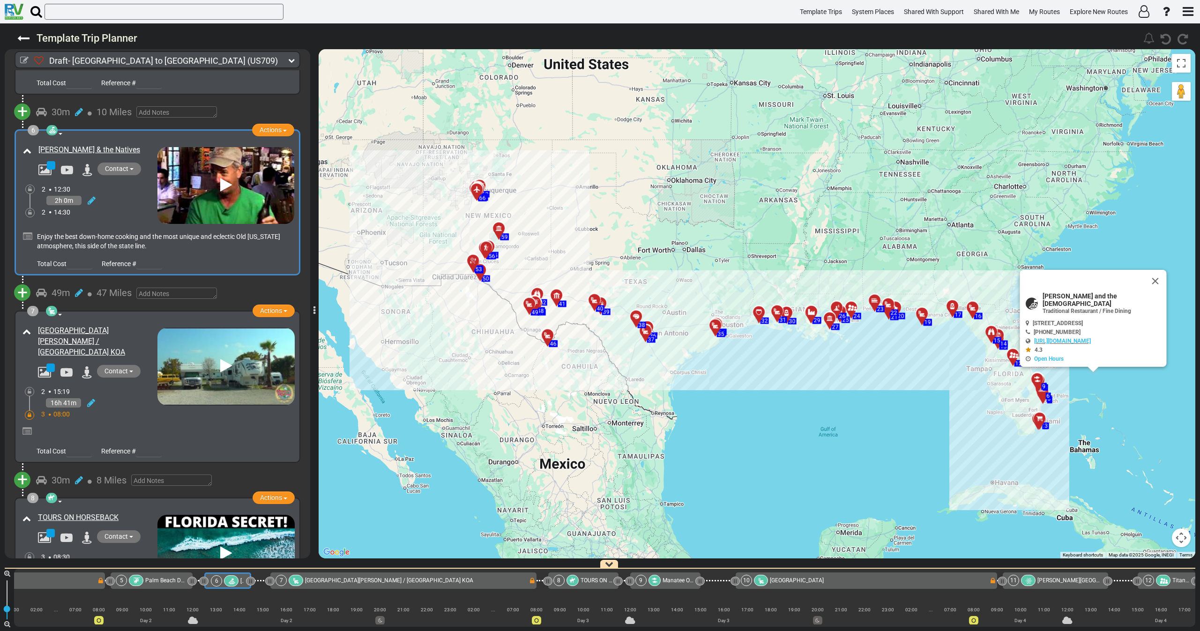
scroll to position [786, 0]
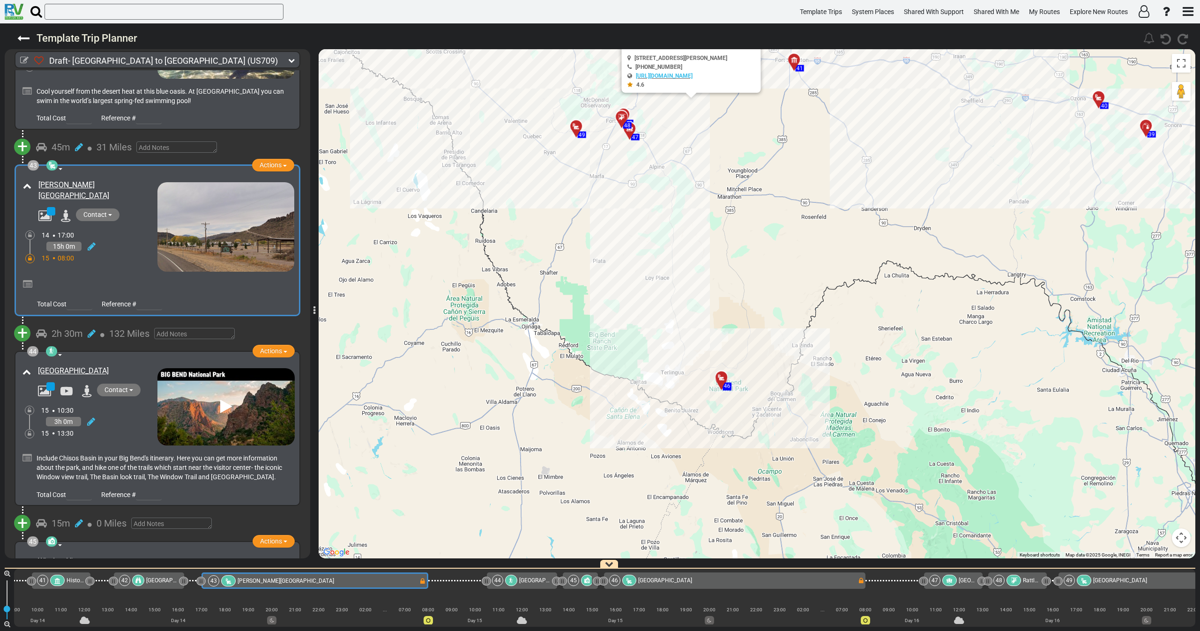
click at [127, 240] on div "15h 0m" at bounding box center [100, 247] width 116 height 14
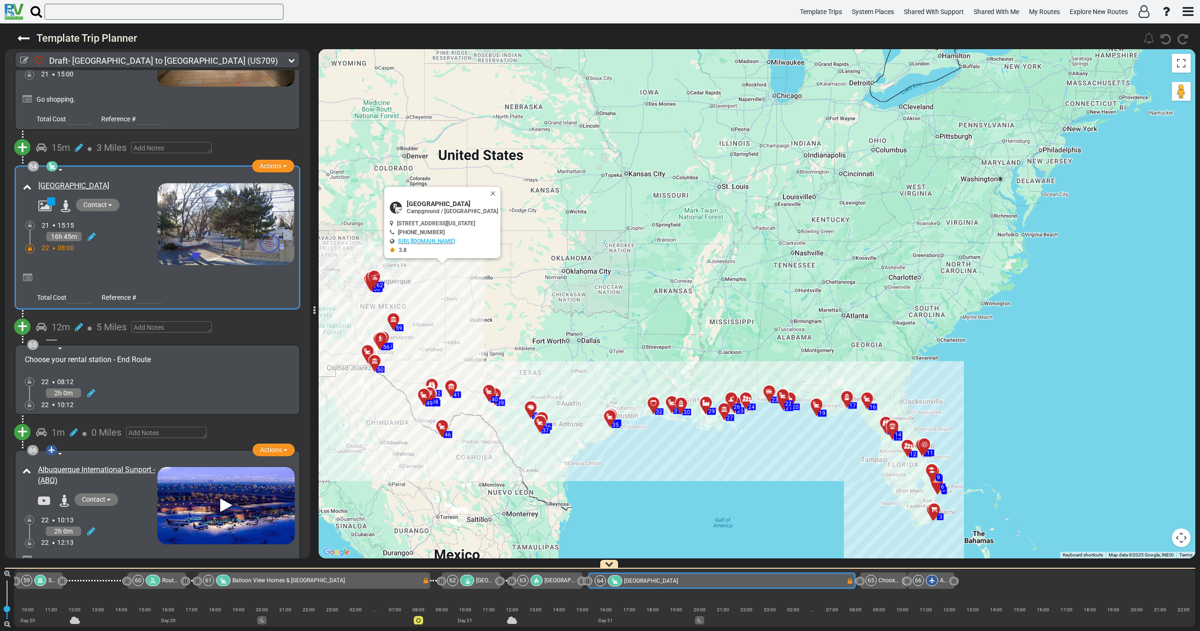
drag, startPoint x: 503, startPoint y: 348, endPoint x: 484, endPoint y: 341, distance: 20.0
click at [487, 340] on div "To activate drag with keyboard, press Alt + Enter. Once in keyboard drag state,…" at bounding box center [757, 304] width 877 height 510
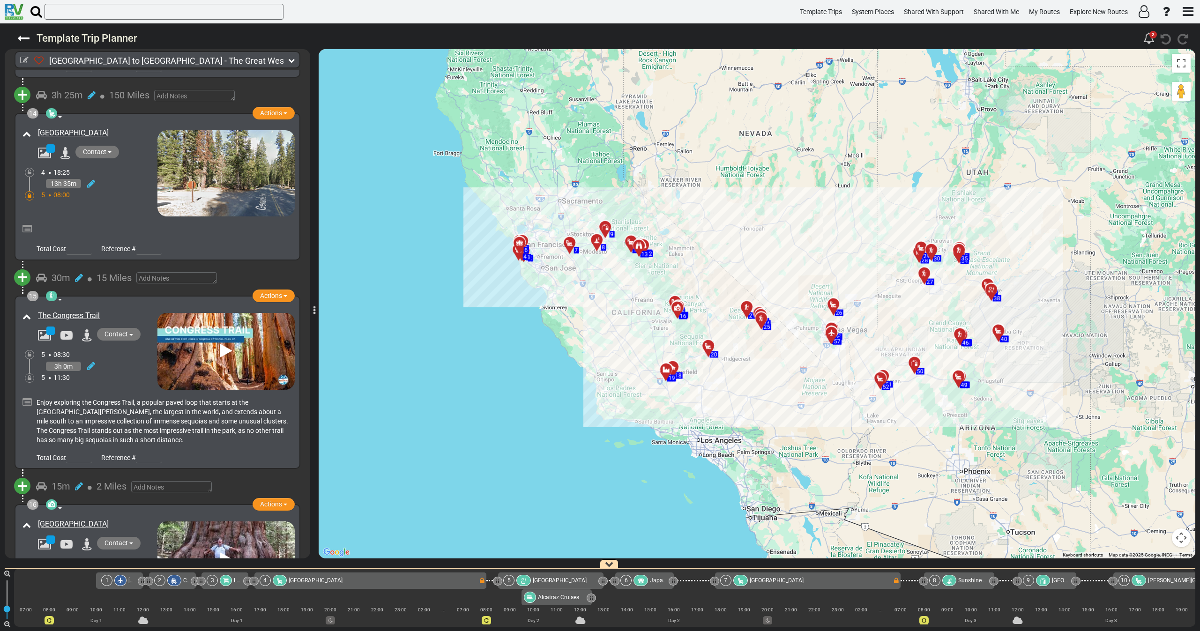
scroll to position [2531, 0]
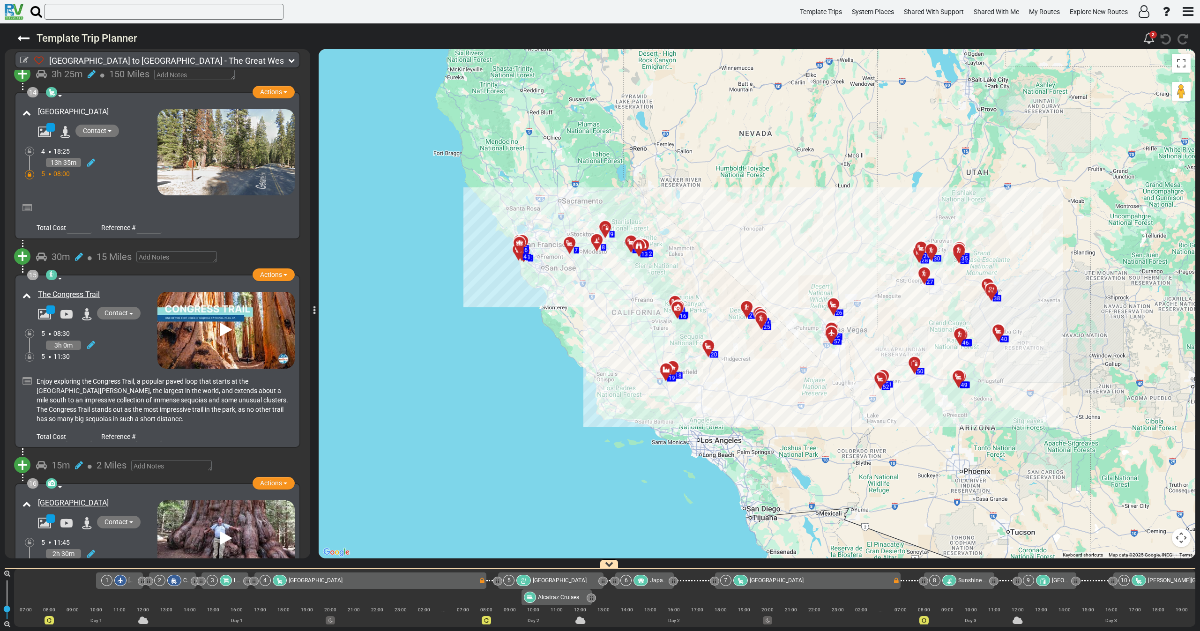
click at [118, 352] on div "5 11:30" at bounding box center [99, 356] width 116 height 9
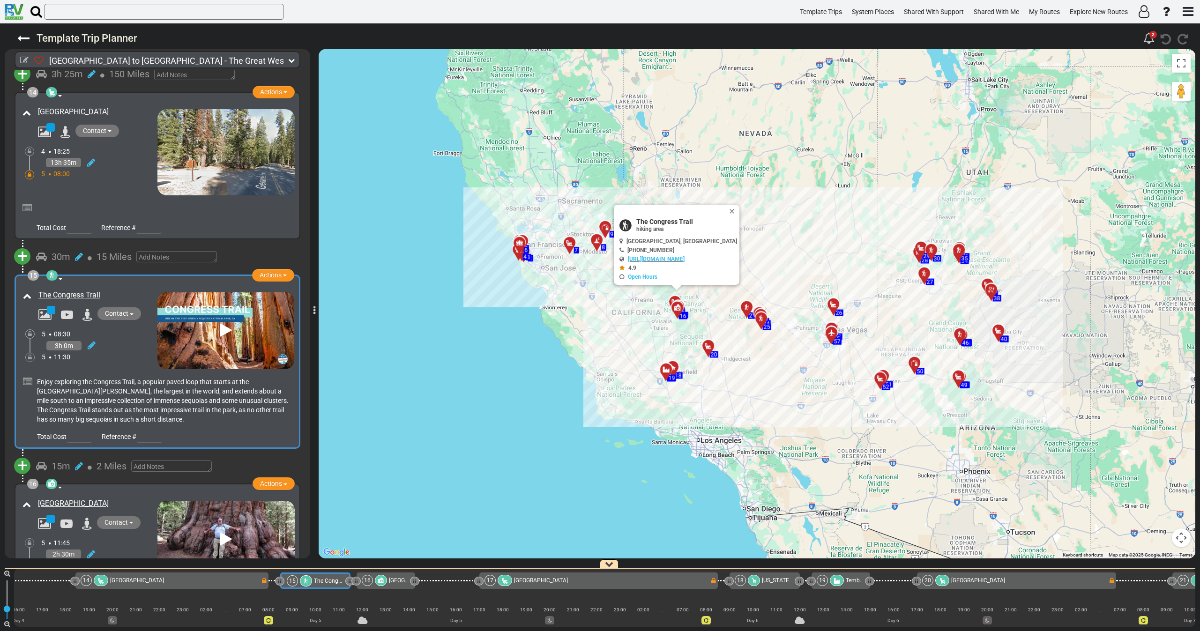
scroll to position [0, 1609]
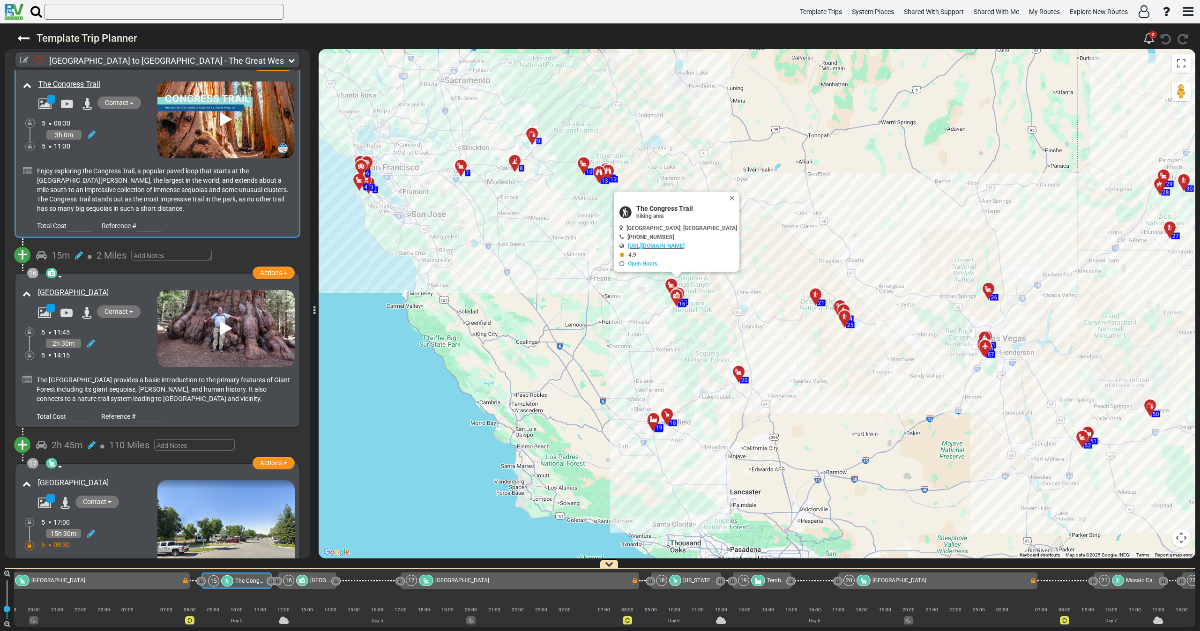
click at [135, 368] on div "The Giant Forest Museum provides a basic introduction to the primary features o…" at bounding box center [157, 387] width 275 height 38
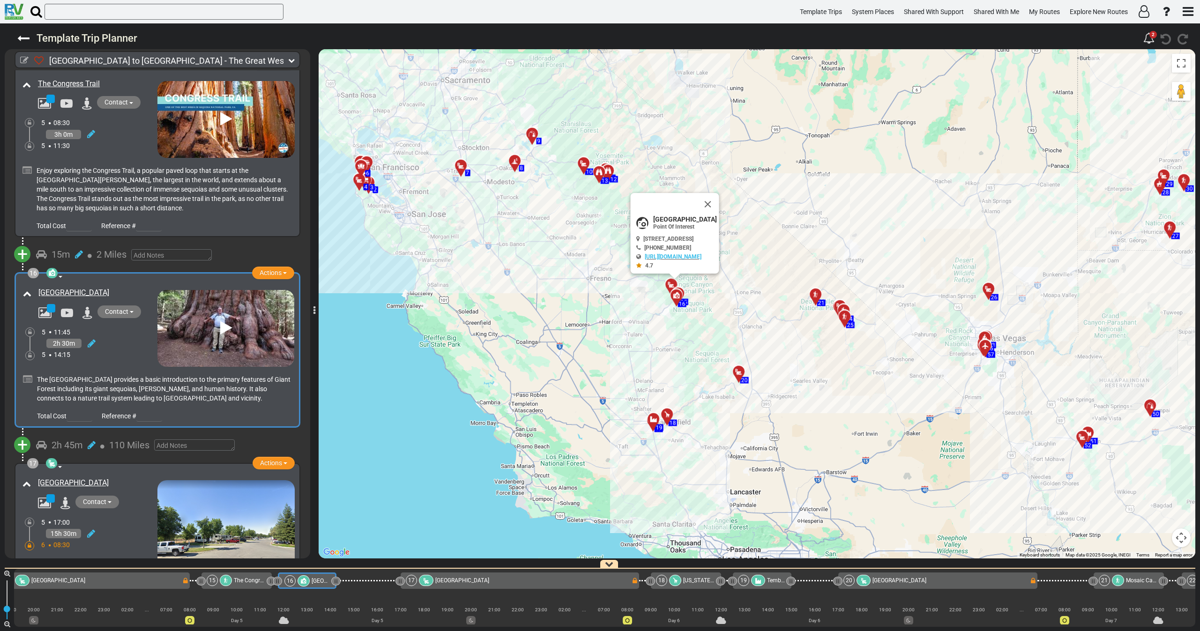
scroll to position [2742, 0]
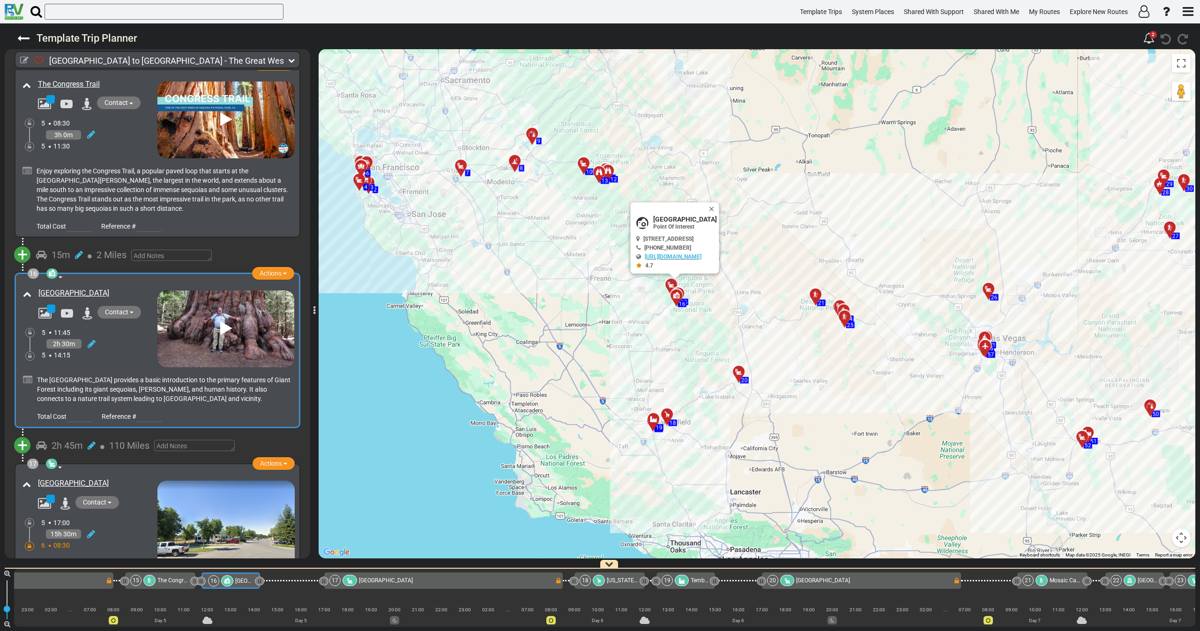
click at [123, 518] on div "5 17:00" at bounding box center [99, 522] width 116 height 9
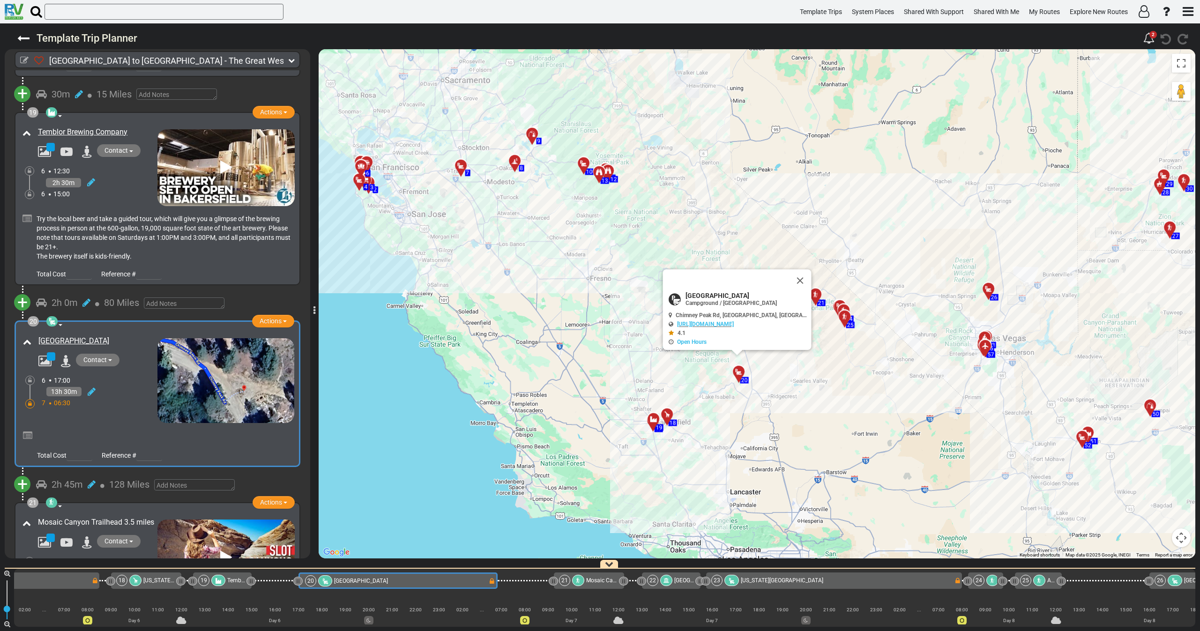
scroll to position [0, 2165]
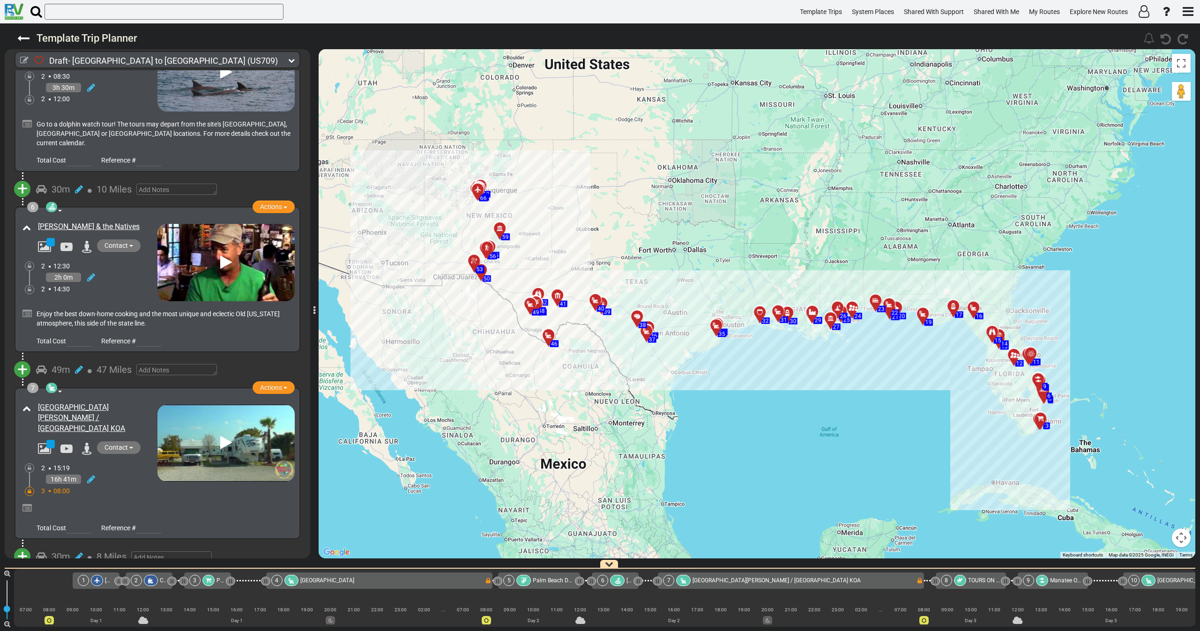
click at [111, 262] on div "2 12:30" at bounding box center [99, 266] width 116 height 9
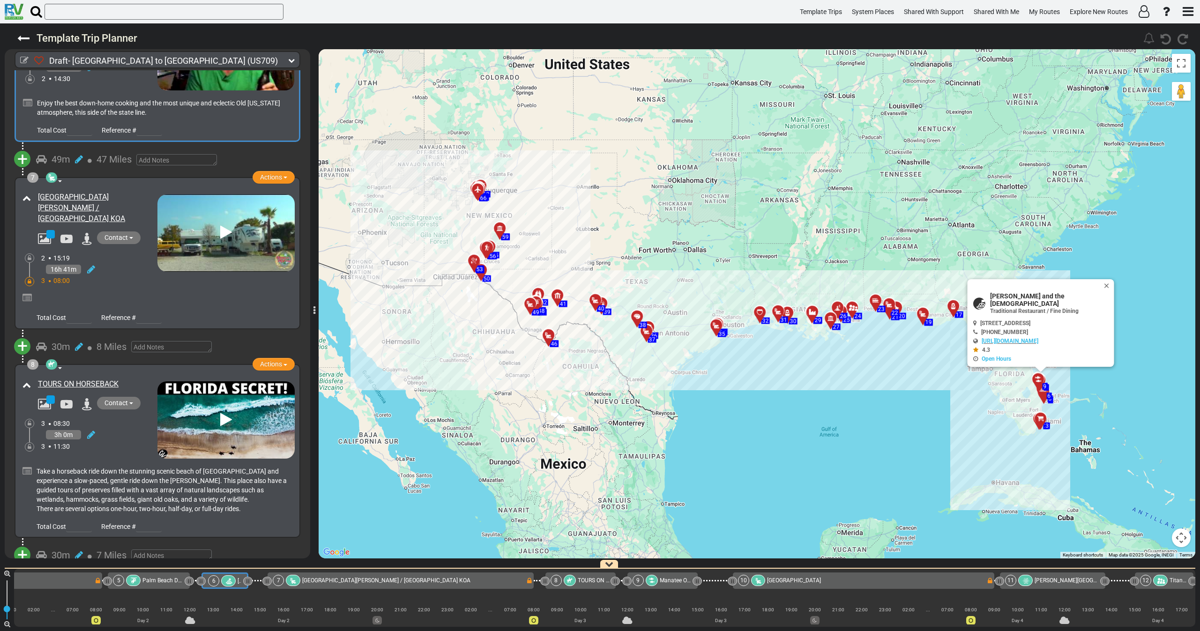
click at [123, 468] on span "Take a horseback ride down the stunning scenic beach of St. Lucie County and ex…" at bounding box center [162, 490] width 250 height 45
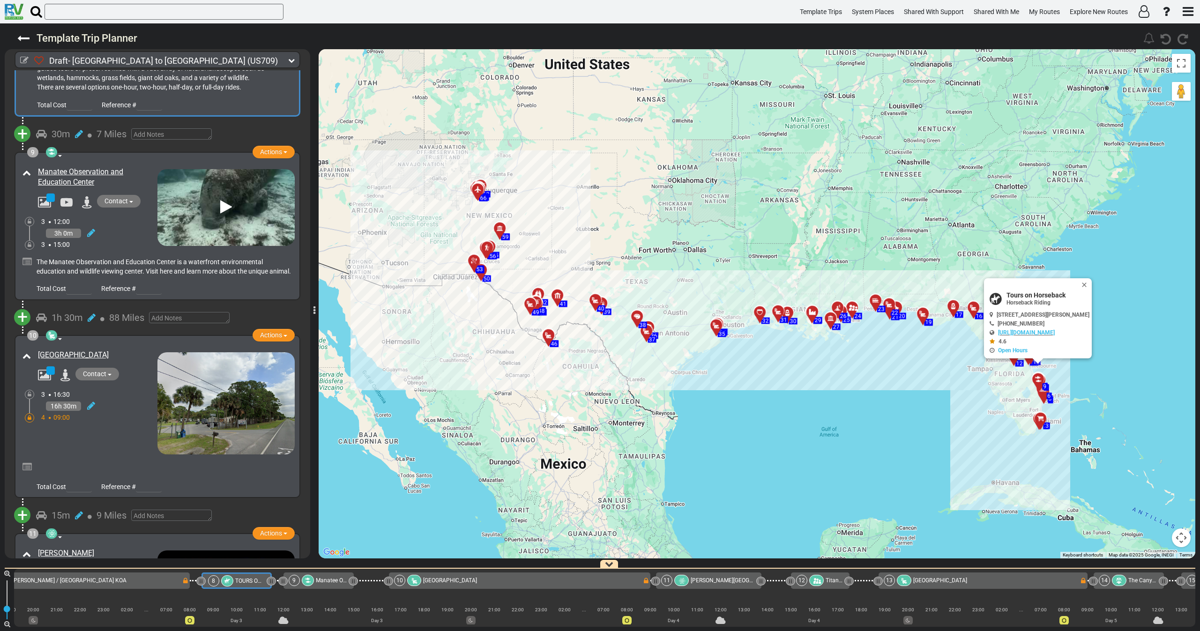
click at [128, 414] on div "Manatee Hammock Campground" at bounding box center [88, 401] width 137 height 106
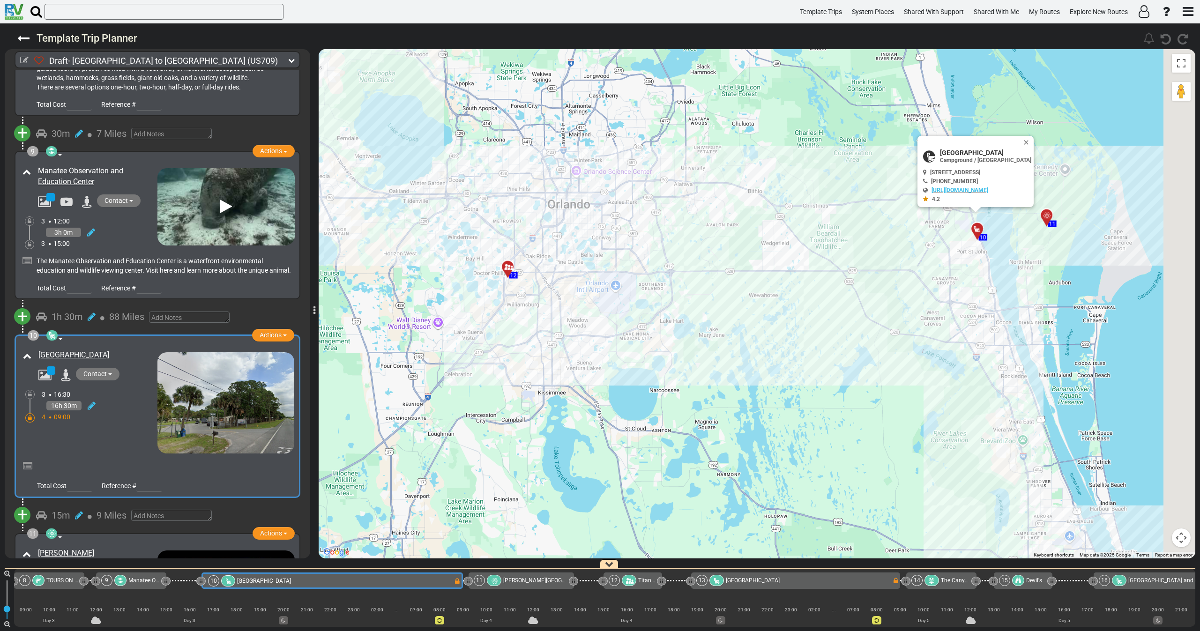
drag, startPoint x: 1006, startPoint y: 314, endPoint x: 800, endPoint y: 345, distance: 208.1
click at [800, 345] on div "To activate drag with keyboard, press Alt + Enter. Once in keyboard drag state,…" at bounding box center [757, 304] width 877 height 510
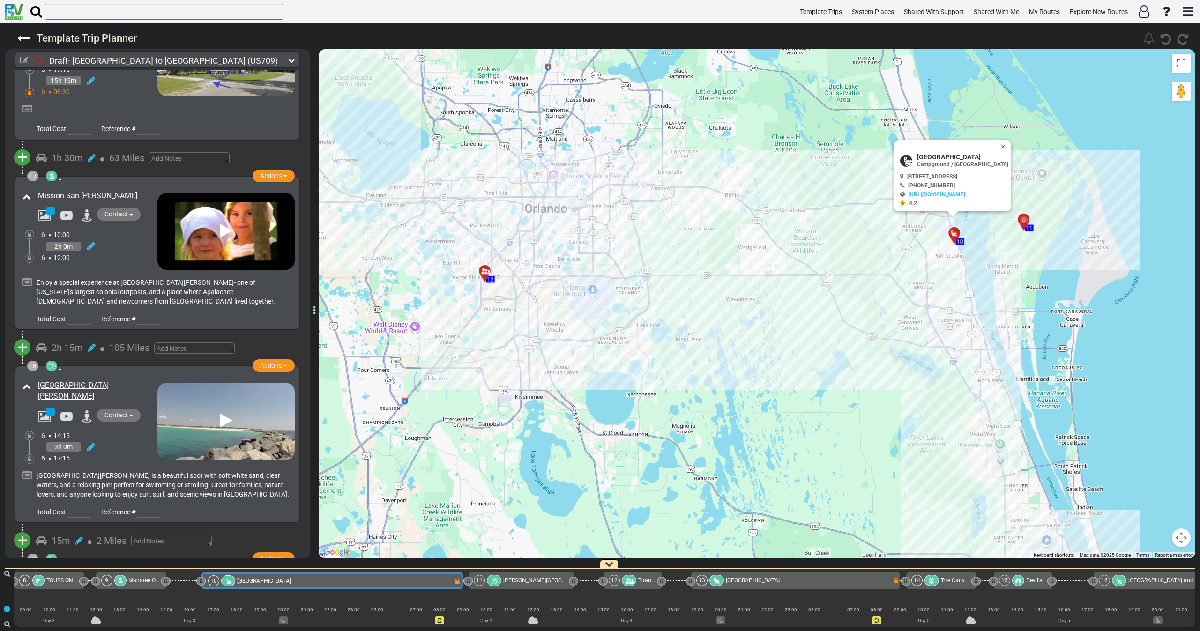
click at [116, 454] on div "6 17:15" at bounding box center [99, 458] width 116 height 9
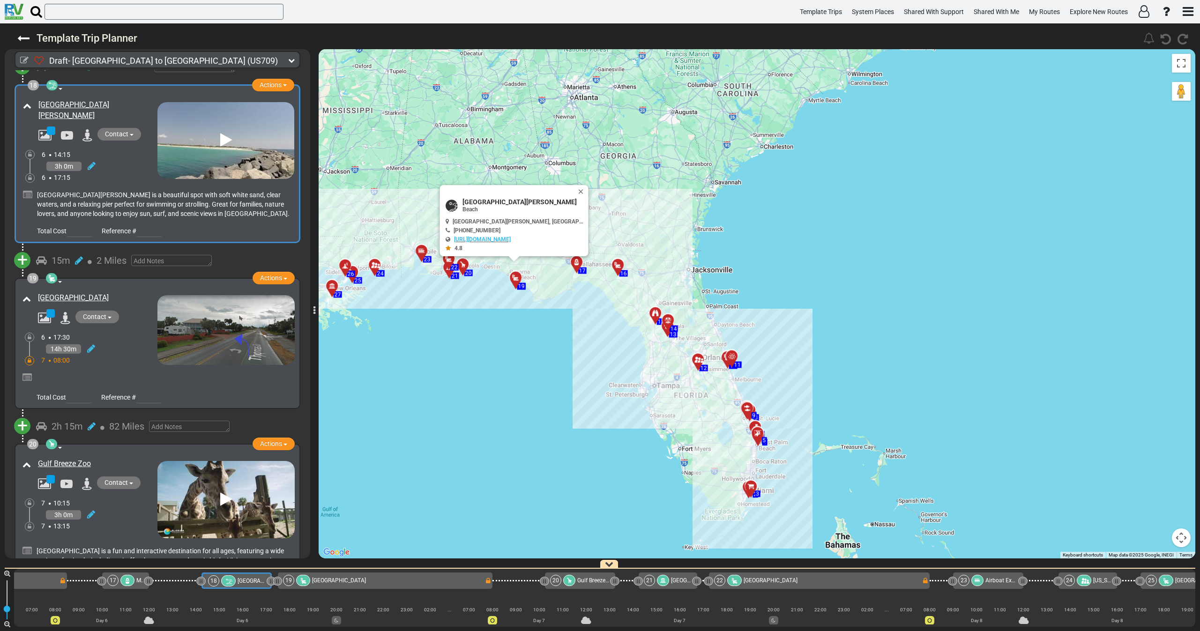
click at [105, 522] on div "7 13:15" at bounding box center [99, 526] width 116 height 9
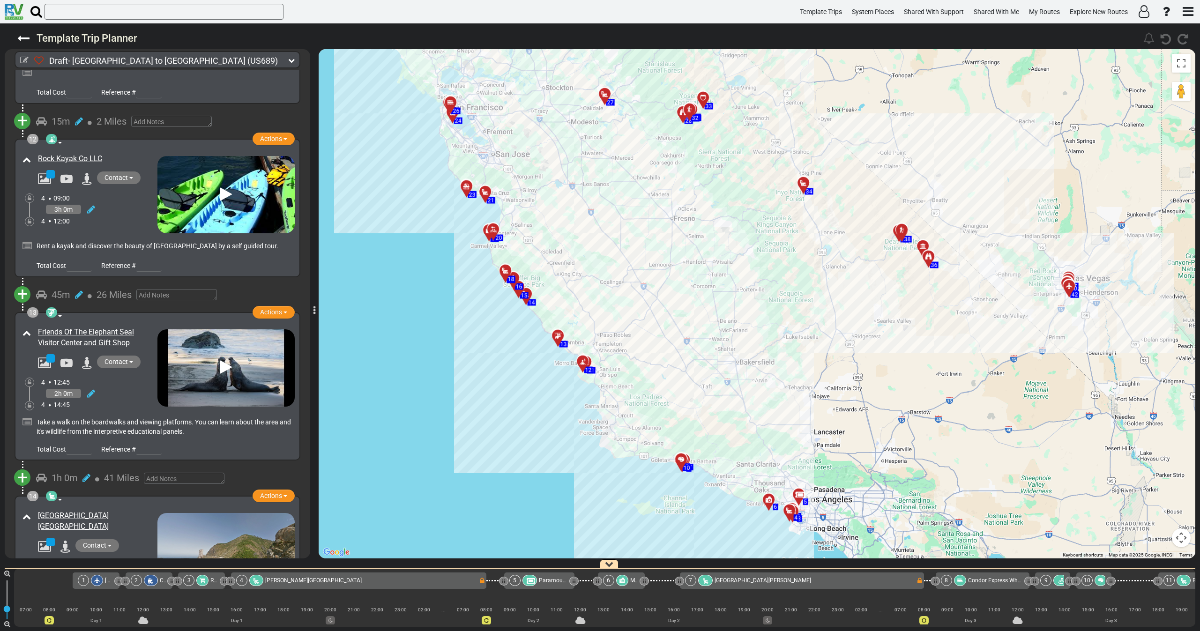
click at [138, 540] on div "Contact +1 805-434-1996 https://www.parks.ca.gov/?page_id=577" at bounding box center [95, 547] width 124 height 15
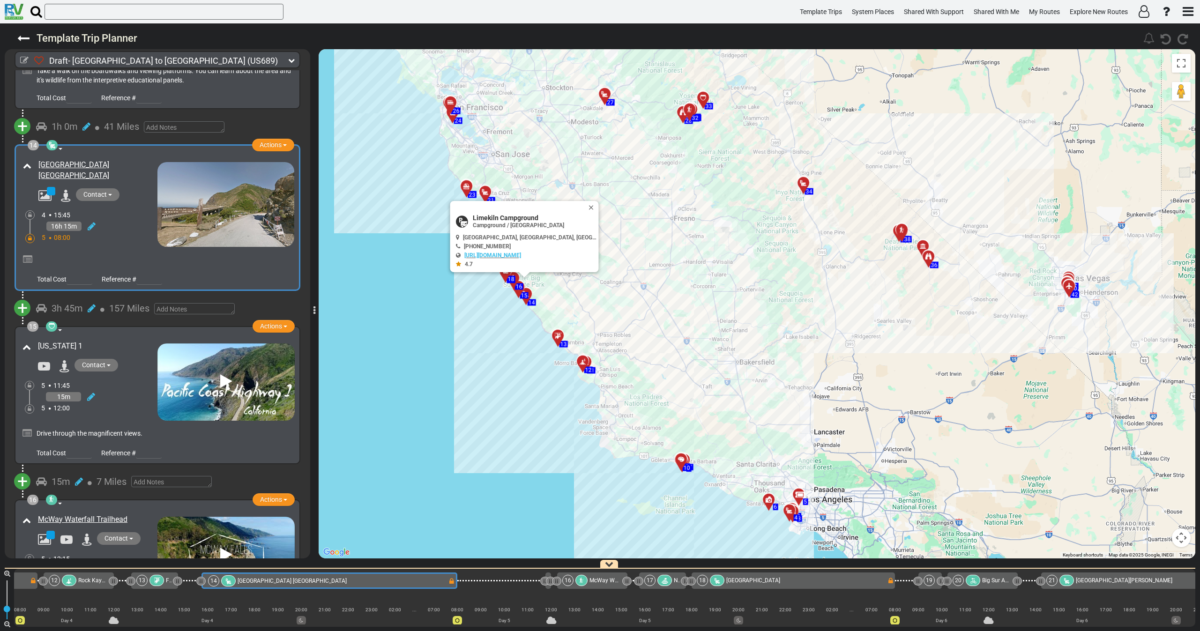
click at [131, 564] on div "3h 0m" at bounding box center [99, 571] width 116 height 14
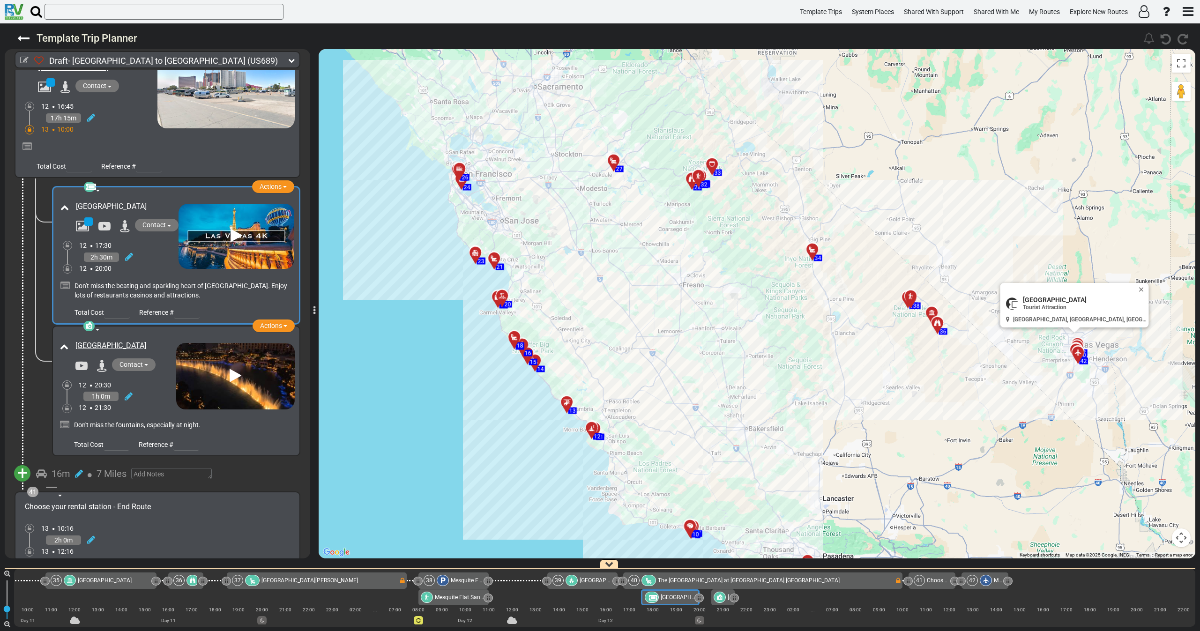
drag, startPoint x: 727, startPoint y: 262, endPoint x: 731, endPoint y: 265, distance: 5.3
click at [730, 264] on div "To activate drag with keyboard, press Alt + Enter. Once in keyboard drag state,…" at bounding box center [757, 304] width 877 height 510
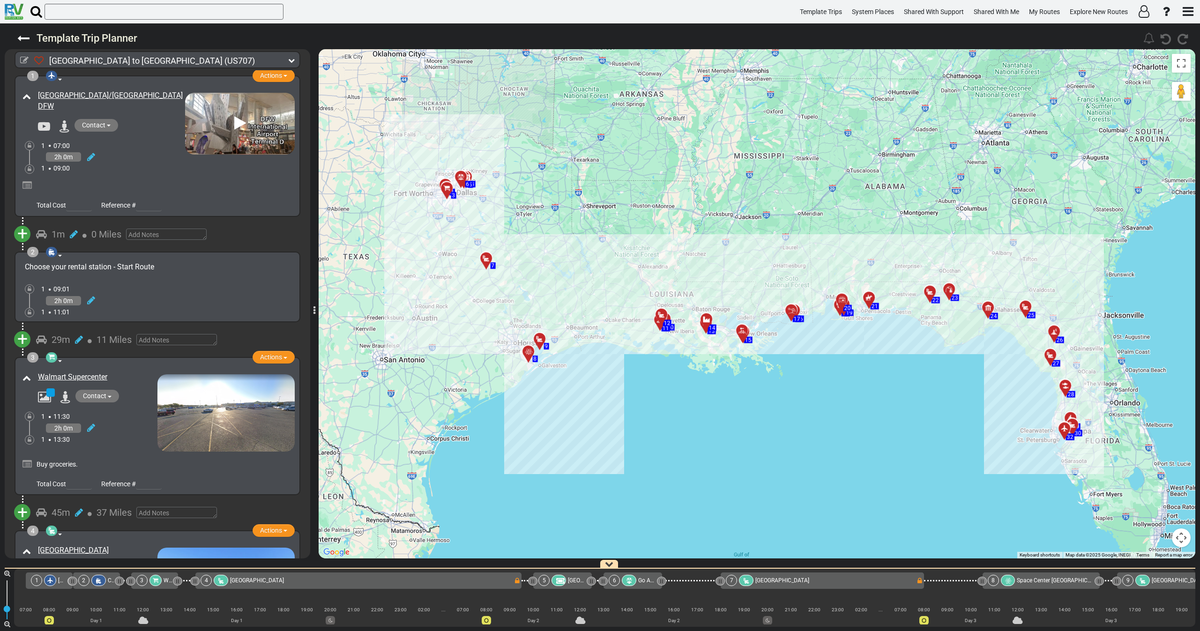
drag, startPoint x: 292, startPoint y: 61, endPoint x: 282, endPoint y: 60, distance: 9.5
click at [292, 60] on icon at bounding box center [291, 60] width 7 height 7
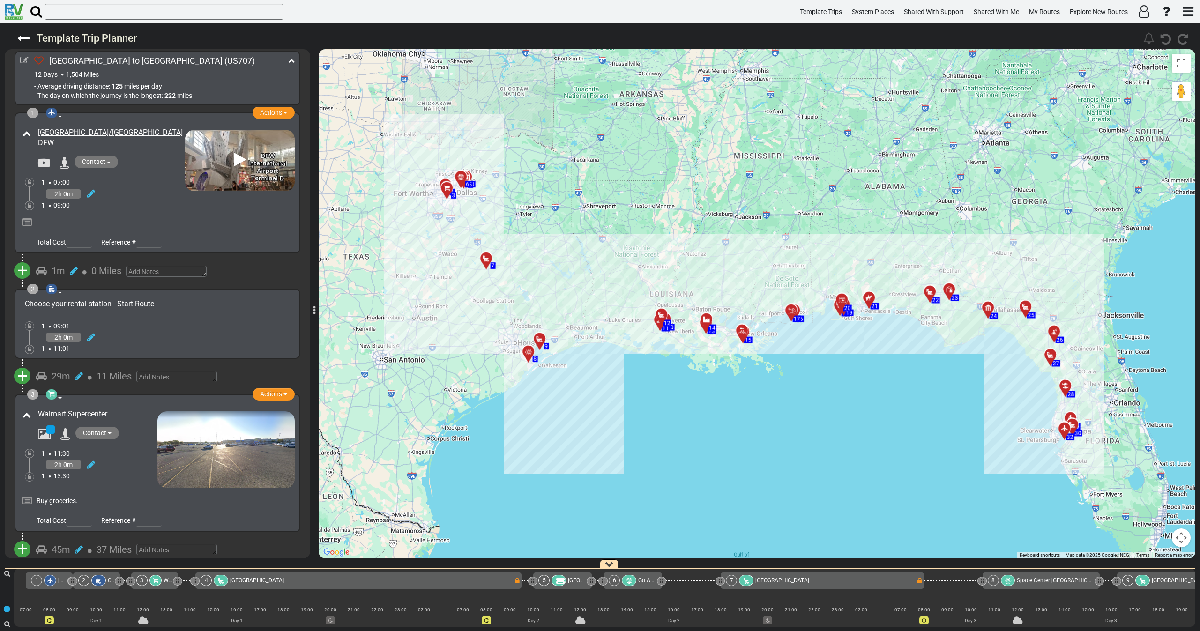
click at [132, 181] on div "1 07:00" at bounding box center [113, 182] width 144 height 9
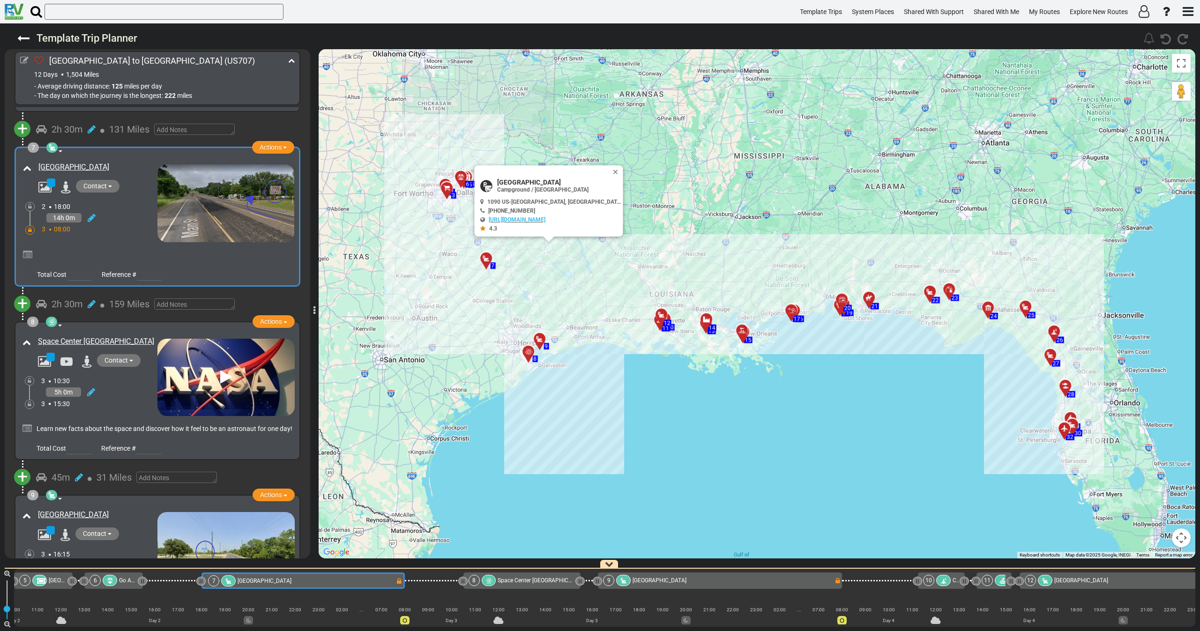
click at [101, 226] on div "3 08:00" at bounding box center [100, 229] width 116 height 9
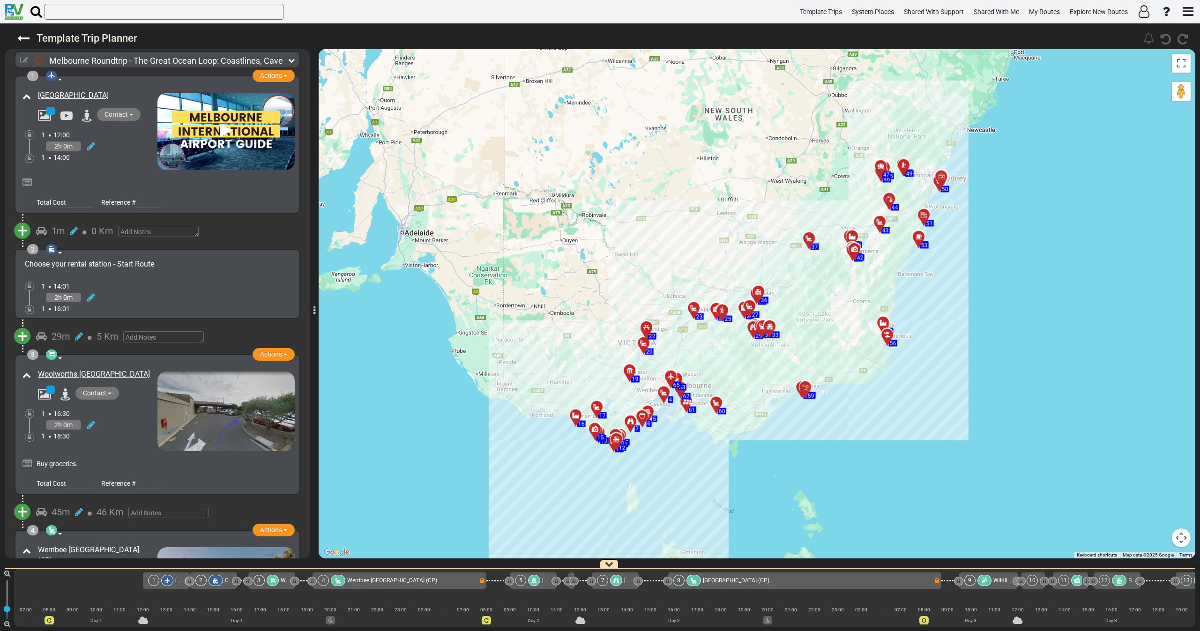
click at [23, 61] on icon at bounding box center [24, 60] width 8 height 8
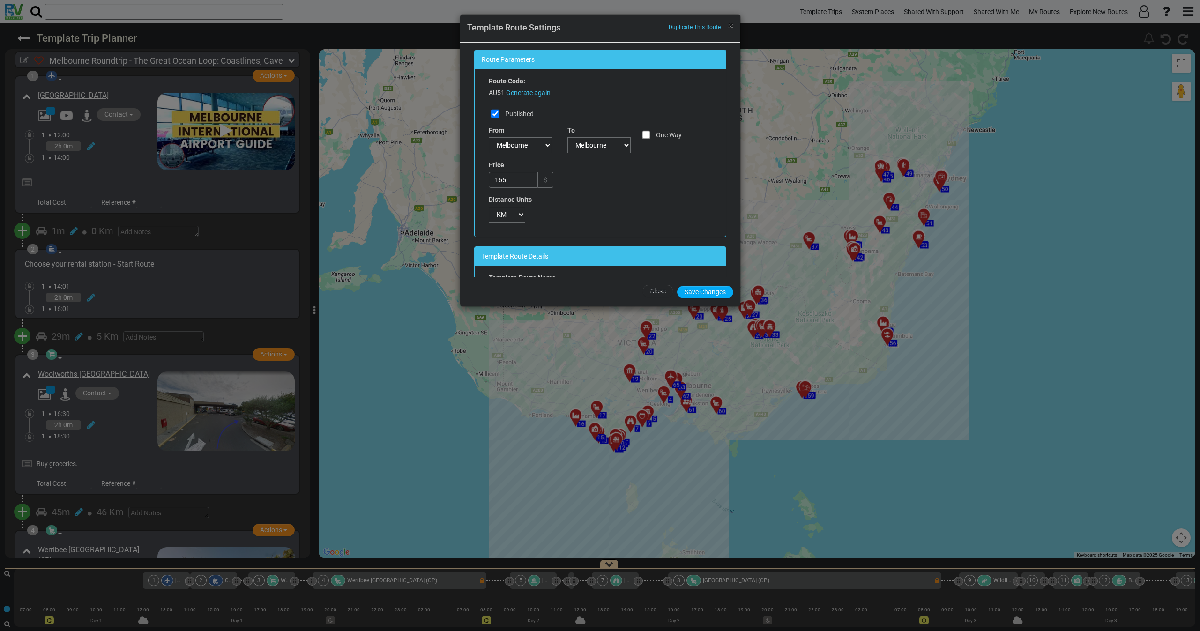
click at [733, 26] on span "×" at bounding box center [730, 25] width 5 height 11
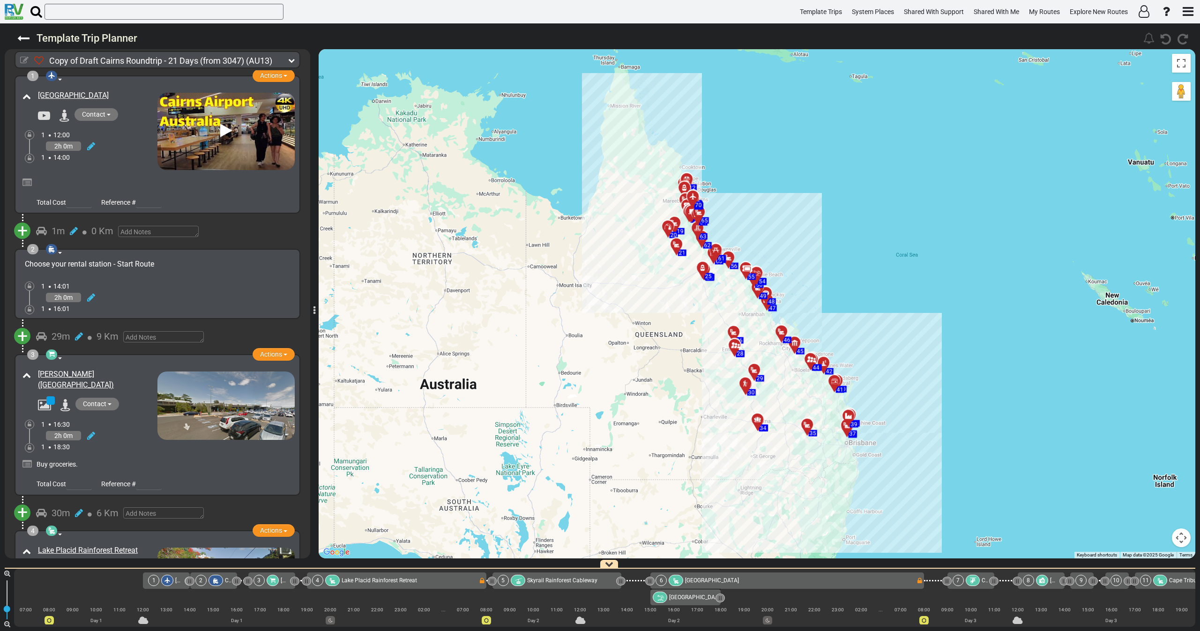
click at [25, 60] on icon at bounding box center [24, 60] width 8 height 8
select select "number:9"
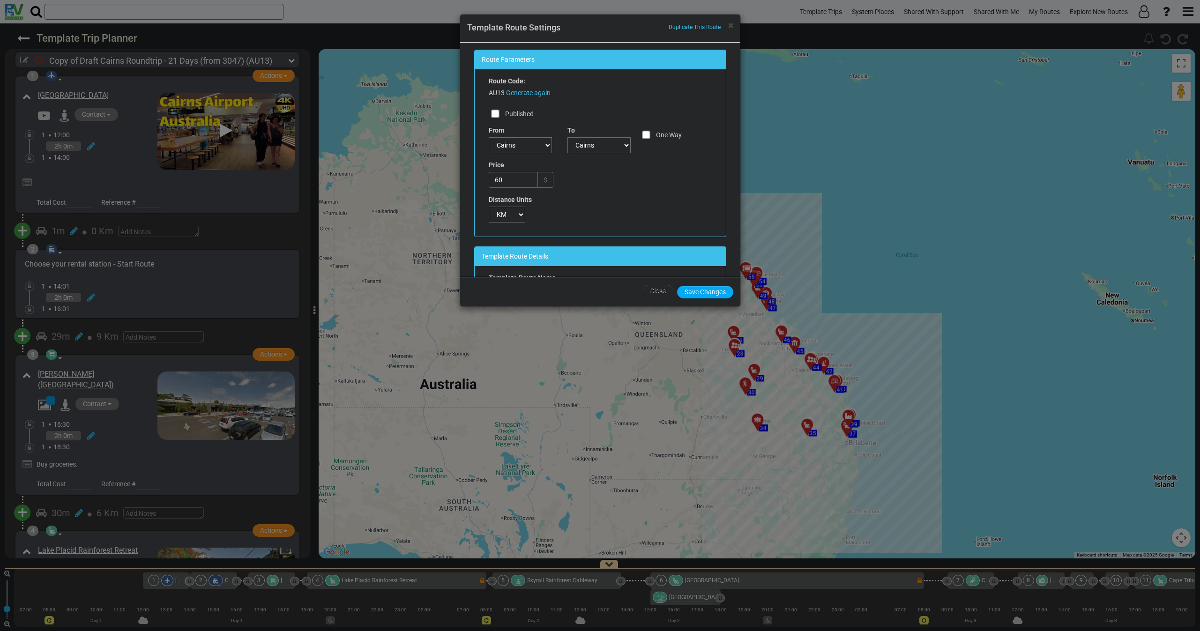
click at [618, 176] on div "Price 60 $" at bounding box center [600, 177] width 237 height 35
click at [734, 26] on div "× Duplicate This Route Template Route Settings" at bounding box center [600, 29] width 280 height 28
click at [732, 26] on span "×" at bounding box center [730, 25] width 5 height 11
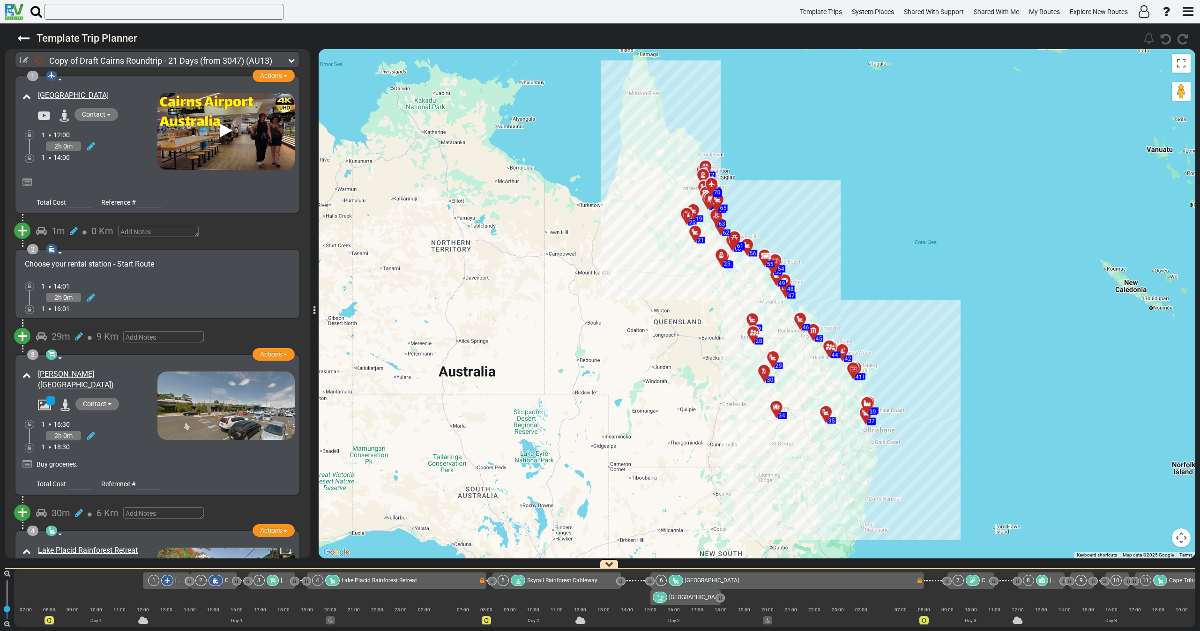
click at [292, 60] on icon at bounding box center [291, 60] width 7 height 7
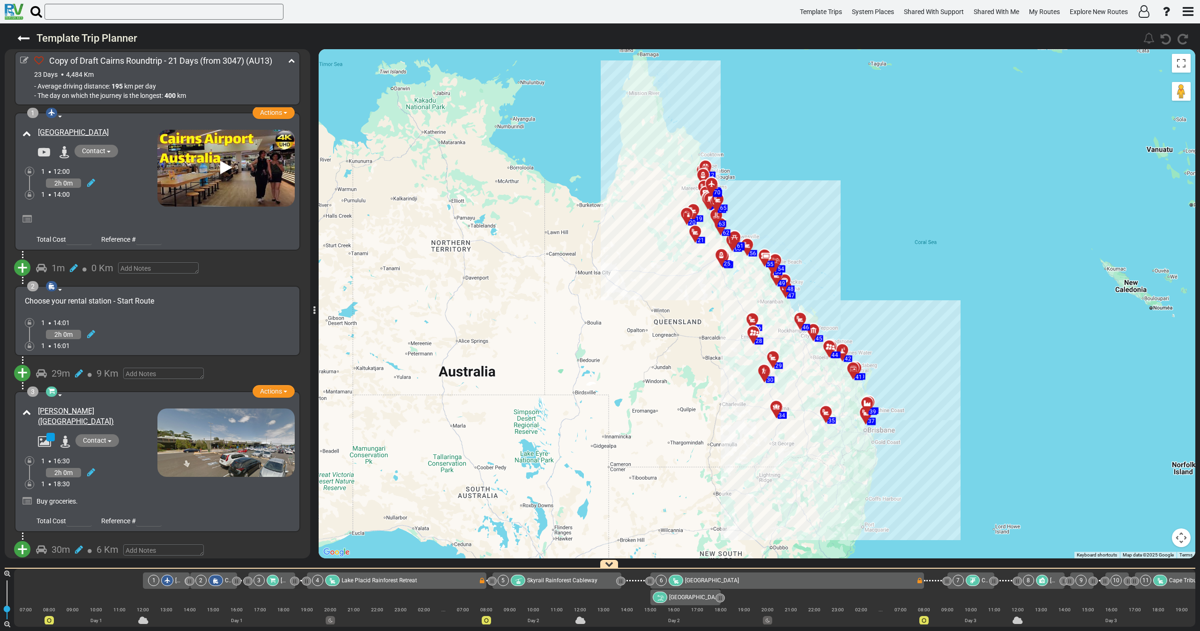
click at [131, 209] on div at bounding box center [157, 218] width 275 height 22
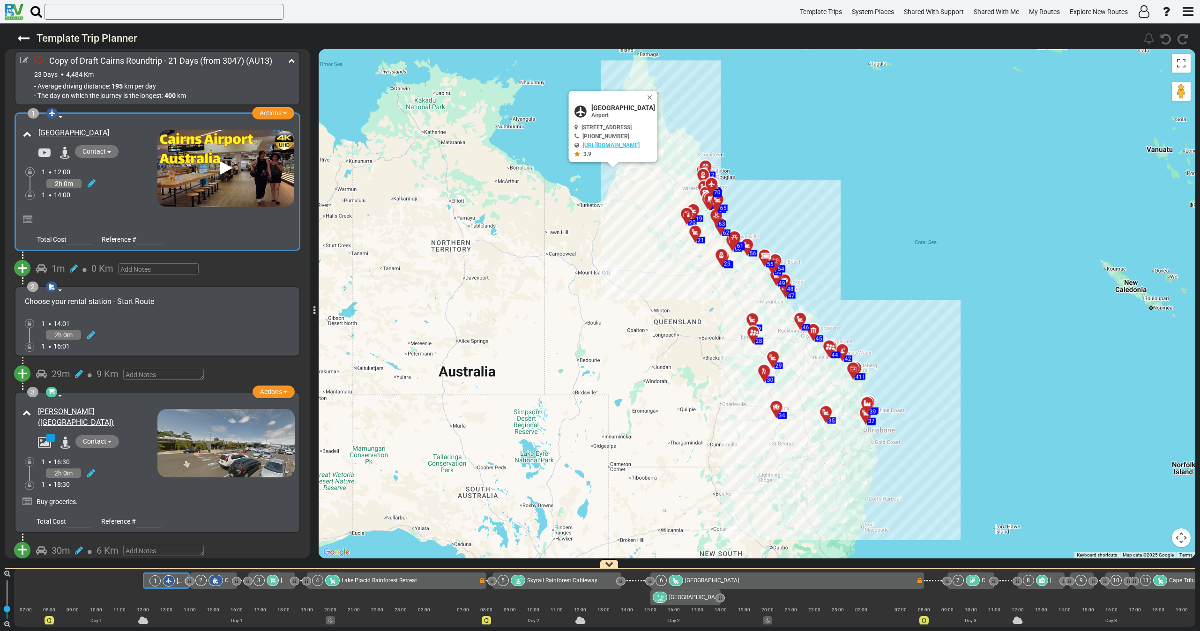
click at [134, 189] on div "2h 0m" at bounding box center [100, 184] width 116 height 14
click at [125, 187] on div "2h 0m" at bounding box center [100, 184] width 116 height 14
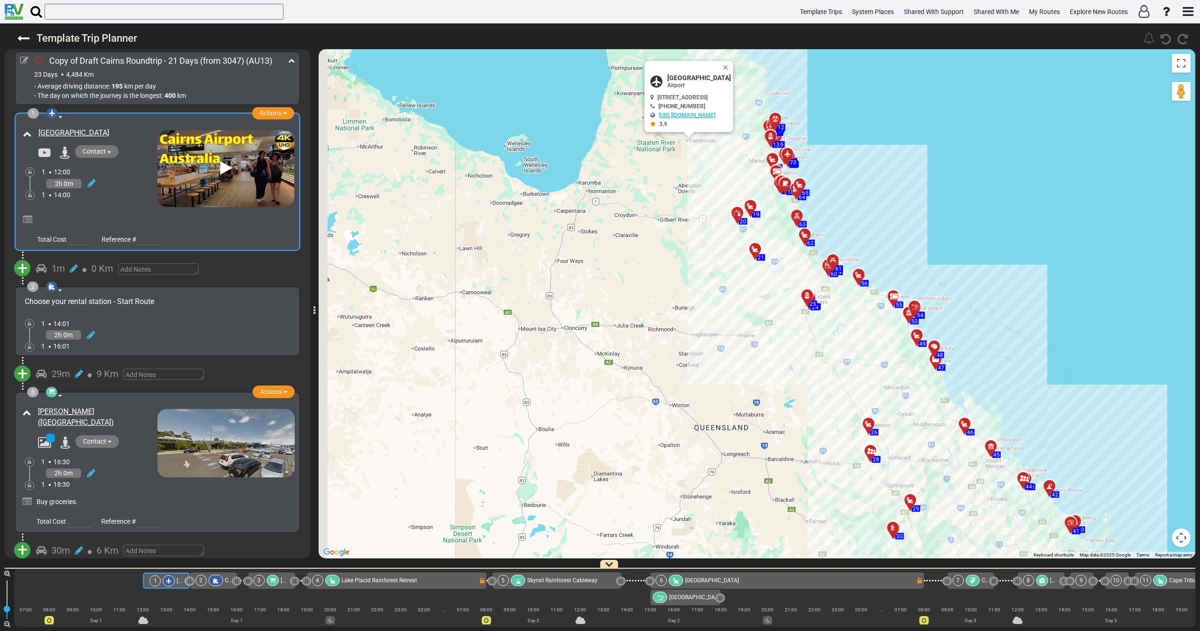
drag, startPoint x: 555, startPoint y: 292, endPoint x: 423, endPoint y: 258, distance: 136.5
click at [547, 294] on div "To activate drag with keyboard, press Alt + Enter. Once in keyboard drag state,…" at bounding box center [757, 304] width 877 height 510
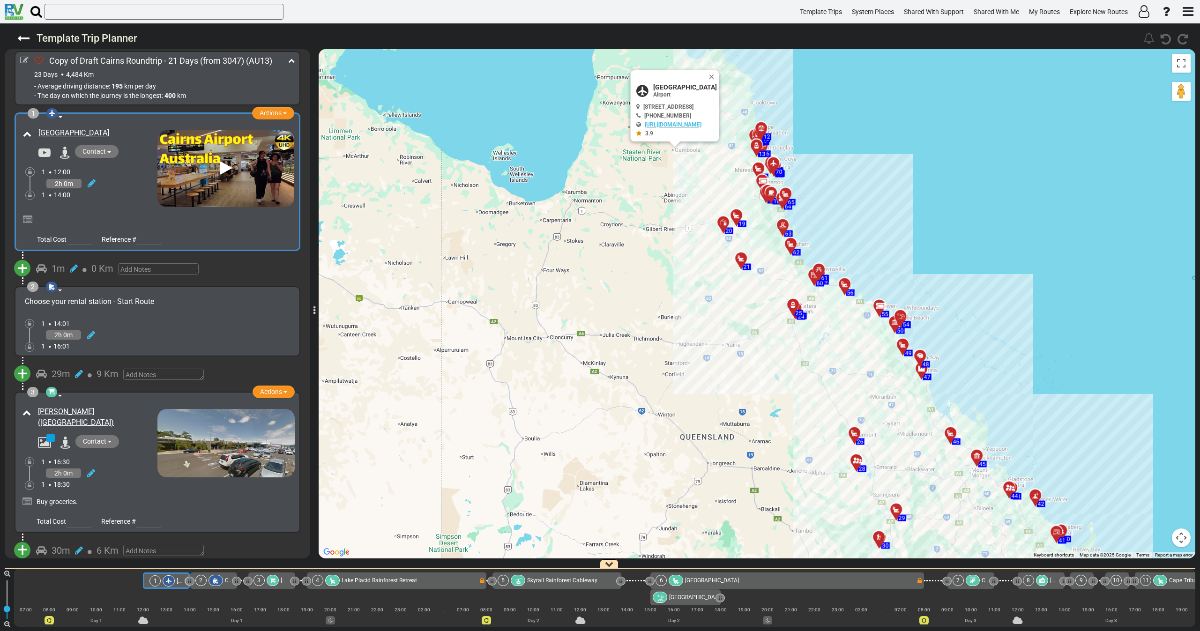
click at [124, 190] on div "1 14:00" at bounding box center [100, 194] width 116 height 9
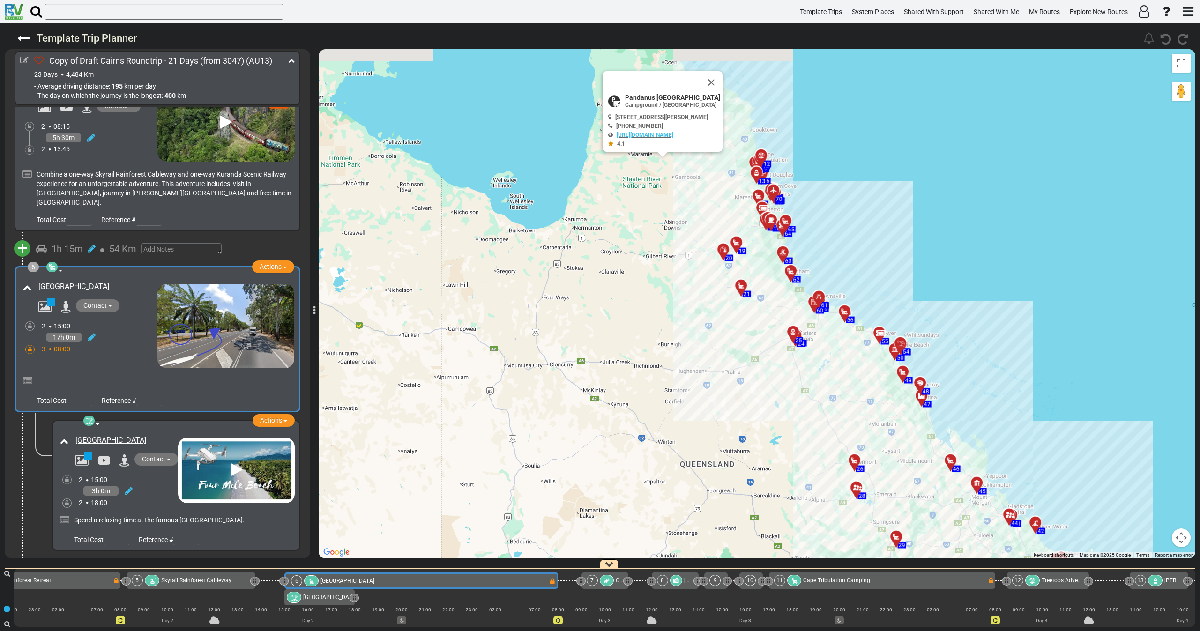
scroll to position [754, 0]
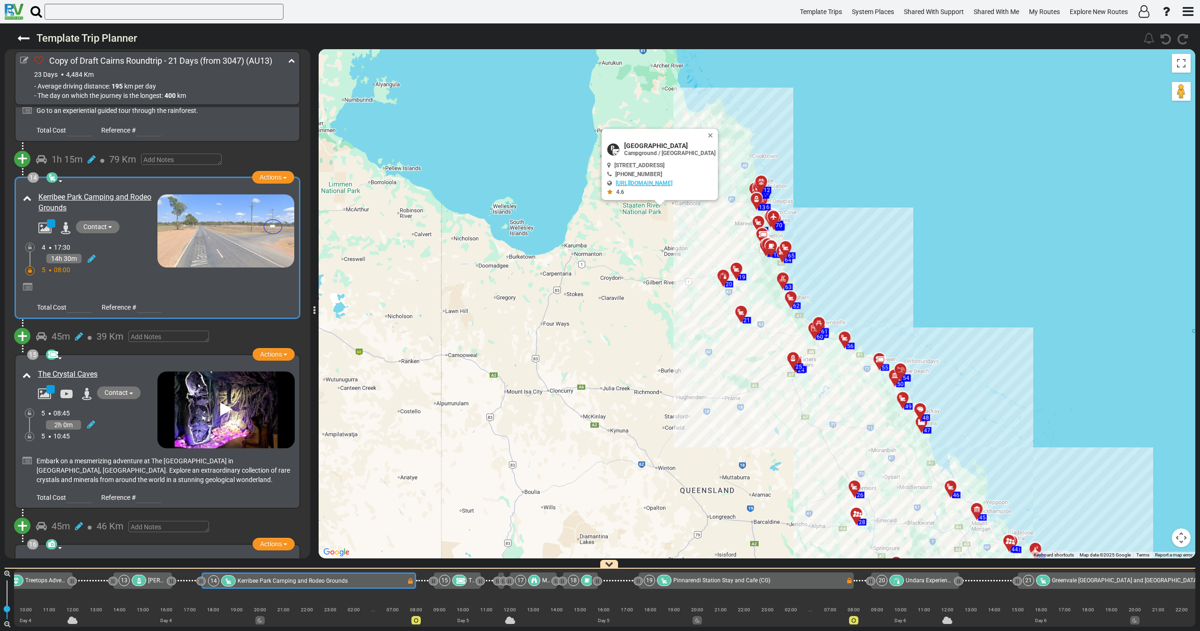
click at [553, 323] on div "To activate drag with keyboard, press Alt + Enter. Once in keyboard drag state,…" at bounding box center [757, 304] width 877 height 510
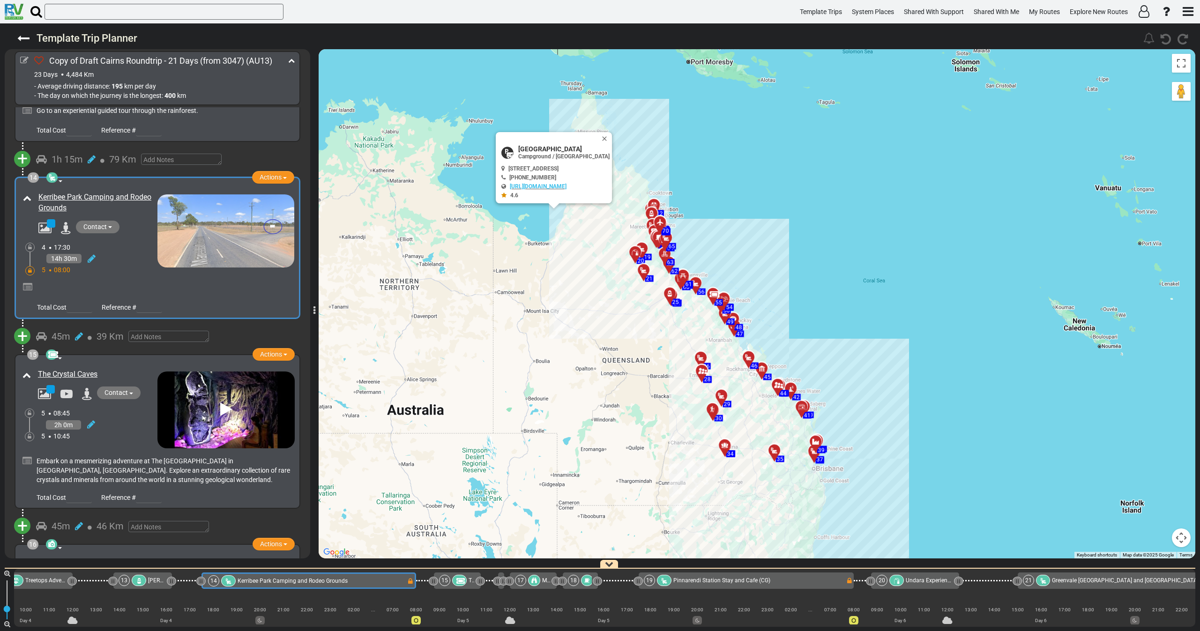
drag, startPoint x: 524, startPoint y: 337, endPoint x: 524, endPoint y: 300, distance: 37.0
click at [524, 300] on div "To activate drag with keyboard, press Alt + Enter. Once in keyboard drag state,…" at bounding box center [757, 304] width 877 height 510
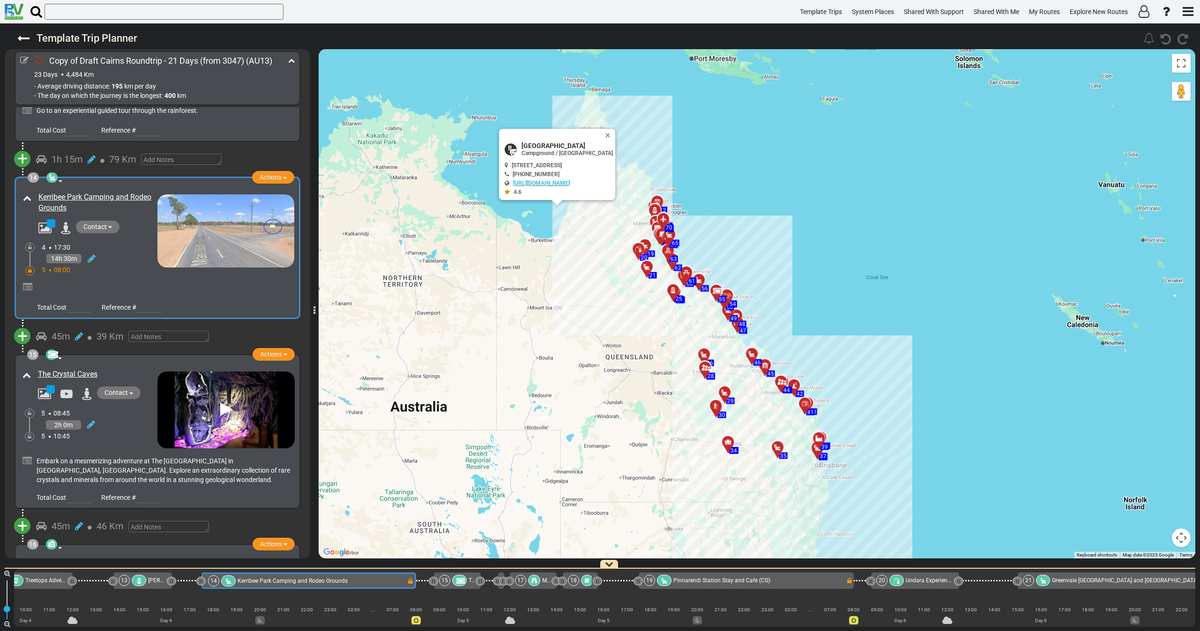
click at [113, 275] on div at bounding box center [158, 286] width 274 height 22
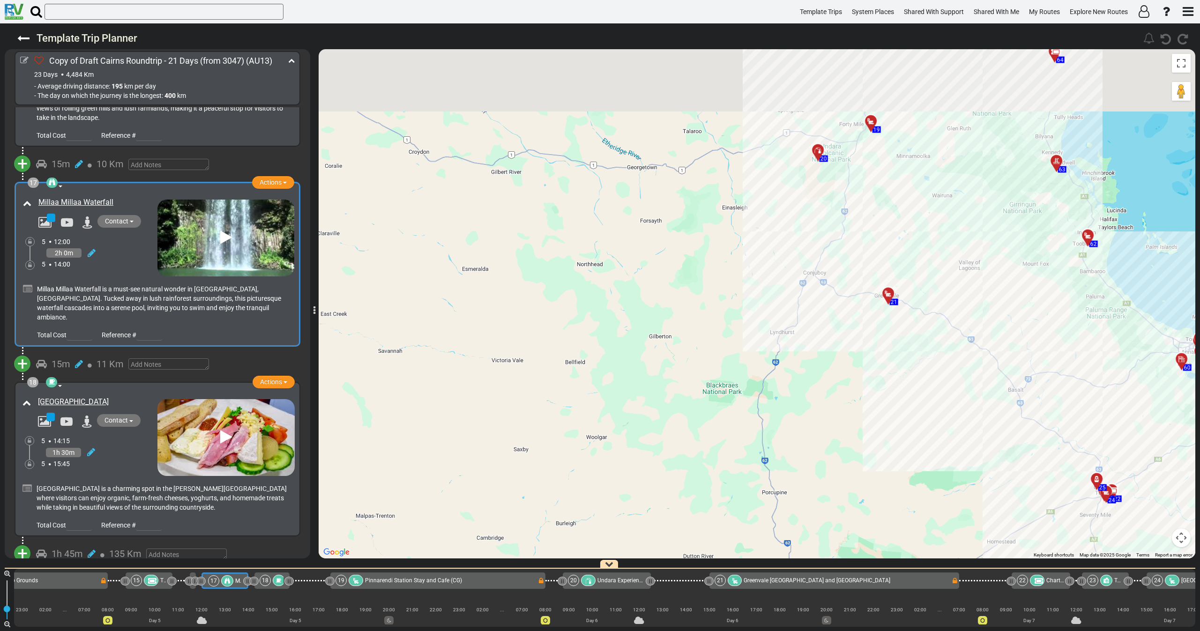
drag, startPoint x: 578, startPoint y: 283, endPoint x: 514, endPoint y: 395, distance: 129.4
click at [515, 393] on div "To activate drag with keyboard, press Alt + Enter. Once in keyboard drag state,…" at bounding box center [757, 304] width 877 height 510
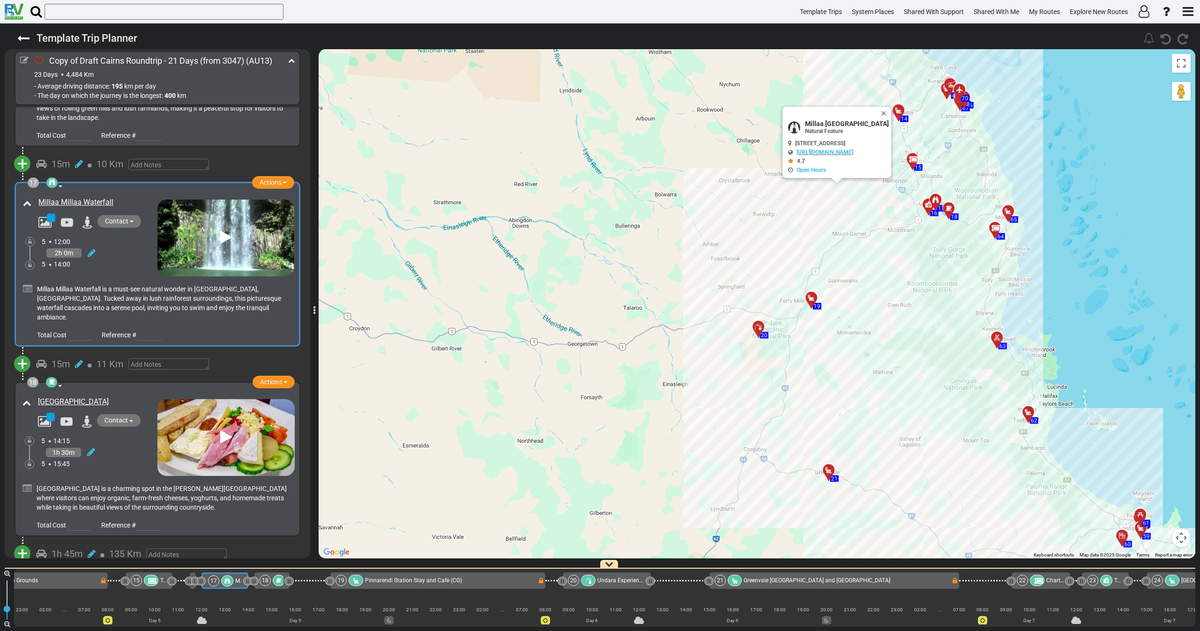
drag, startPoint x: 566, startPoint y: 260, endPoint x: 491, endPoint y: 378, distance: 139.9
click at [519, 411] on div "To activate drag with keyboard, press Alt + Enter. Once in keyboard drag state,…" at bounding box center [757, 304] width 877 height 510
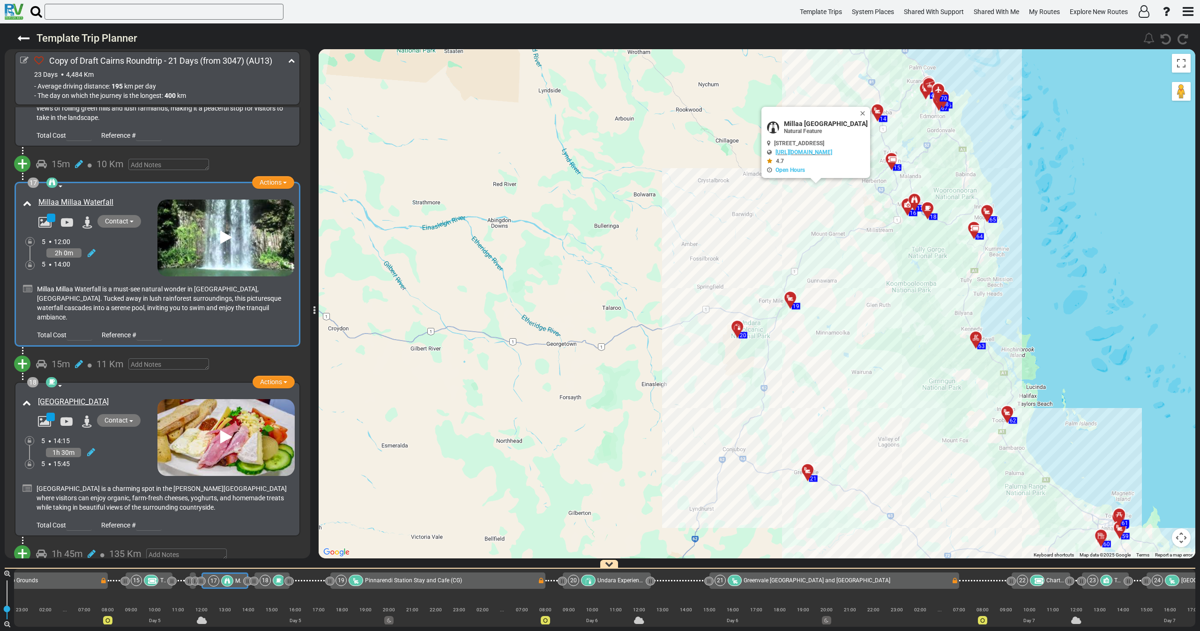
click at [113, 247] on div "2h 0m" at bounding box center [100, 254] width 116 height 14
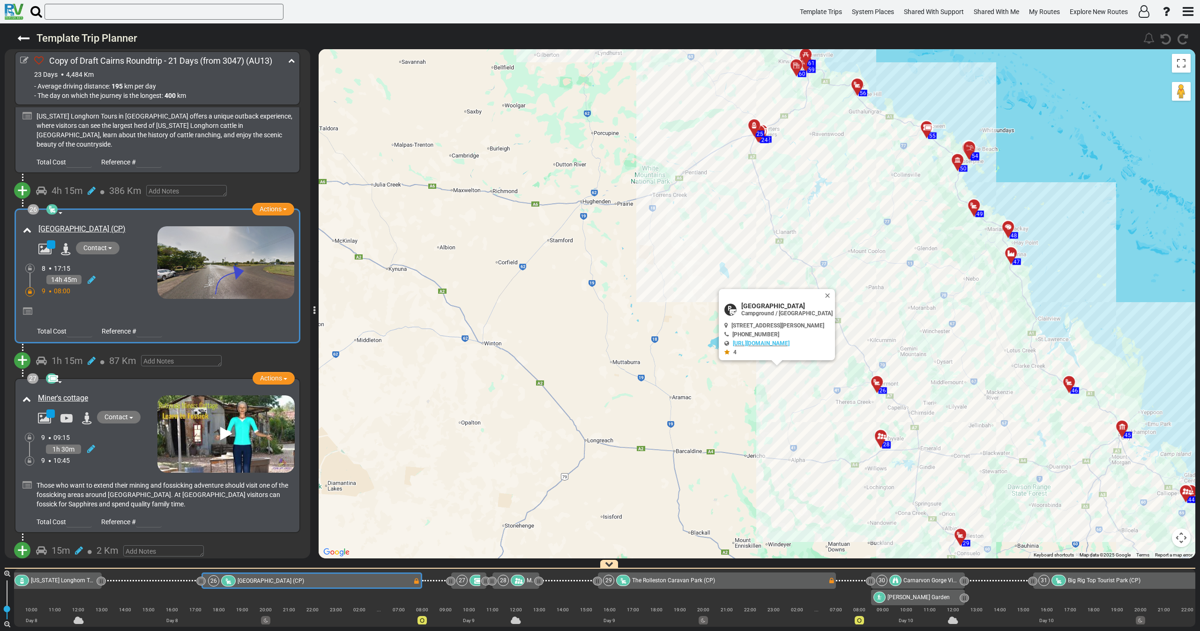
click at [147, 443] on div "1h 30m" at bounding box center [99, 450] width 116 height 14
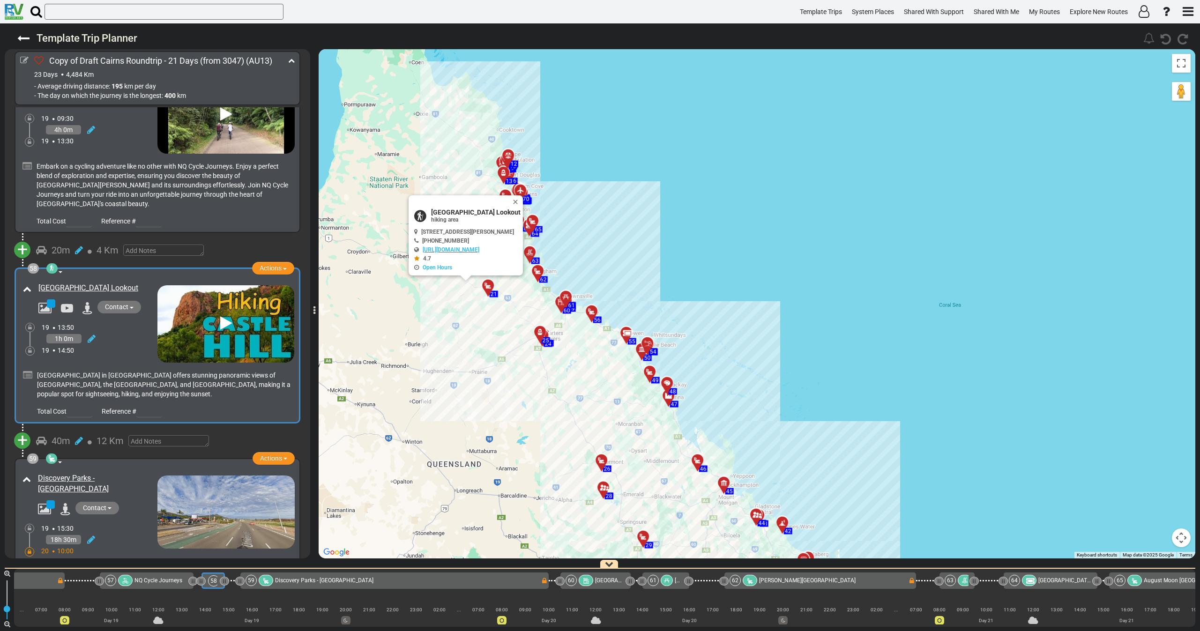
click at [134, 471] on div "Discovery Parks - [GEOGRAPHIC_DATA]" at bounding box center [88, 513] width 137 height 85
